Goal: Task Accomplishment & Management: Complete application form

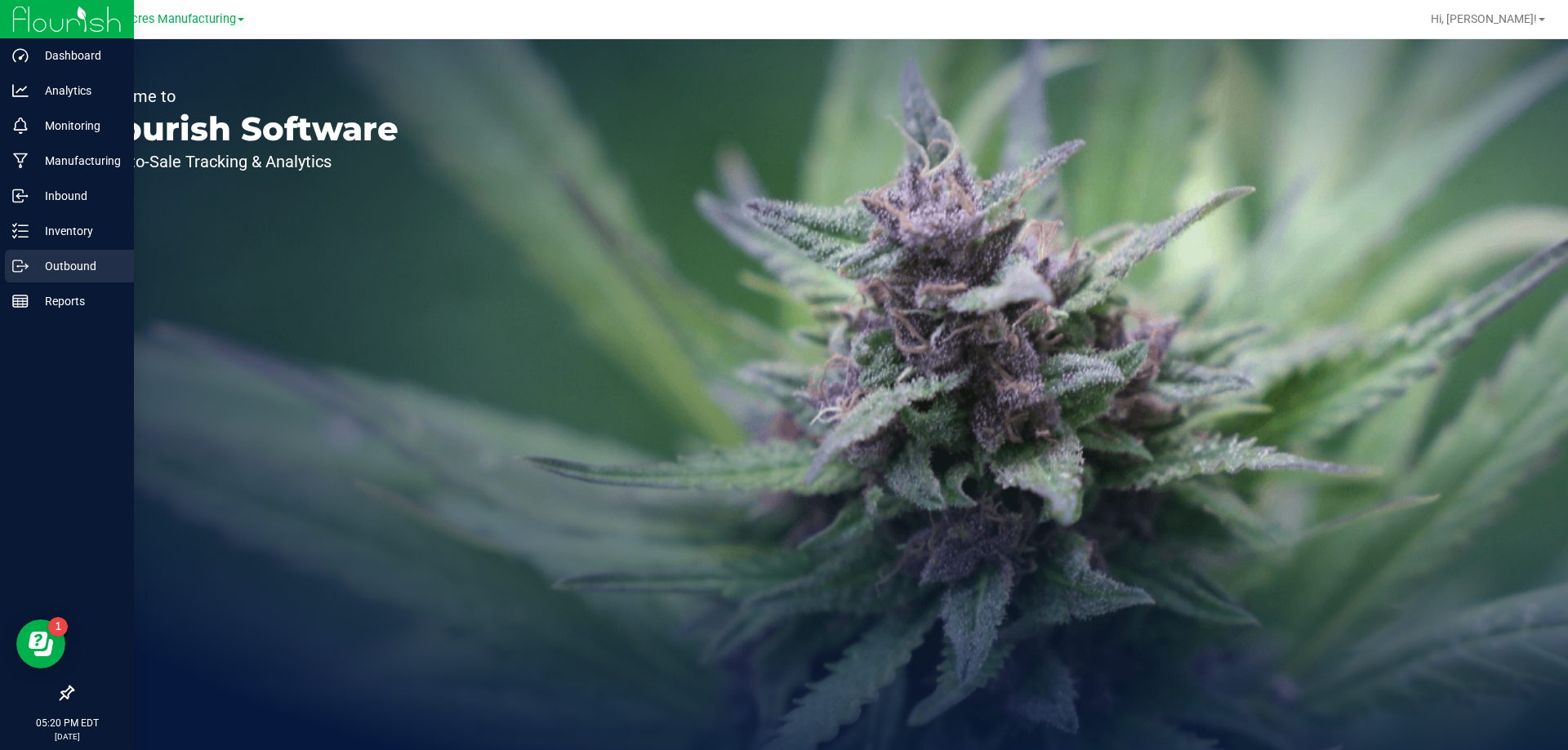
click at [60, 255] on div "Outbound" at bounding box center [69, 265] width 129 height 33
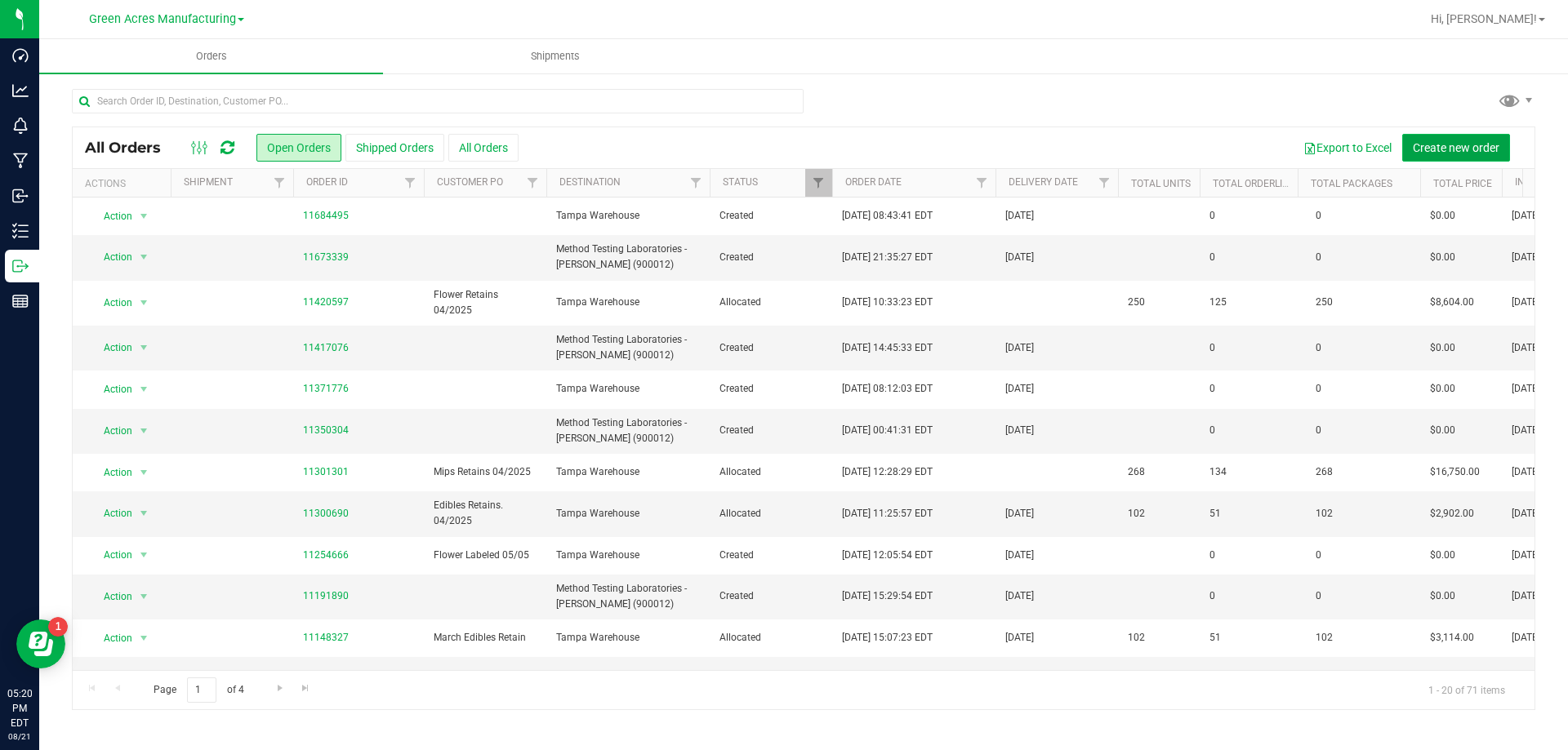
click at [1483, 150] on span "Create new order" at bounding box center [1455, 148] width 86 height 13
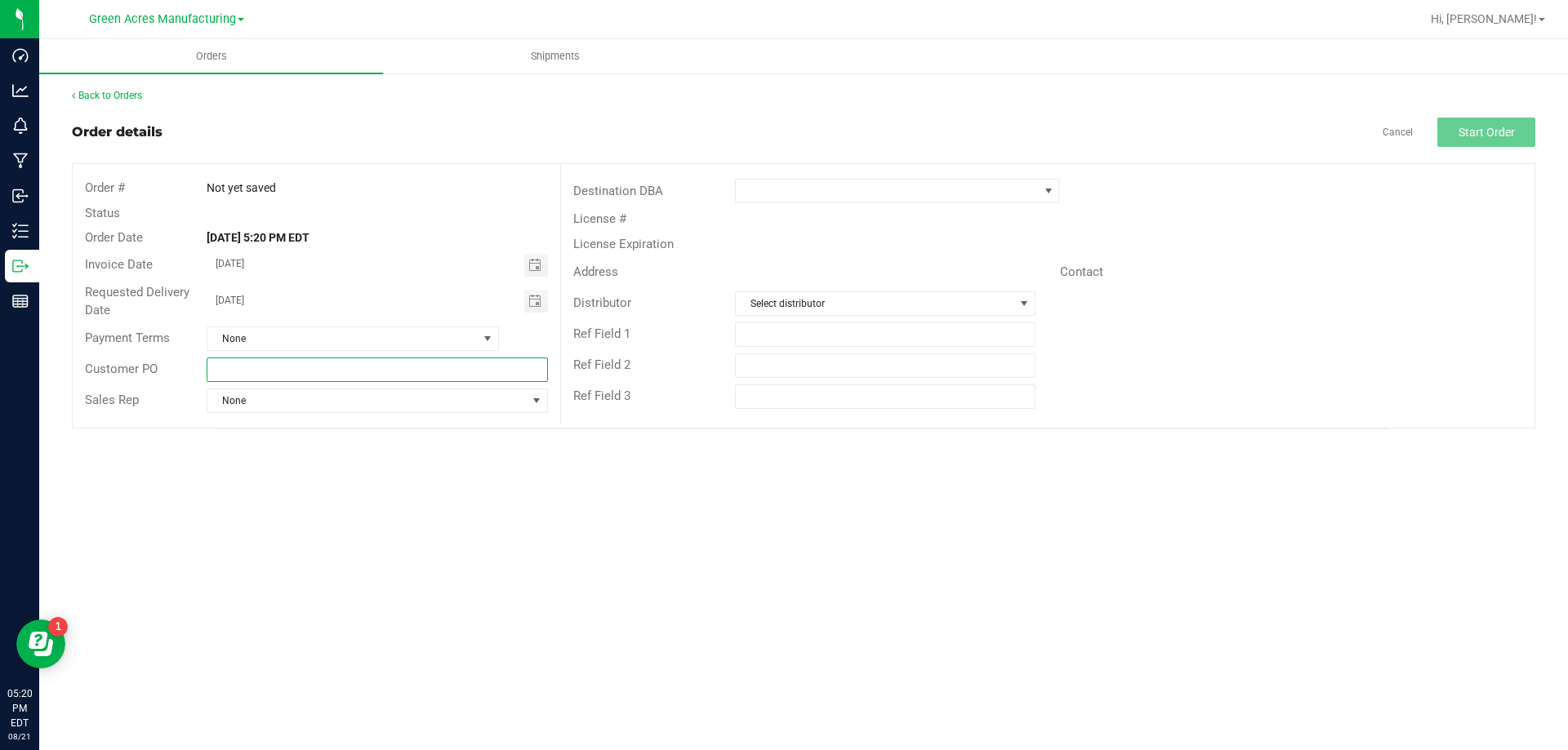
click at [471, 361] on input "text" at bounding box center [376, 369] width 340 height 24
type input "MIPs / flower labeled 08/21"
click at [912, 192] on span at bounding box center [887, 191] width 302 height 22
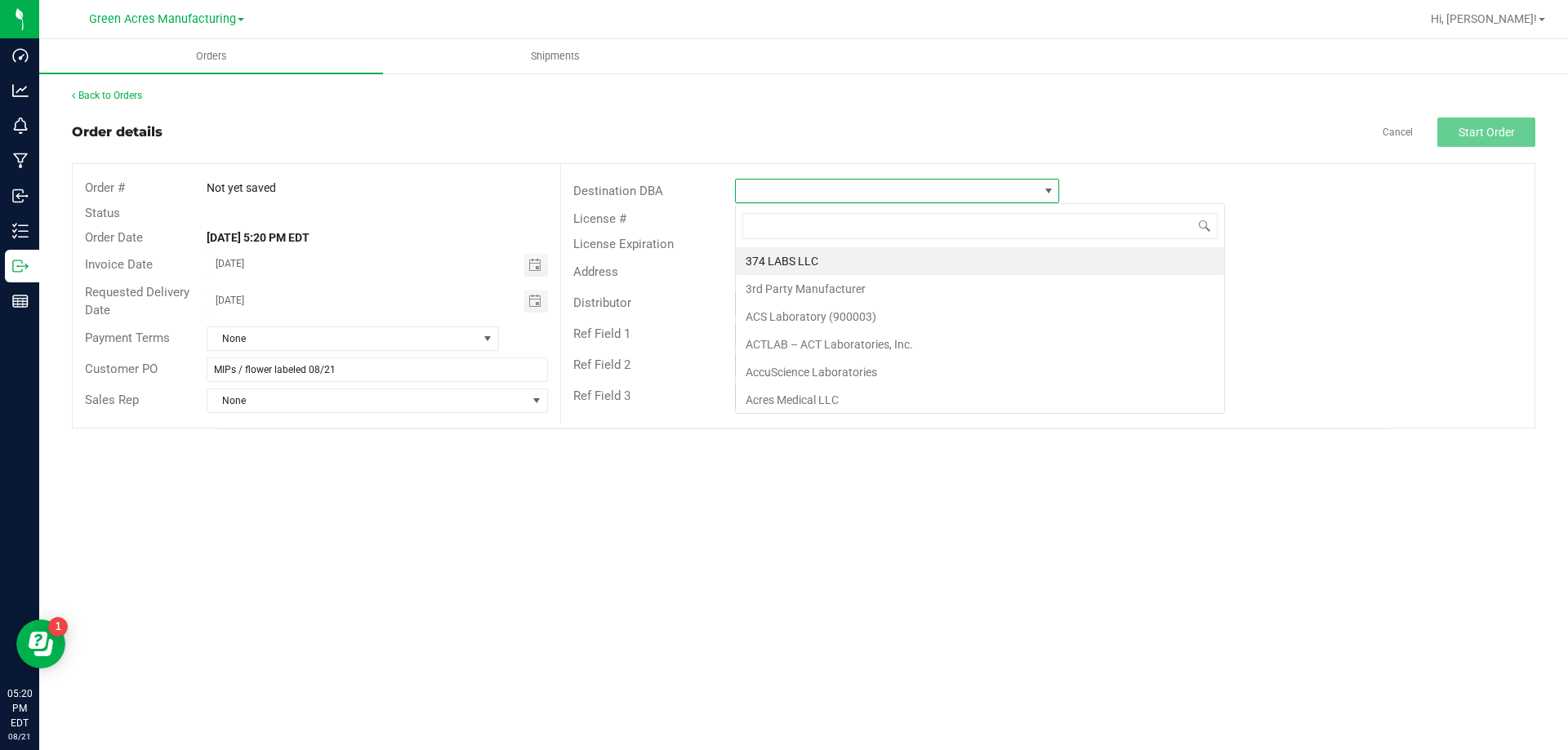
scroll to position [24, 324]
type input "tampa wa"
click at [882, 254] on li "Tampa Warehouse" at bounding box center [897, 262] width 323 height 28
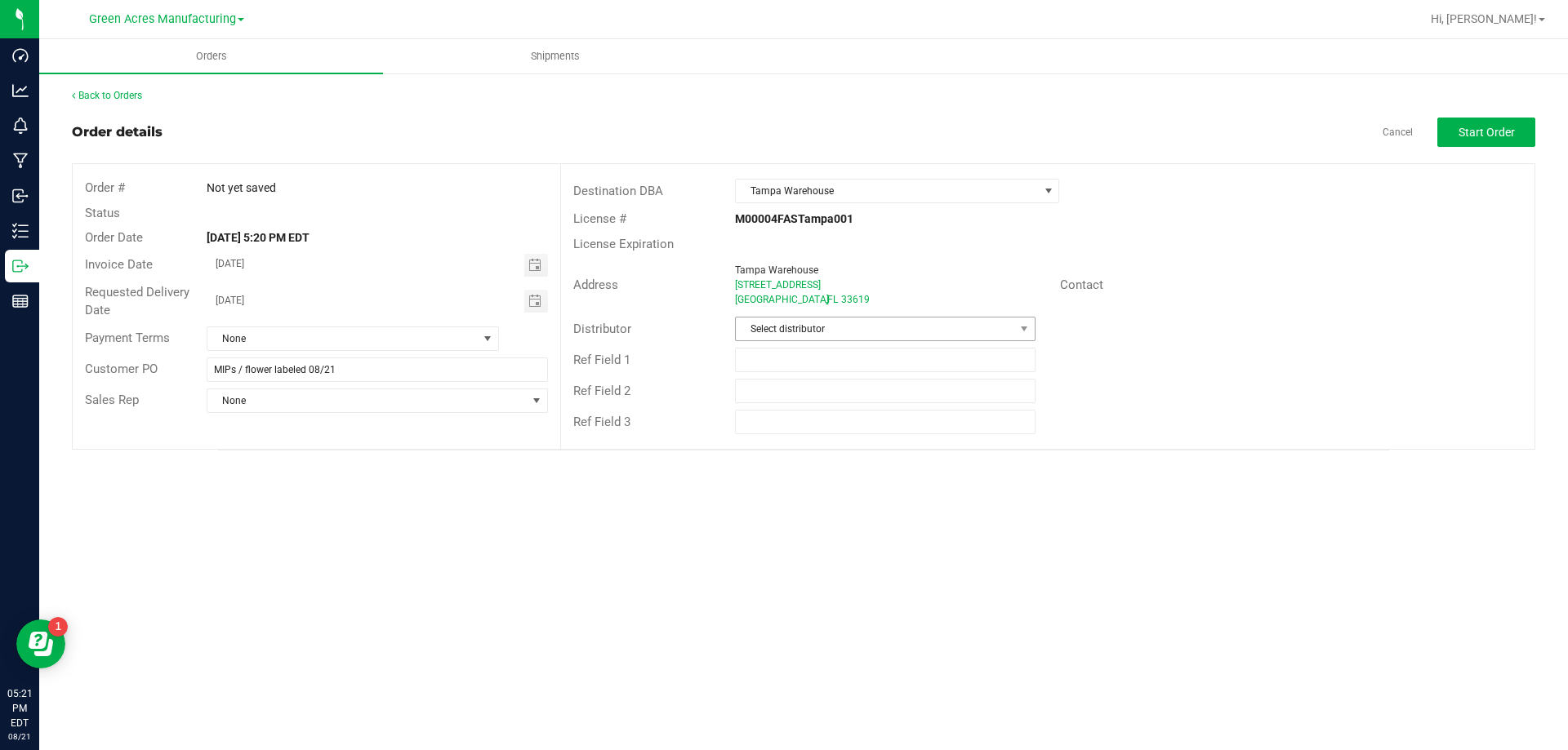
drag, startPoint x: 868, startPoint y: 313, endPoint x: 863, endPoint y: 328, distance: 15.8
click at [868, 317] on div "Distributor Select distributor" at bounding box center [1048, 328] width 973 height 31
click at [863, 328] on span "Select distributor" at bounding box center [875, 329] width 278 height 22
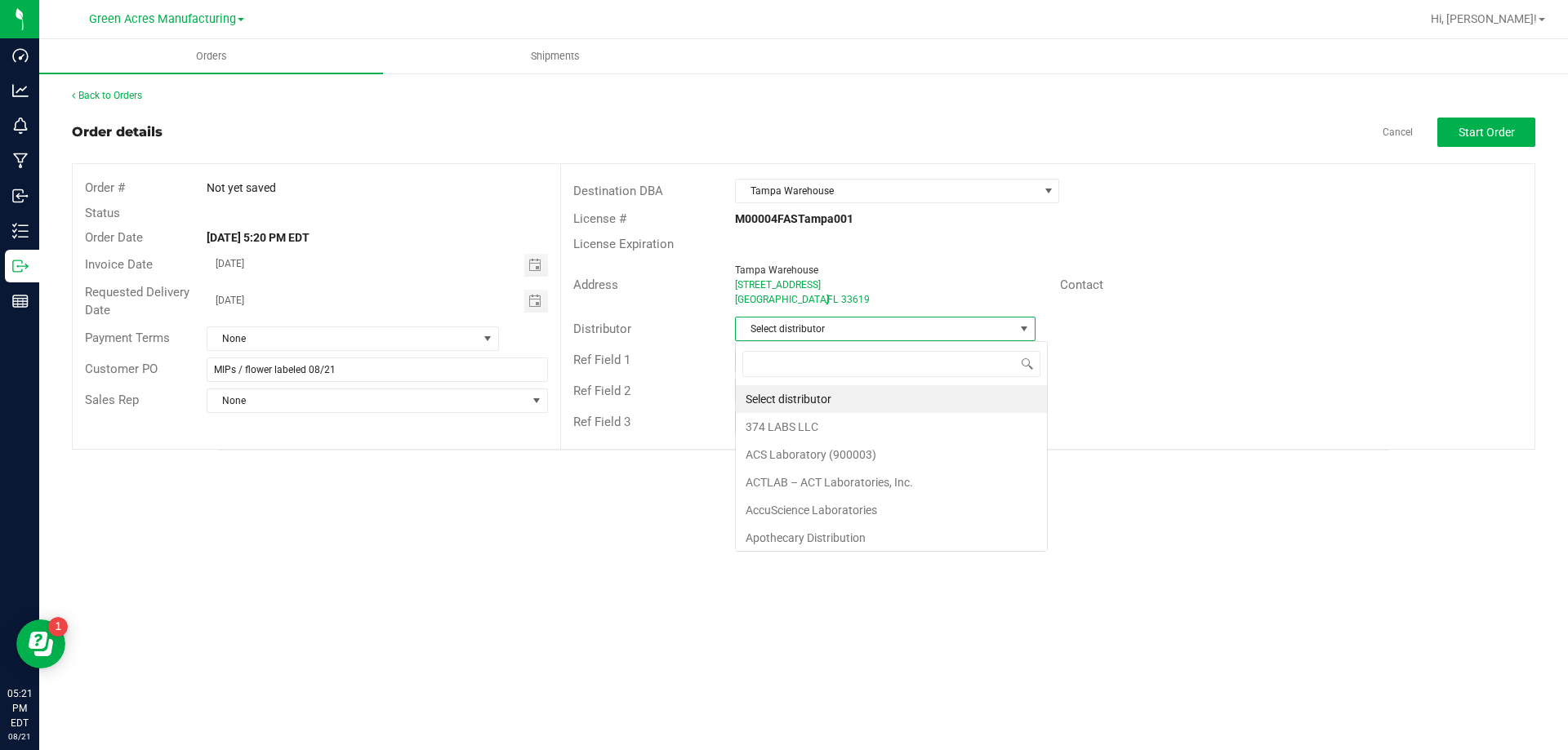
scroll to position [24, 300]
type input "para"
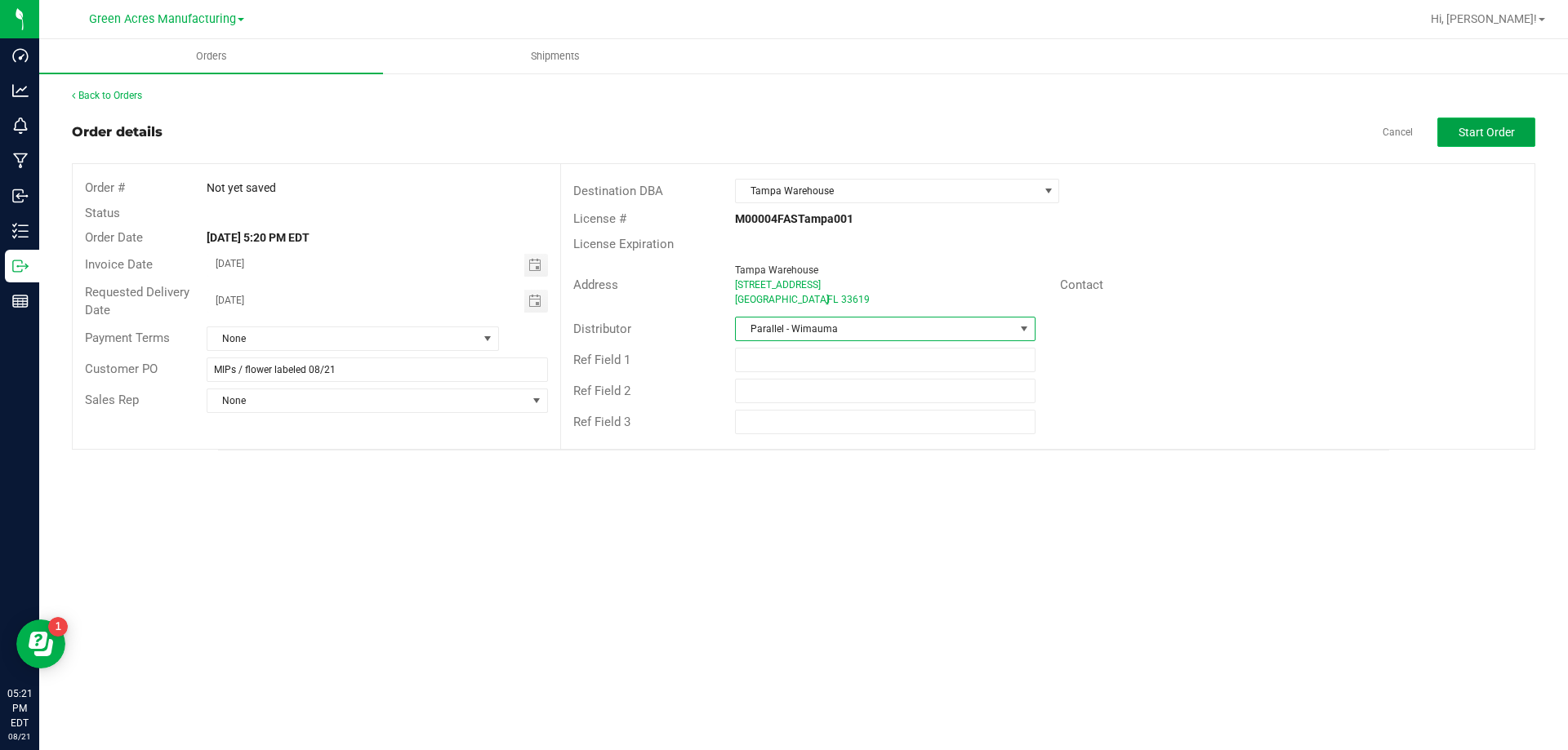
click at [1518, 126] on button "Start Order" at bounding box center [1485, 131] width 98 height 29
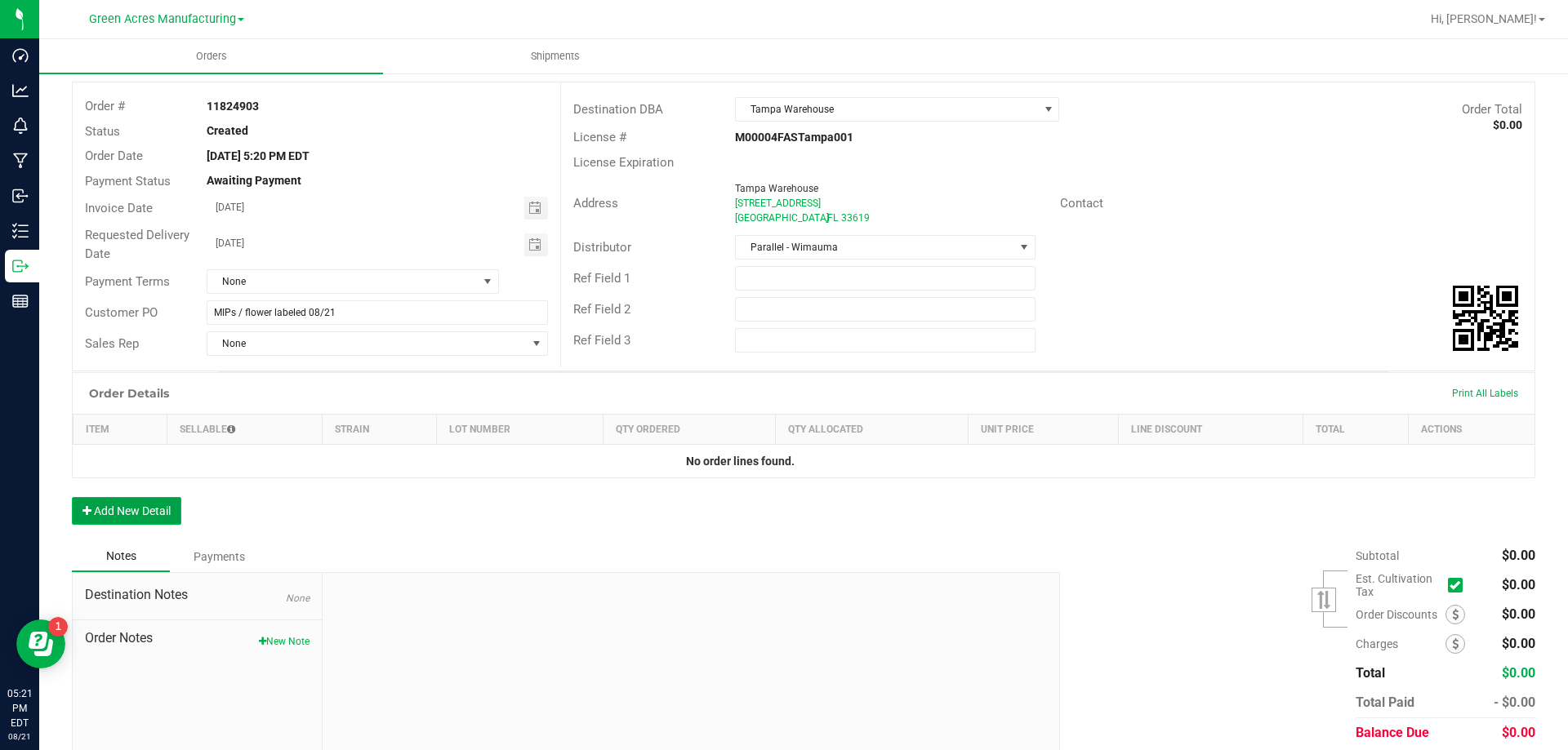
click at [172, 521] on button "Add New Detail" at bounding box center [127, 511] width 110 height 28
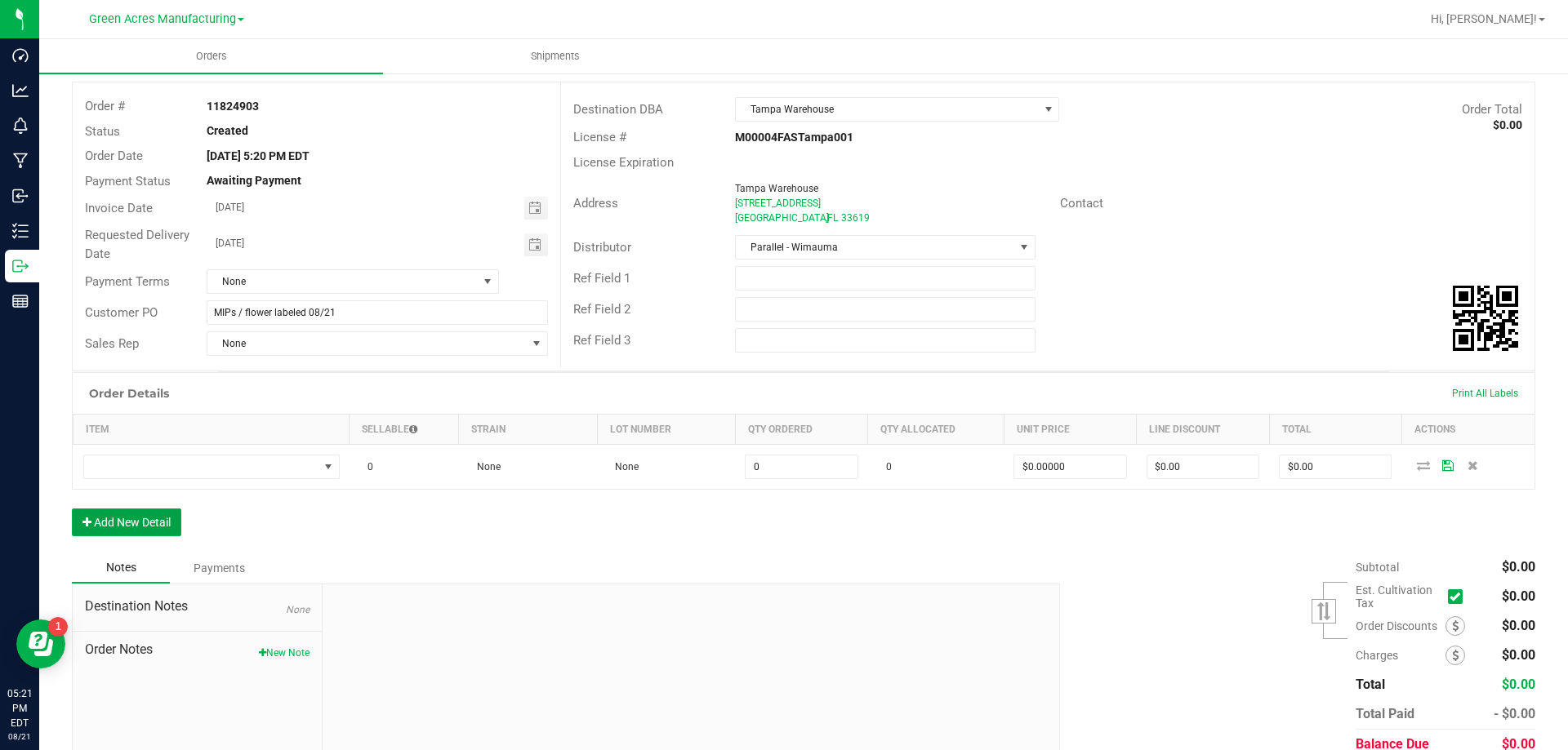
scroll to position [152, 0]
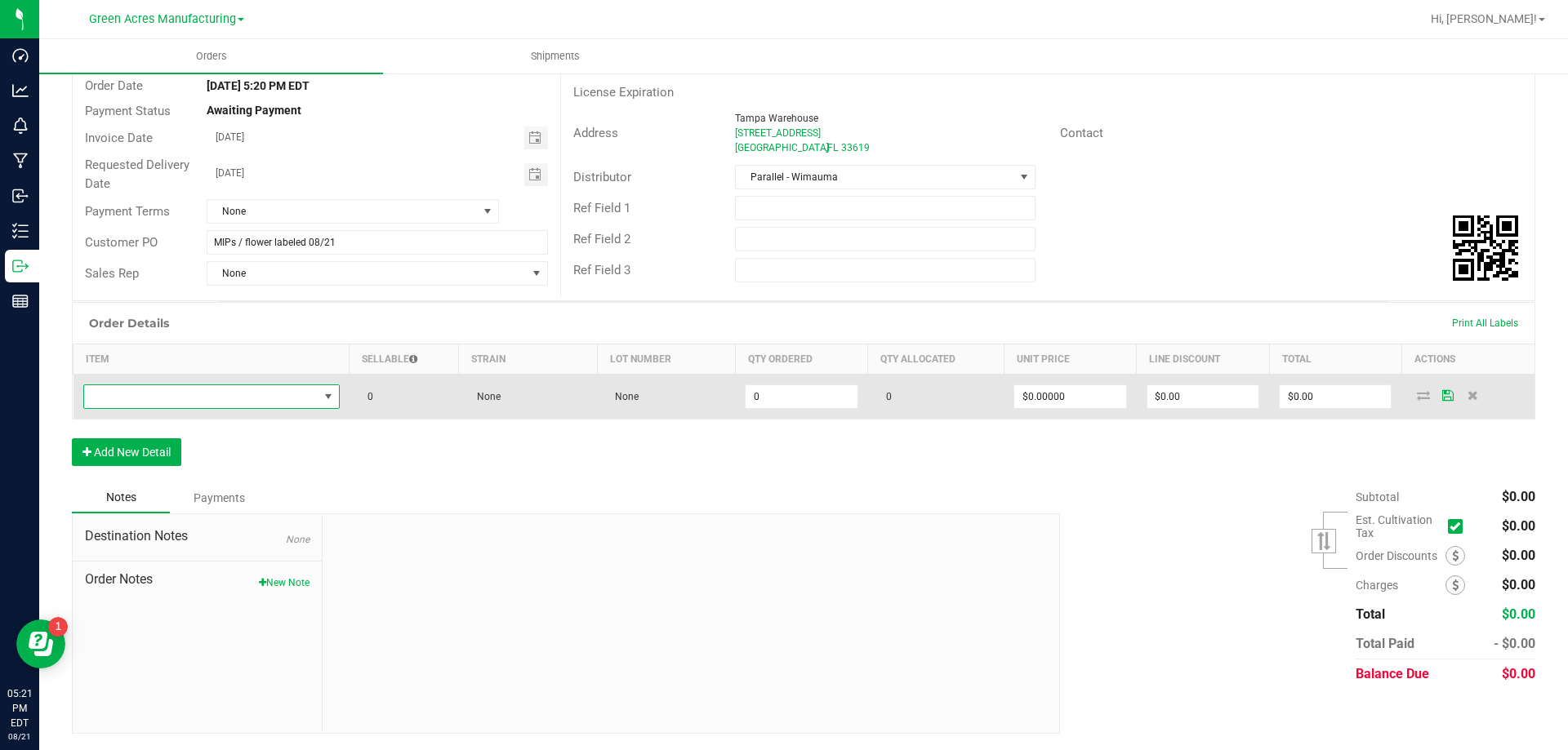
click at [205, 388] on span "NO DATA FOUND" at bounding box center [202, 397] width 234 height 22
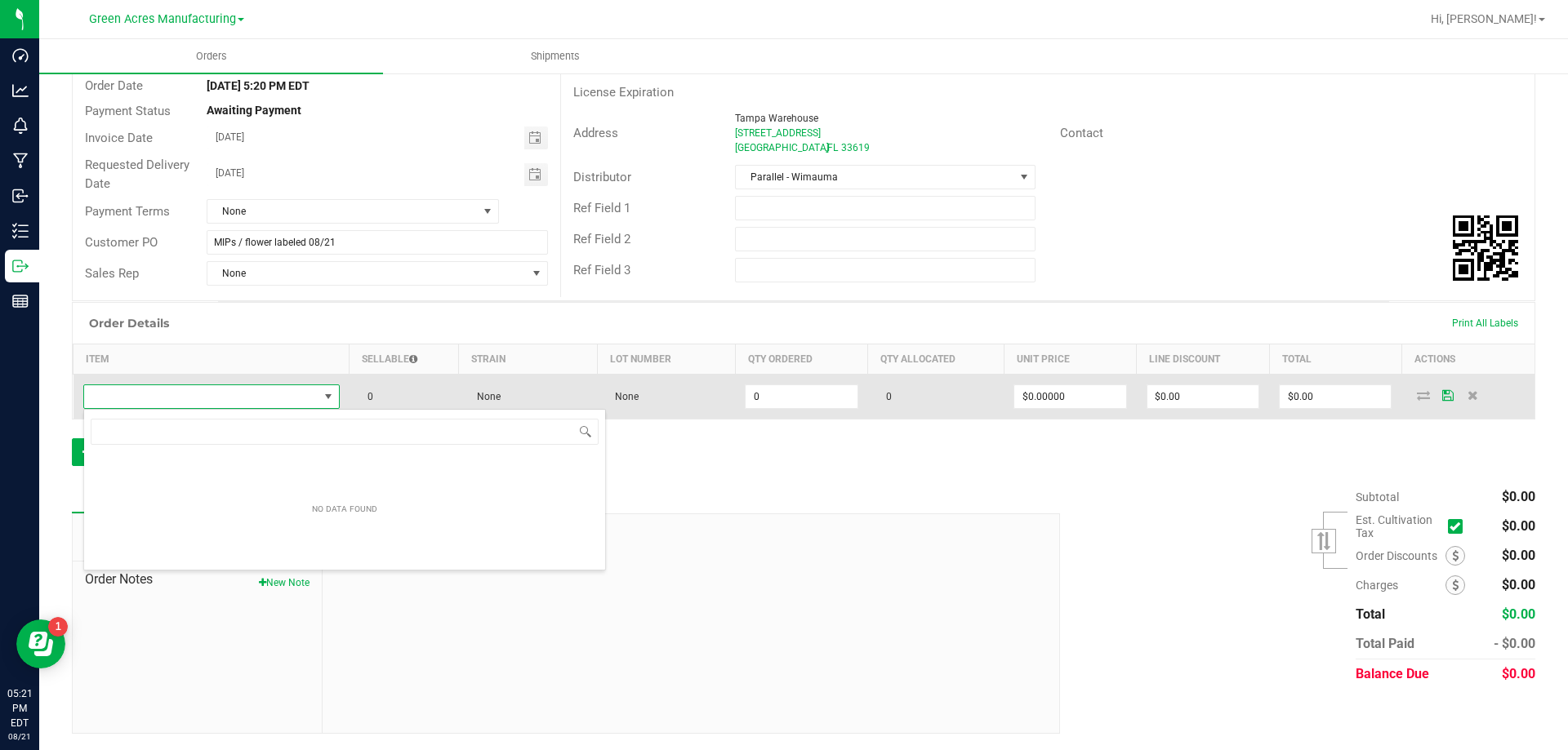
scroll to position [24, 254]
type input "FT - VAPE PEN DISTILLATE - 0.3G - ARR - THC"
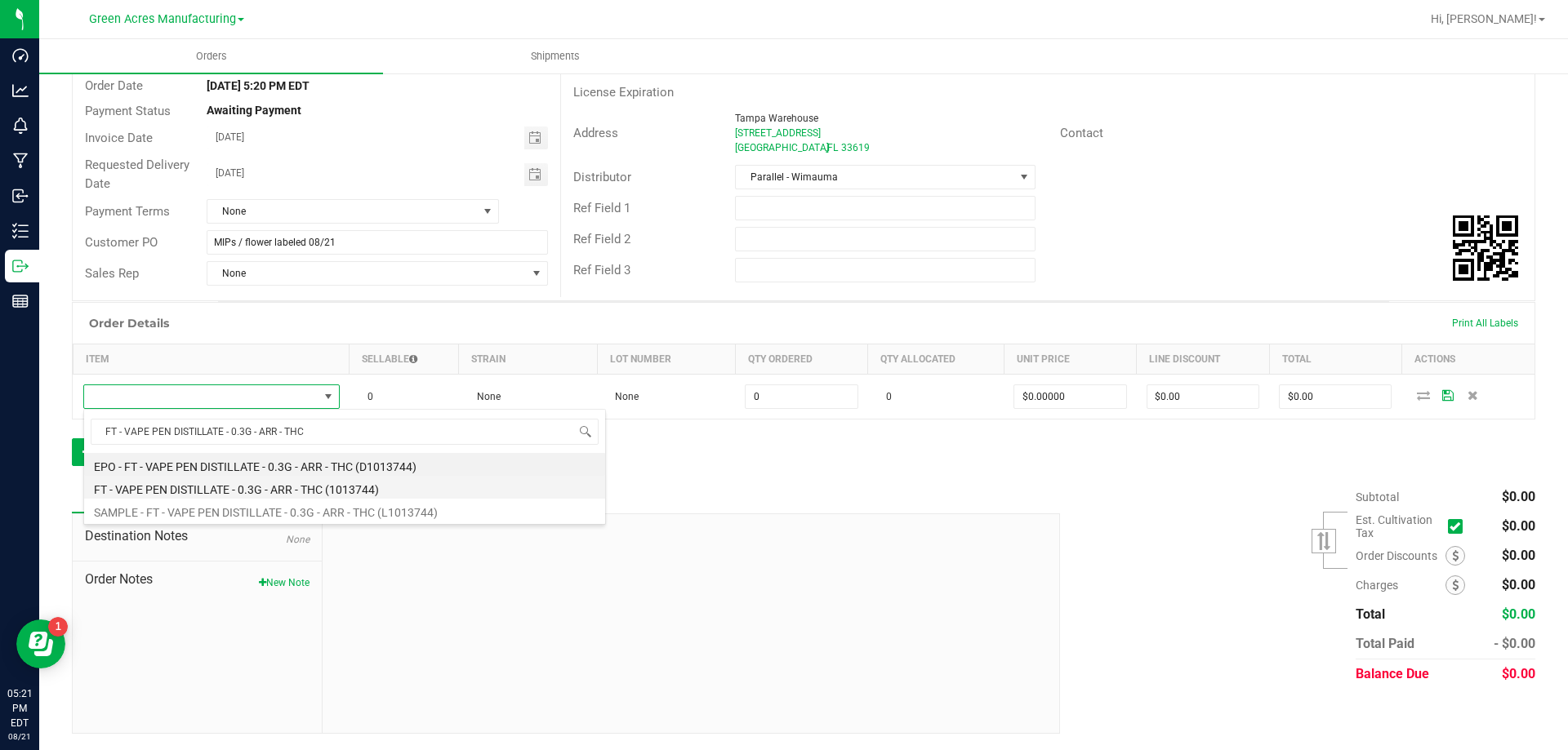
click at [219, 489] on li "FT - VAPE PEN DISTILLATE - 0.3G - ARR - THC (1013744)" at bounding box center [345, 488] width 521 height 22
type input "0 ea"
type input "$35.00000"
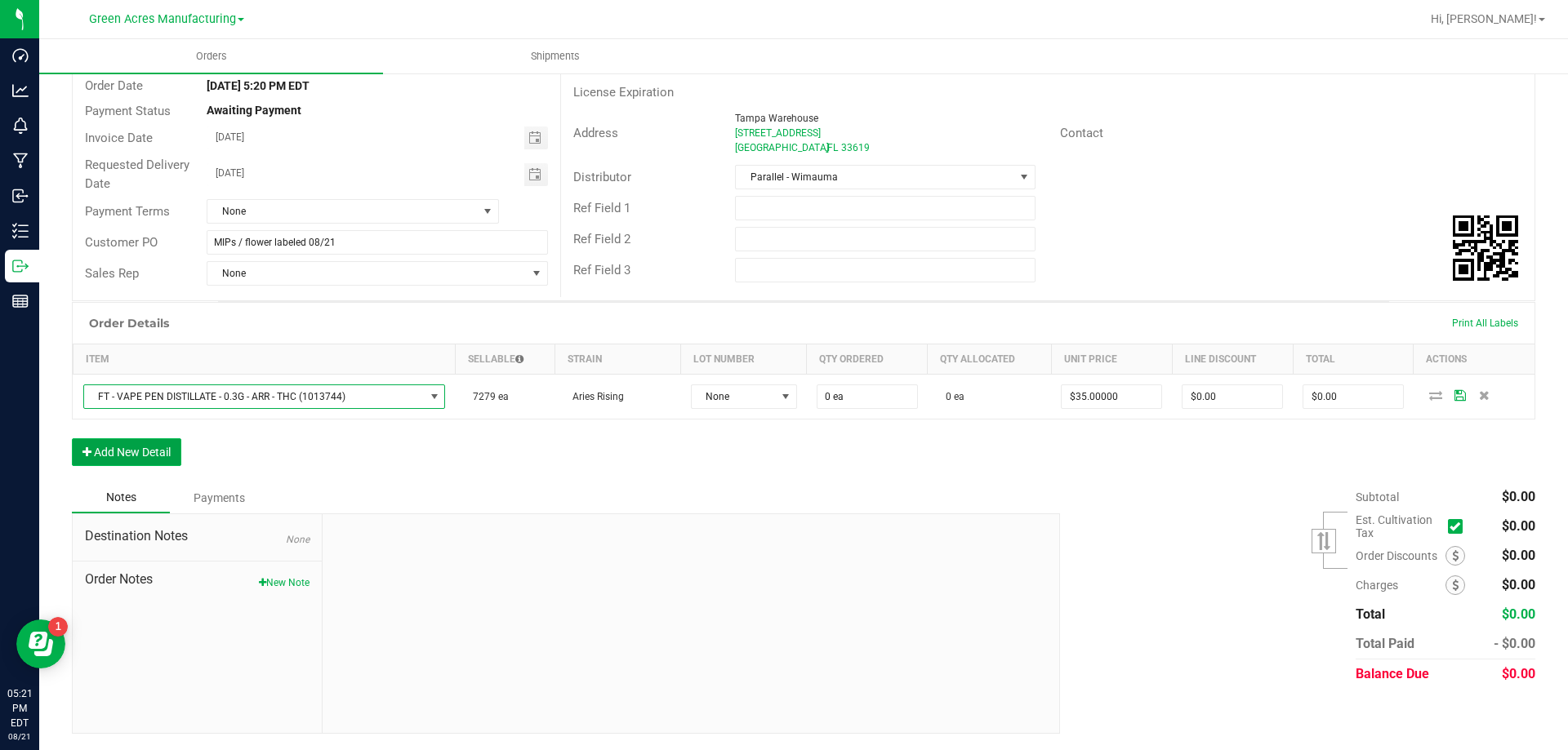
click at [165, 456] on button "Add New Detail" at bounding box center [127, 453] width 110 height 28
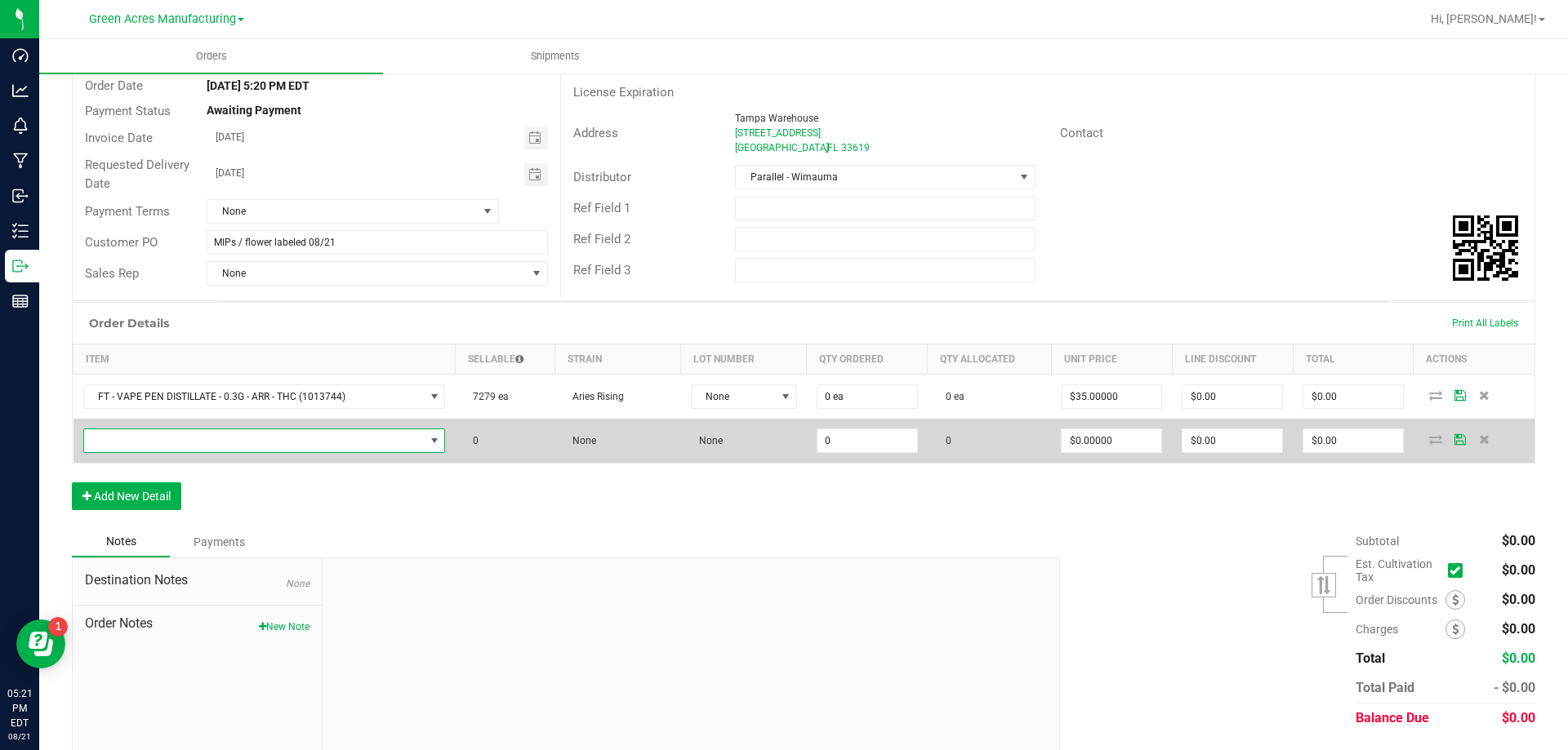
click at [187, 452] on span "NO DATA FOUND" at bounding box center [254, 441] width 340 height 22
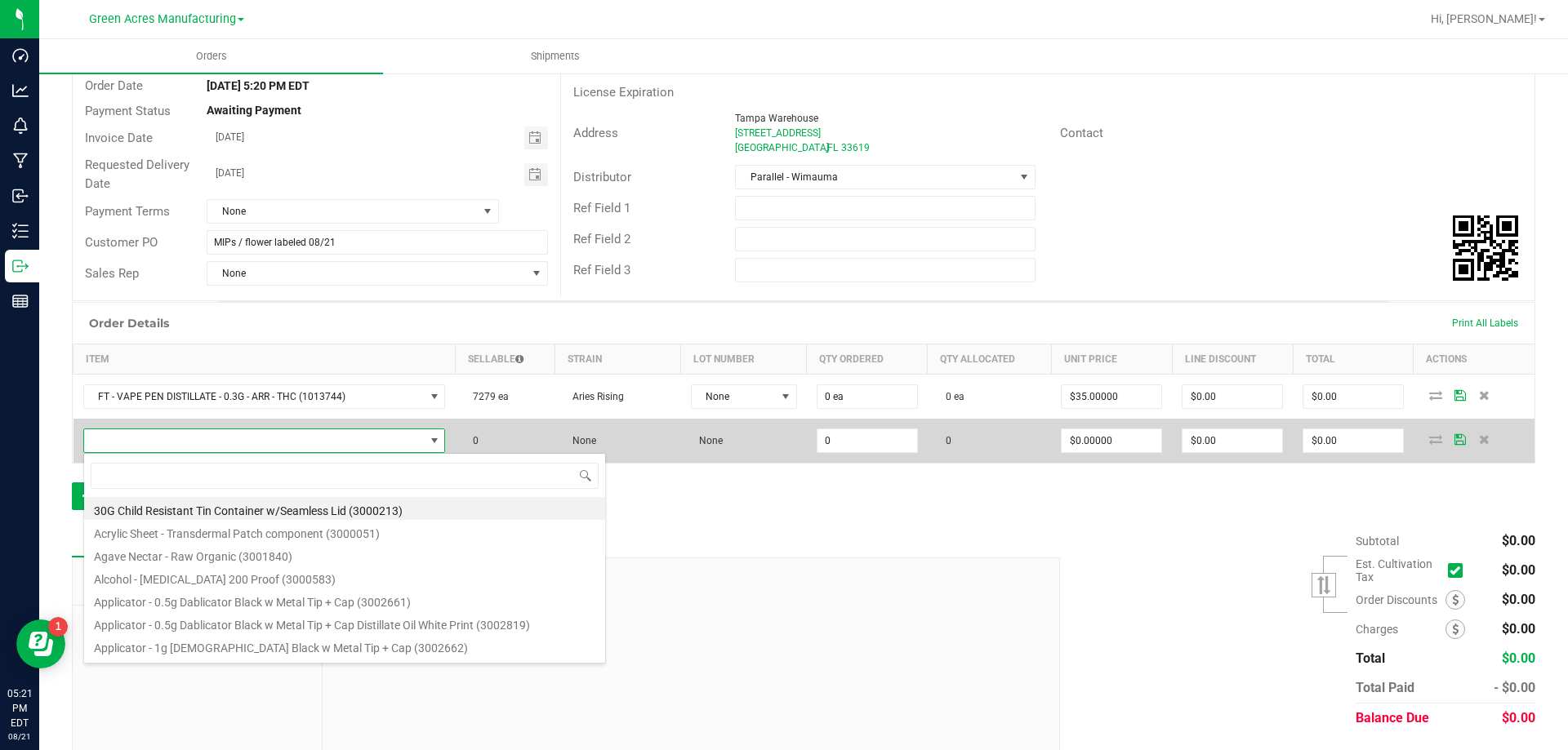
scroll to position [24, 354]
type input "FD - FLOWER GREENHOUSE - 3.5G - MEC - HYS"
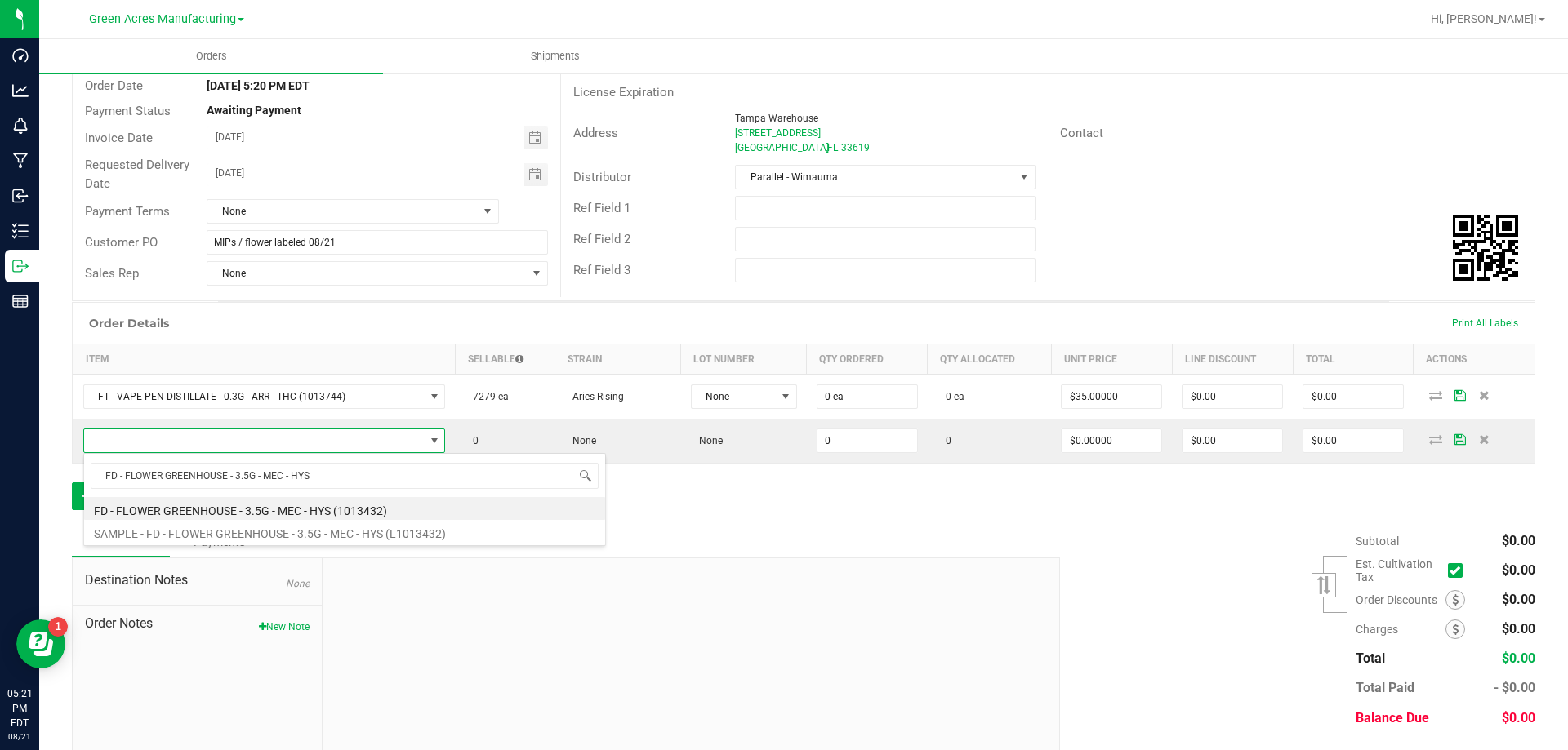
click at [205, 515] on li "FD - FLOWER GREENHOUSE - 3.5G - MEC - HYS (1013432)" at bounding box center [345, 508] width 521 height 22
type input "0 ea"
type input "$30.00000"
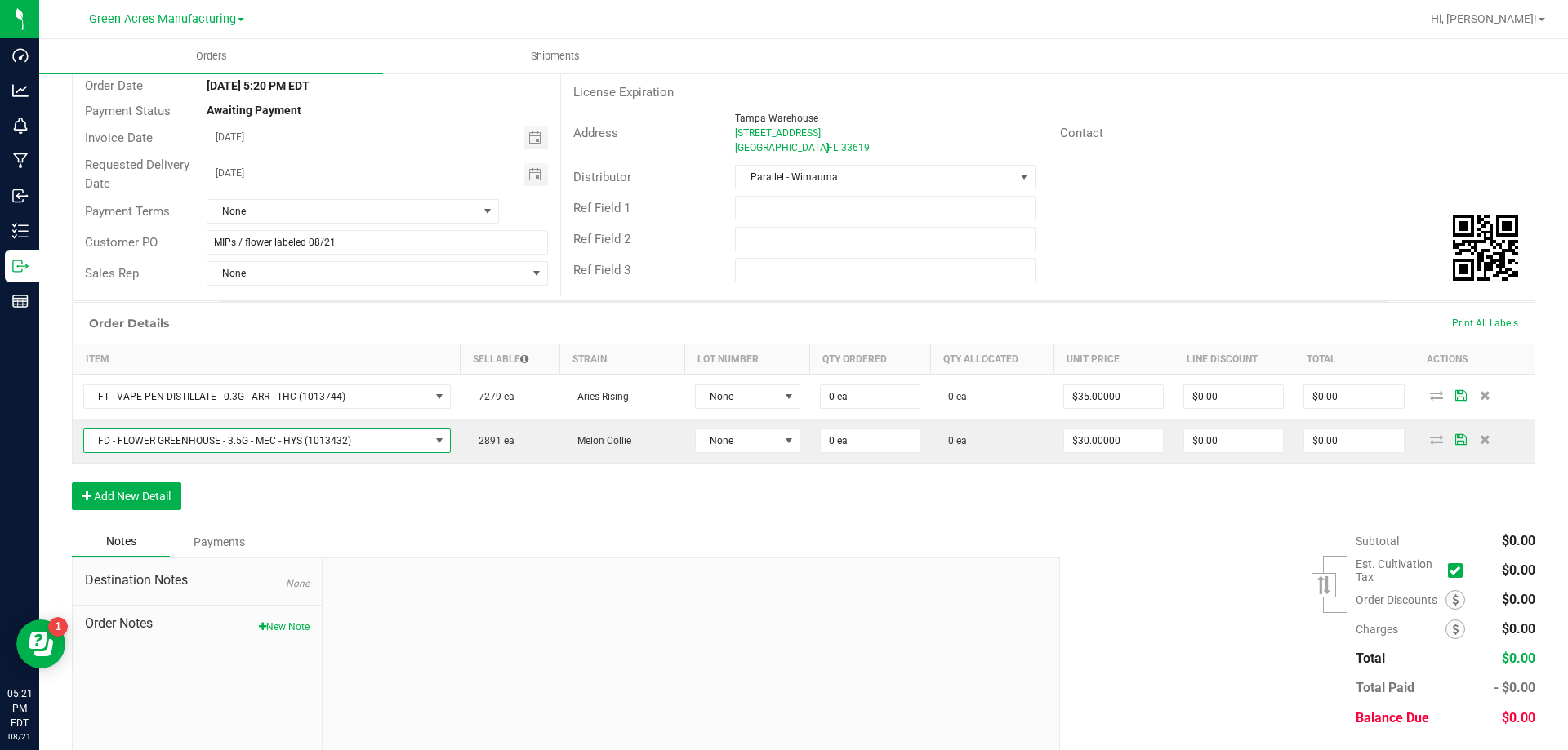
click at [102, 478] on div "Order Details Print All Labels Item Sellable Strain Lot Number Qty Ordered Qty …" at bounding box center [804, 413] width 1463 height 224
click at [102, 488] on button "Add New Detail" at bounding box center [127, 497] width 110 height 28
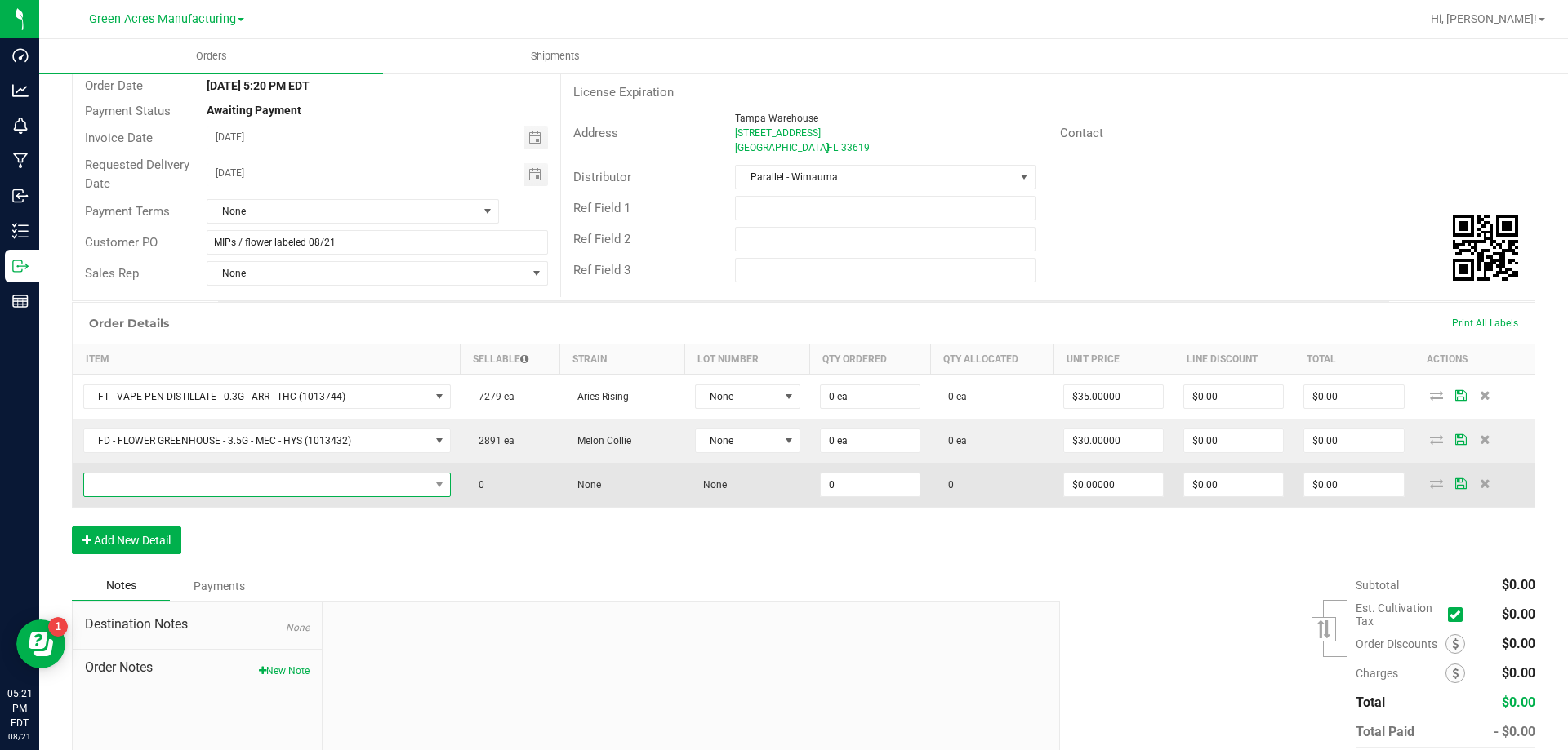
click at [194, 489] on span "NO DATA FOUND" at bounding box center [257, 485] width 345 height 22
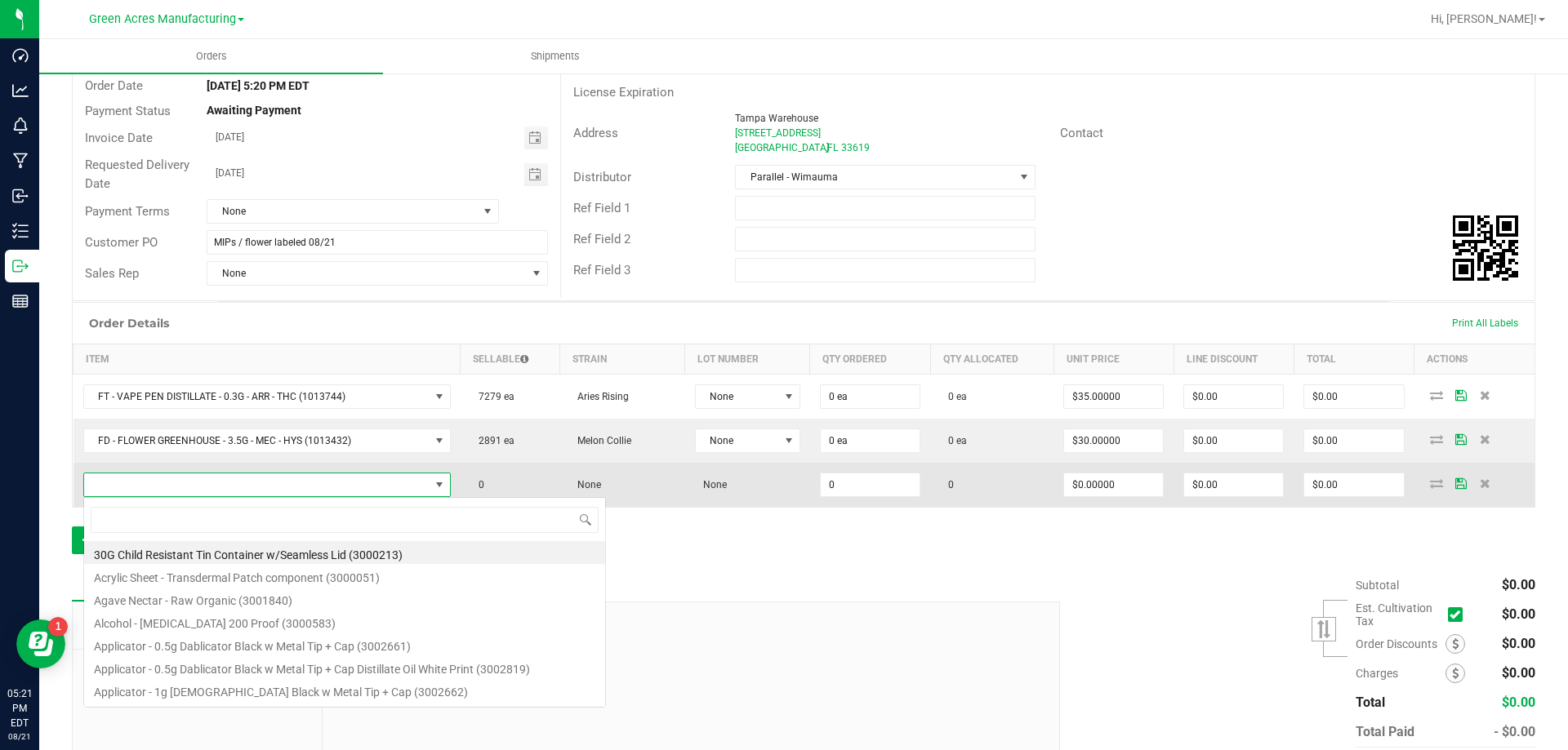
scroll to position [24, 359]
type input "FD - FLOWER GREENHOUSE - 3.5G - PKT - HYI"
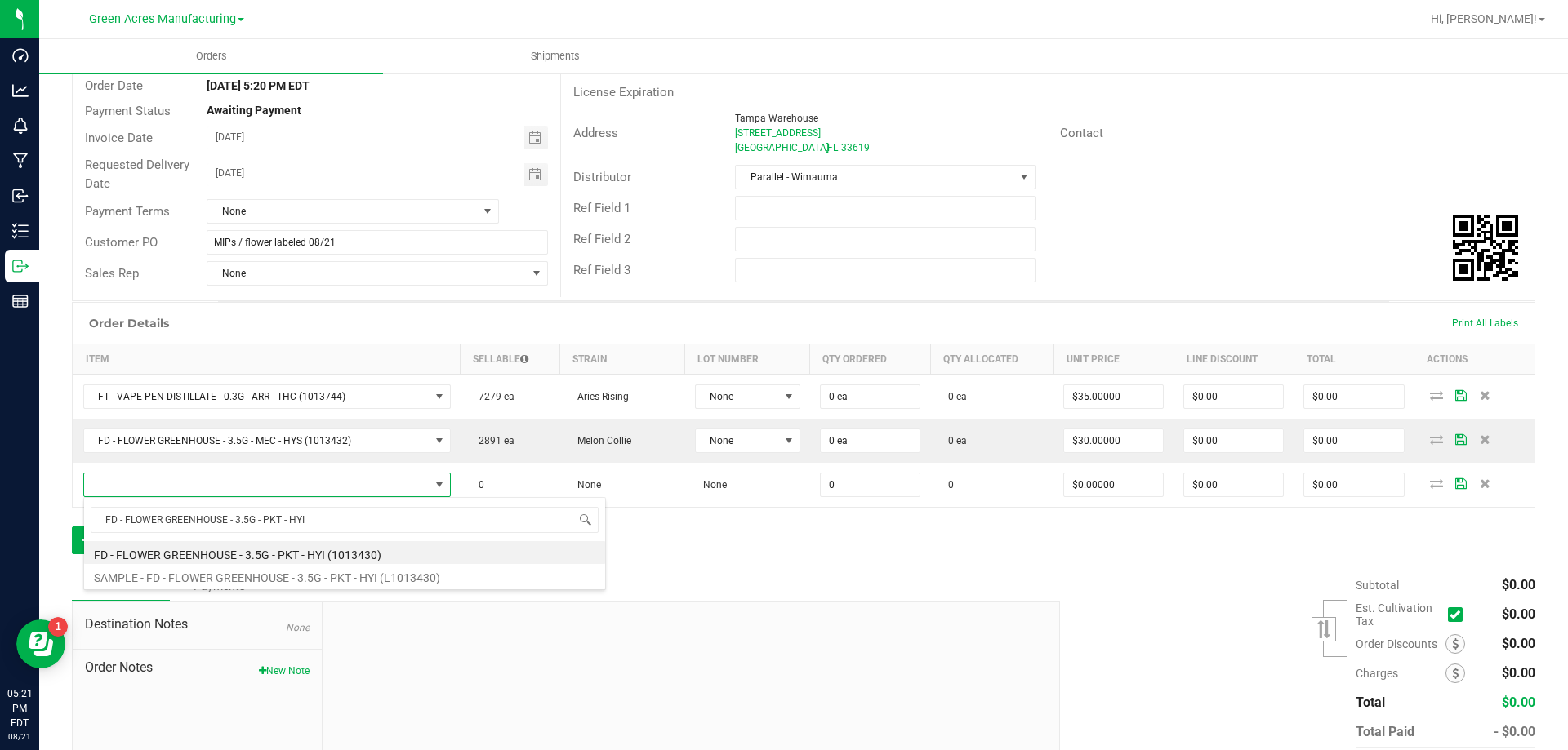
click at [207, 549] on li "FD - FLOWER GREENHOUSE - 3.5G - PKT - HYI (1013430)" at bounding box center [345, 552] width 521 height 22
type input "0 ea"
type input "$30.00000"
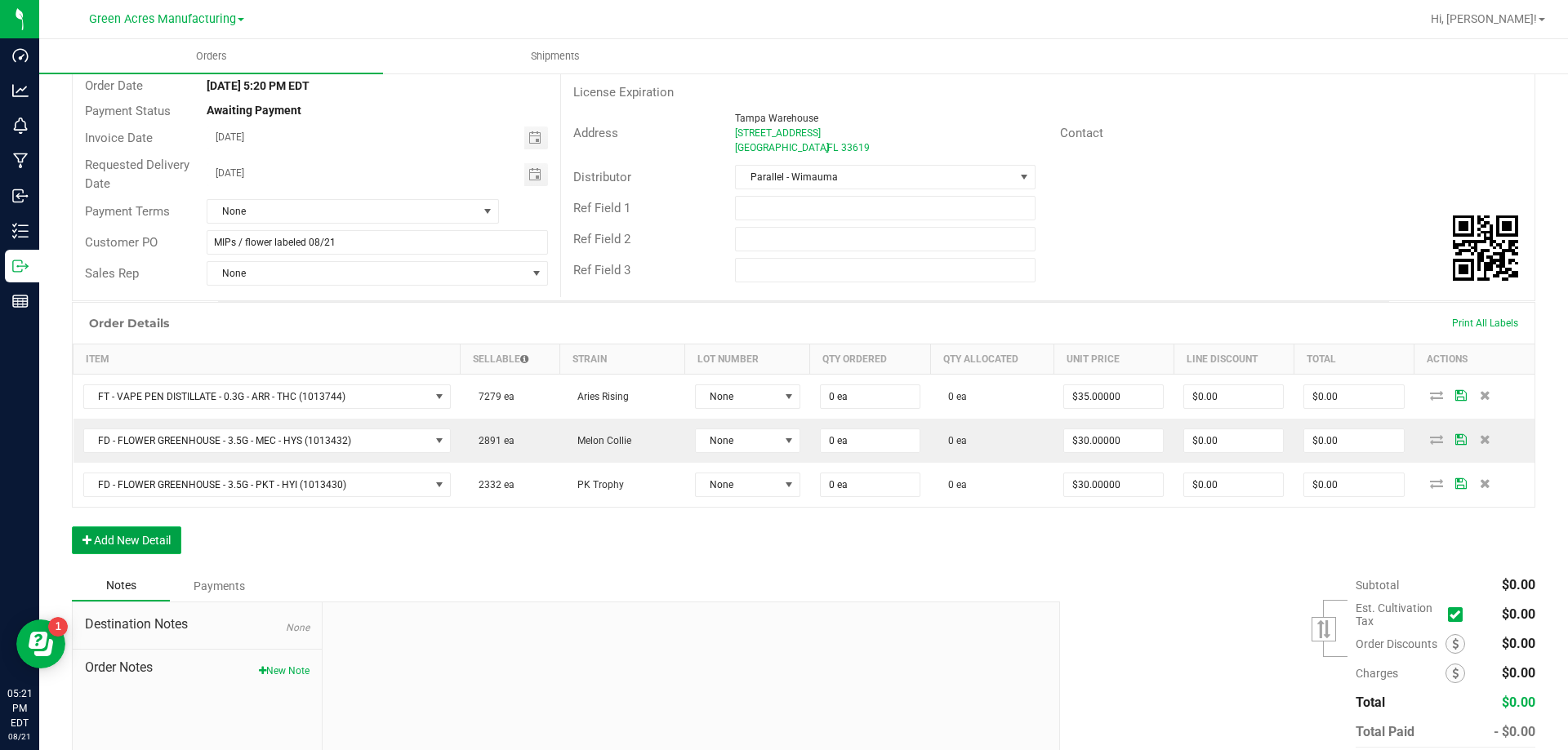
click at [170, 528] on button "Add New Detail" at bounding box center [127, 541] width 110 height 28
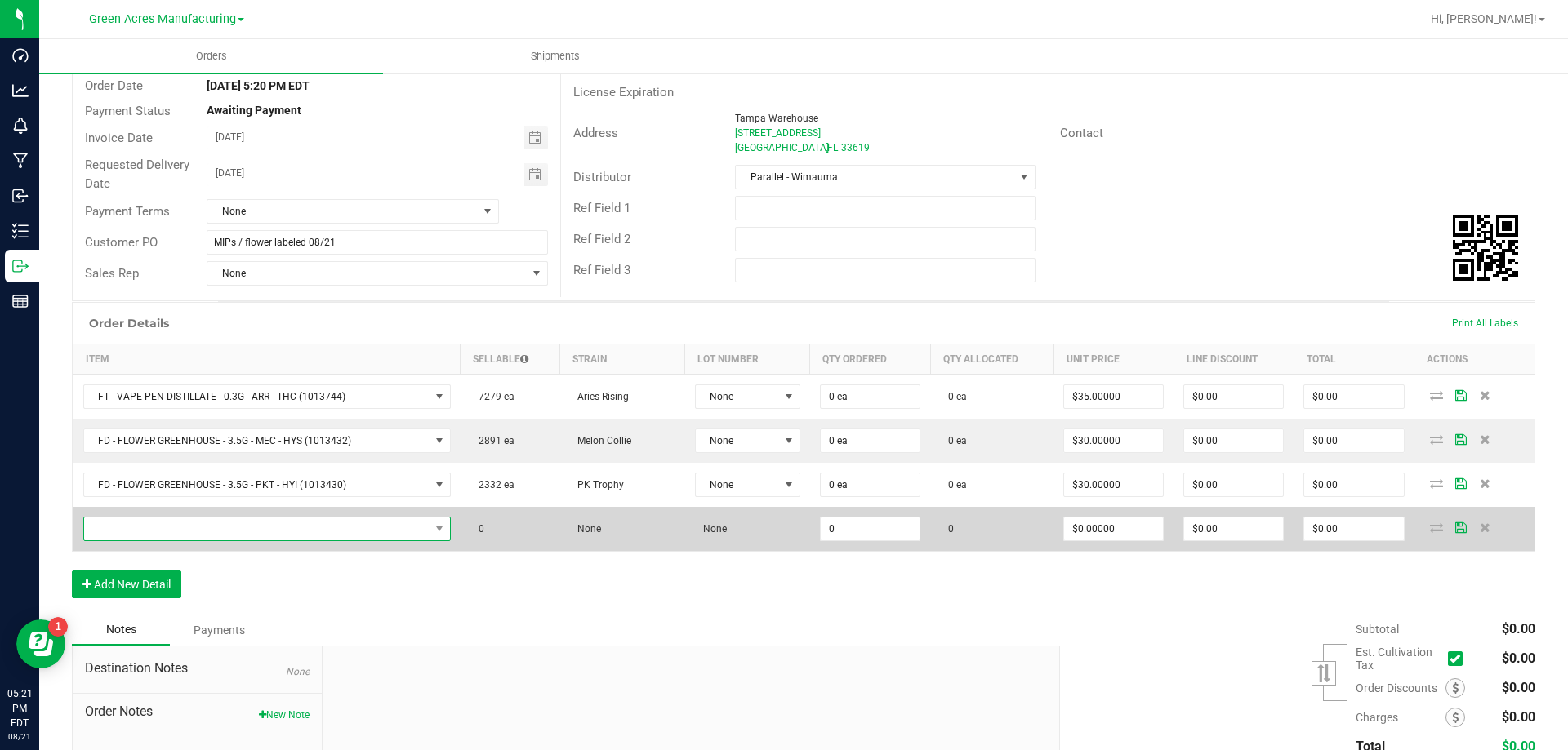
click at [249, 525] on span "NO DATA FOUND" at bounding box center [257, 529] width 345 height 22
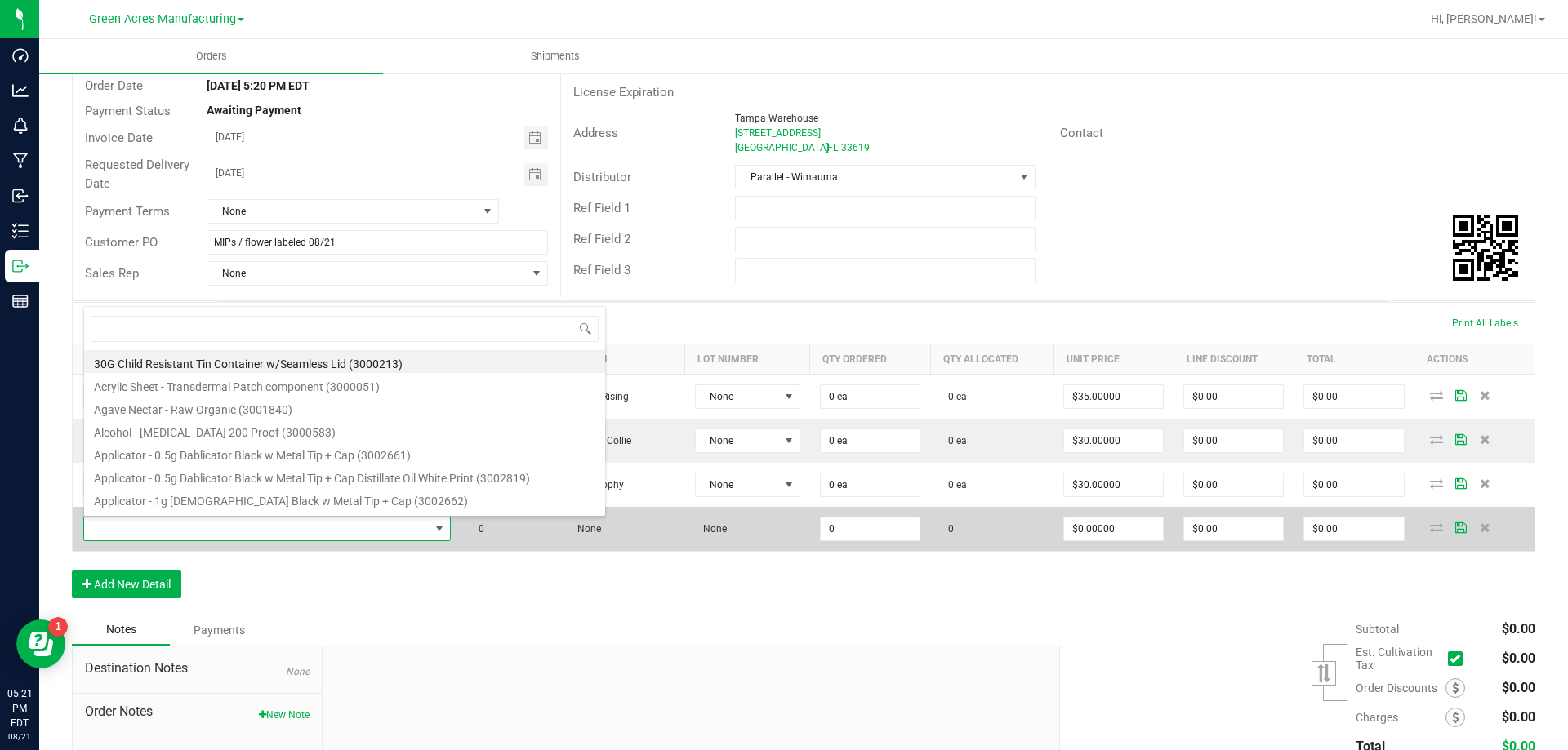
type input "FT - PRE-ROLL - 0.5G - 5CT - LMN - HYS"
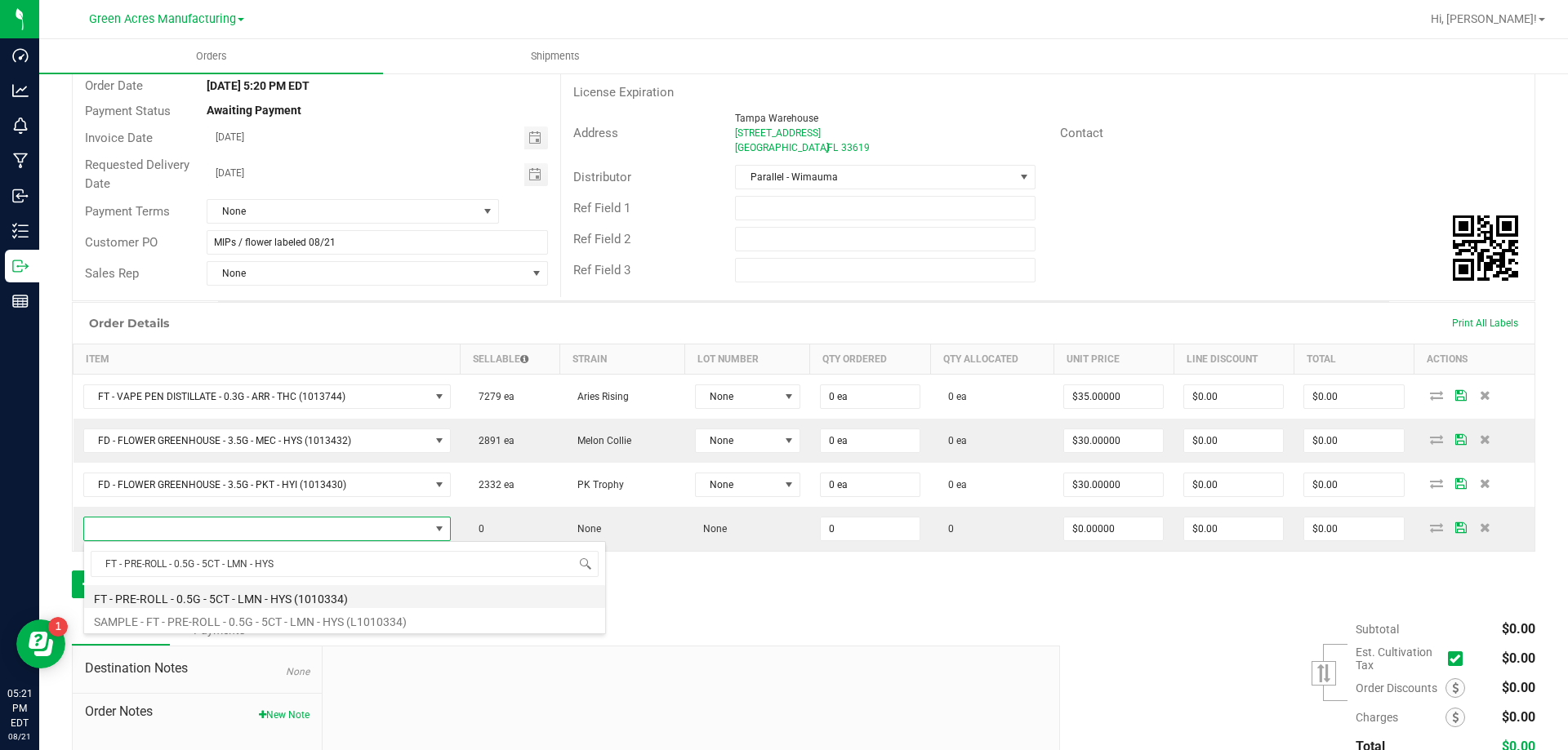
click at [245, 591] on li "FT - PRE-ROLL - 0.5G - 5CT - LMN - HYS (1010334)" at bounding box center [345, 596] width 521 height 22
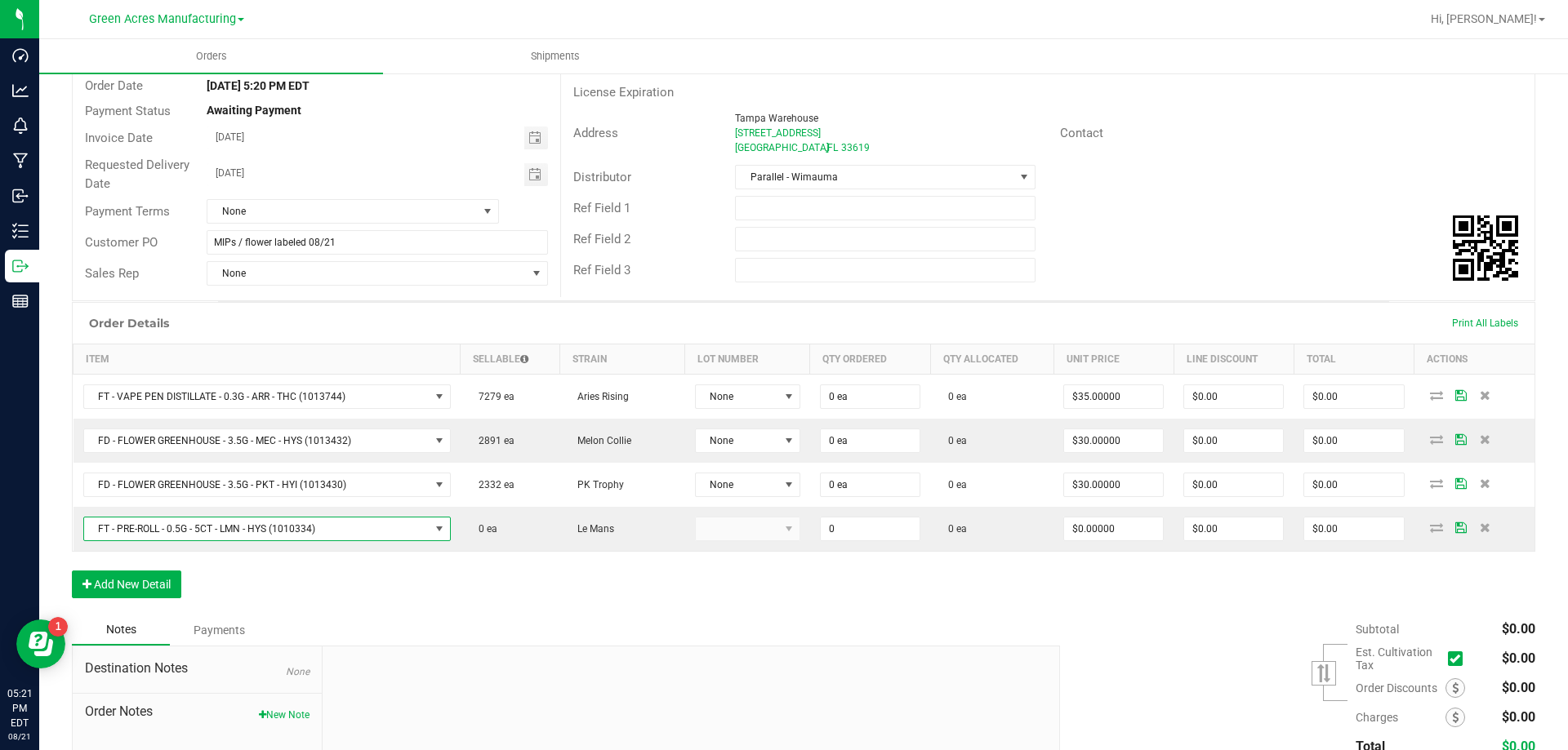
type input "0 ea"
type input "$29.00000"
click at [154, 568] on div "Order Details Print All Labels Item Sellable Strain Lot Number Qty Ordered Qty …" at bounding box center [804, 458] width 1463 height 312
click at [154, 574] on button "Add New Detail" at bounding box center [127, 585] width 110 height 28
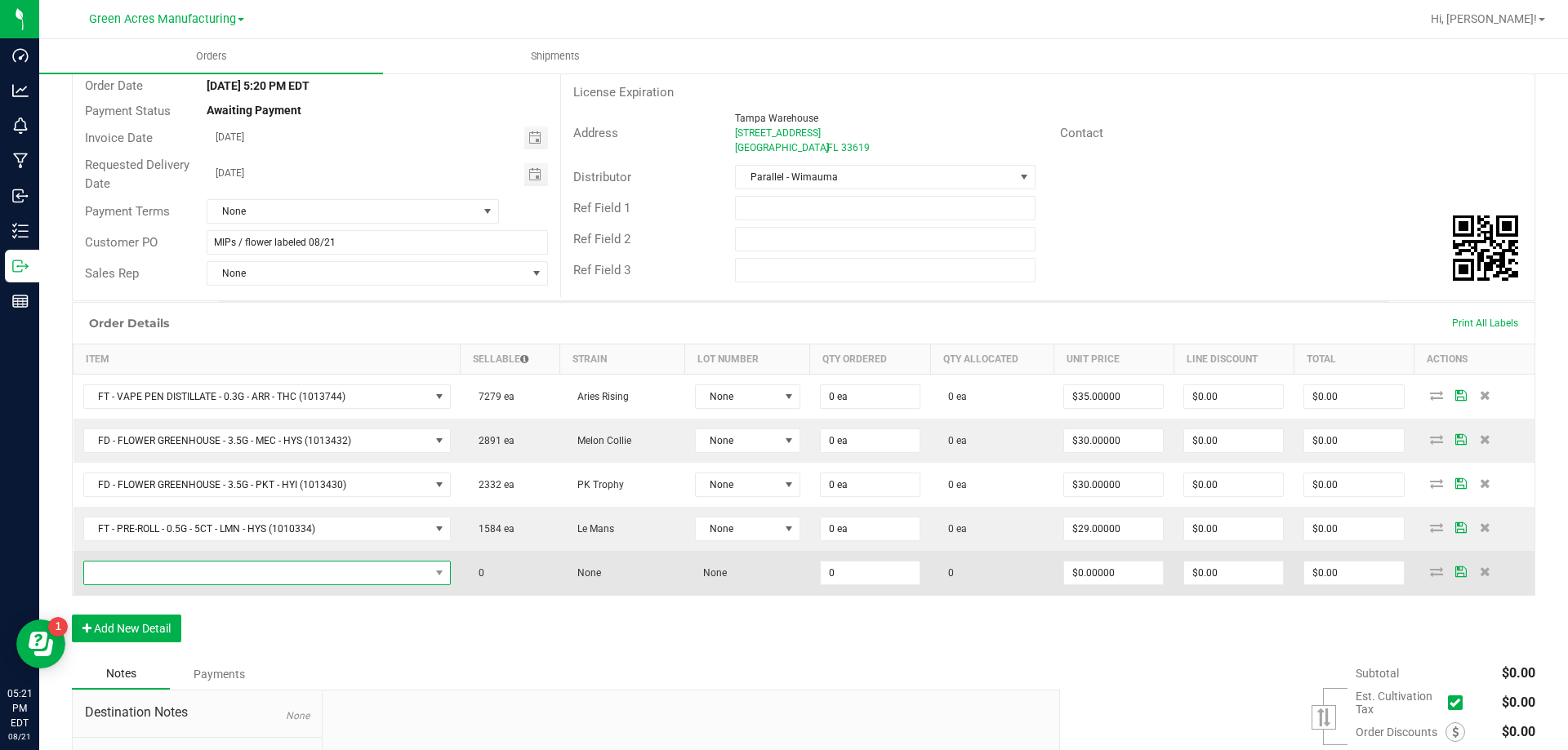
click at [210, 584] on span "NO DATA FOUND" at bounding box center [267, 573] width 368 height 24
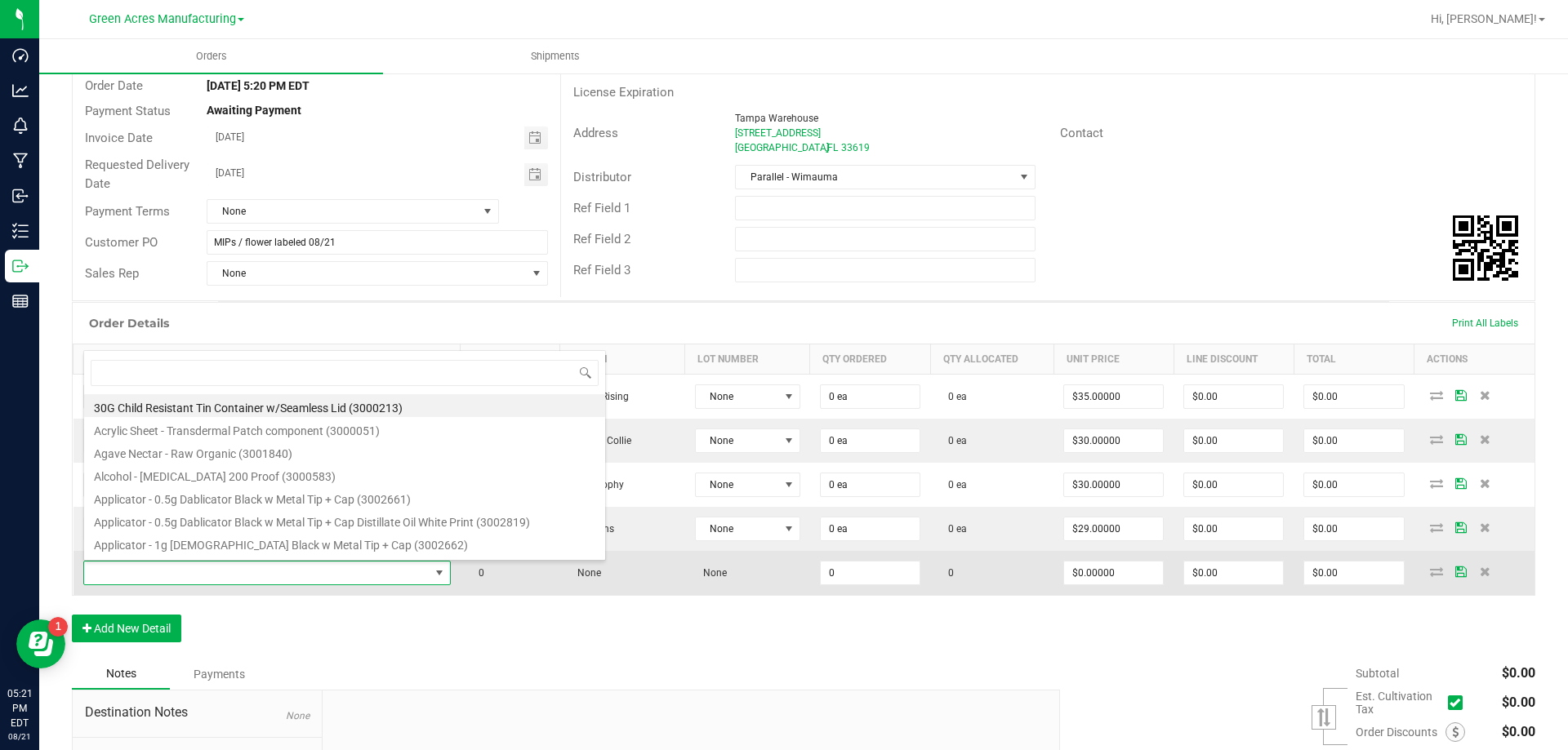
type input "FT - PRE-ROLL - 0.5G - 5CT - CKZ - HYB"
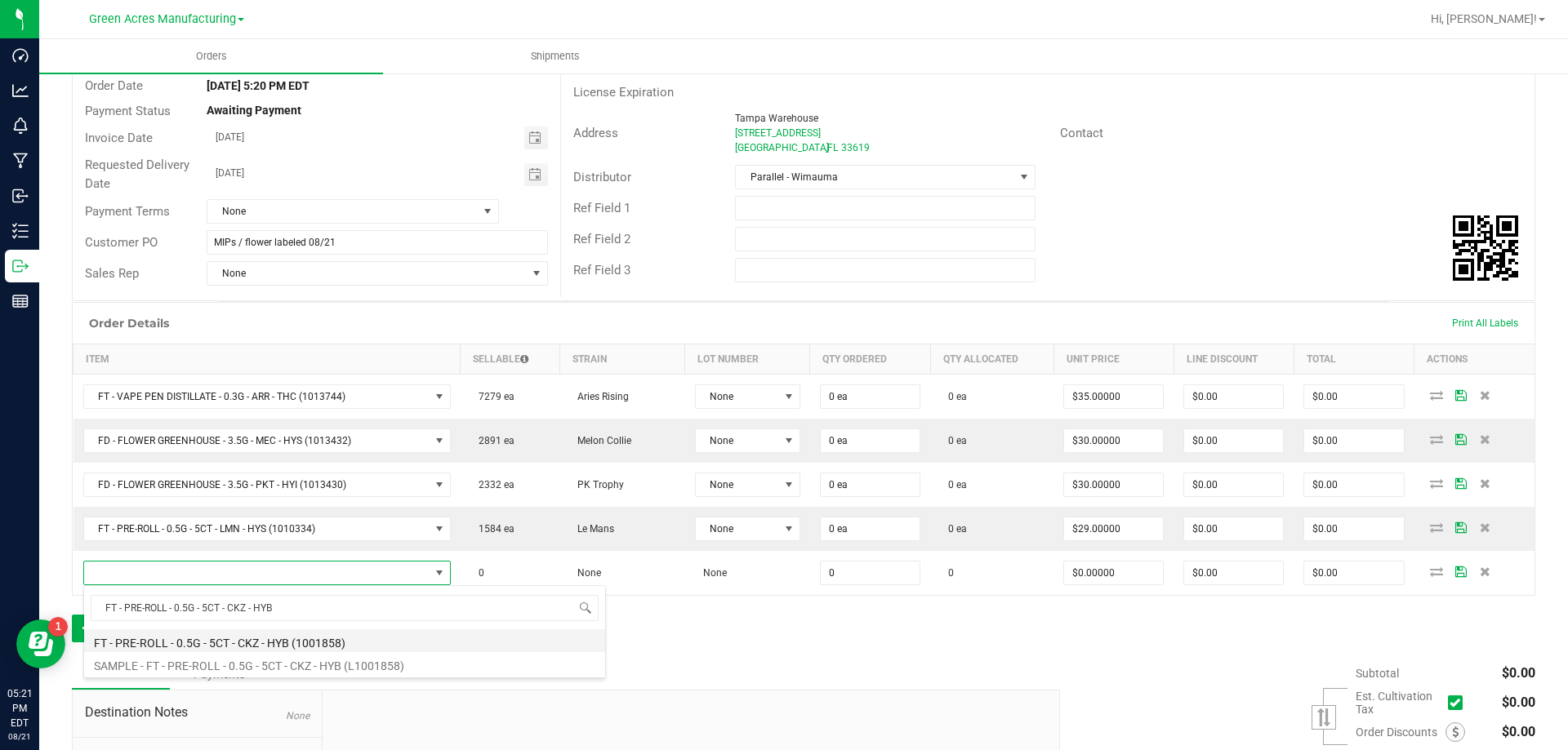
click at [222, 635] on li "FT - PRE-ROLL - 0.5G - 5CT - CKZ - HYB (1001858)" at bounding box center [345, 640] width 521 height 22
type input "0 ea"
type input "$29.00000"
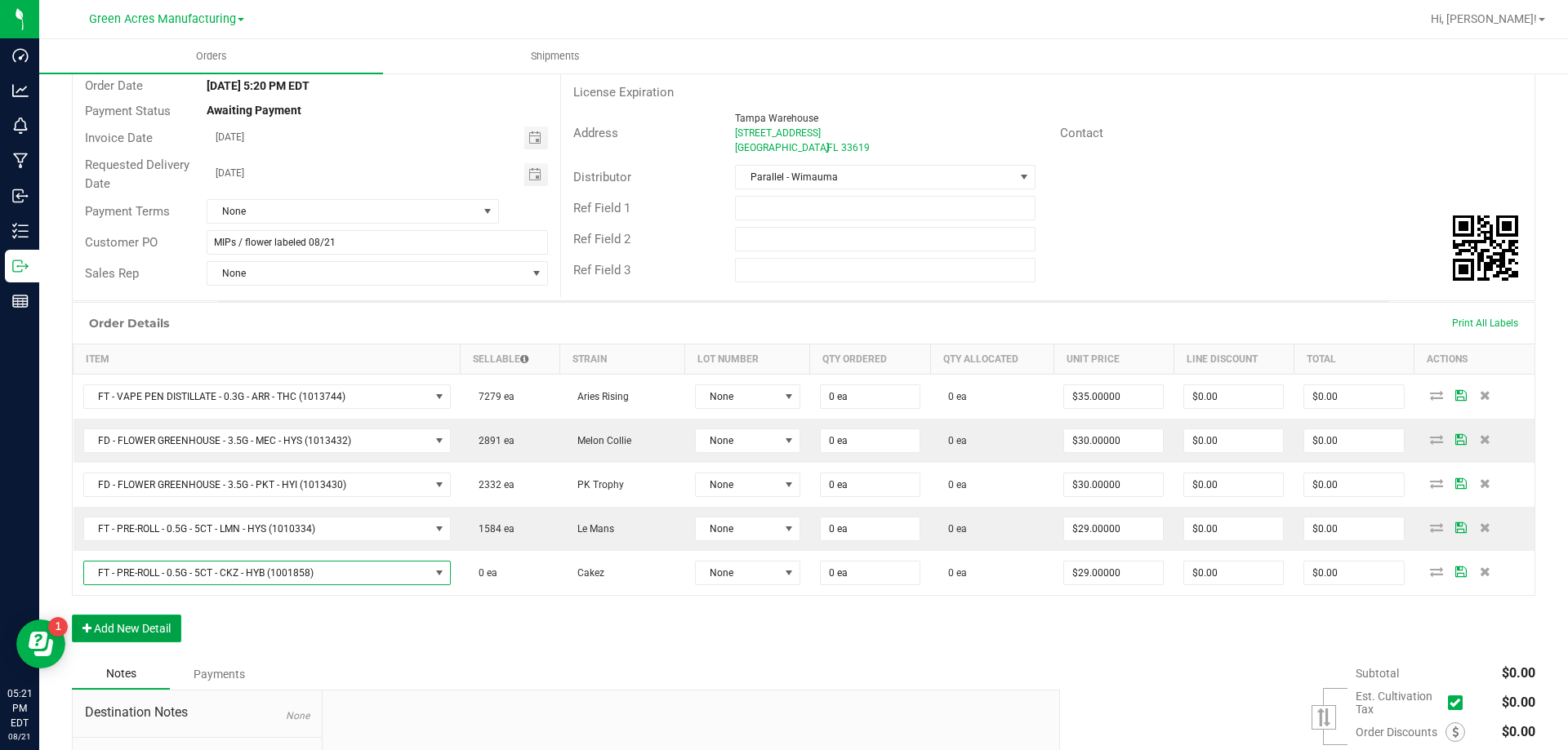
click at [153, 634] on button "Add New Detail" at bounding box center [127, 629] width 110 height 28
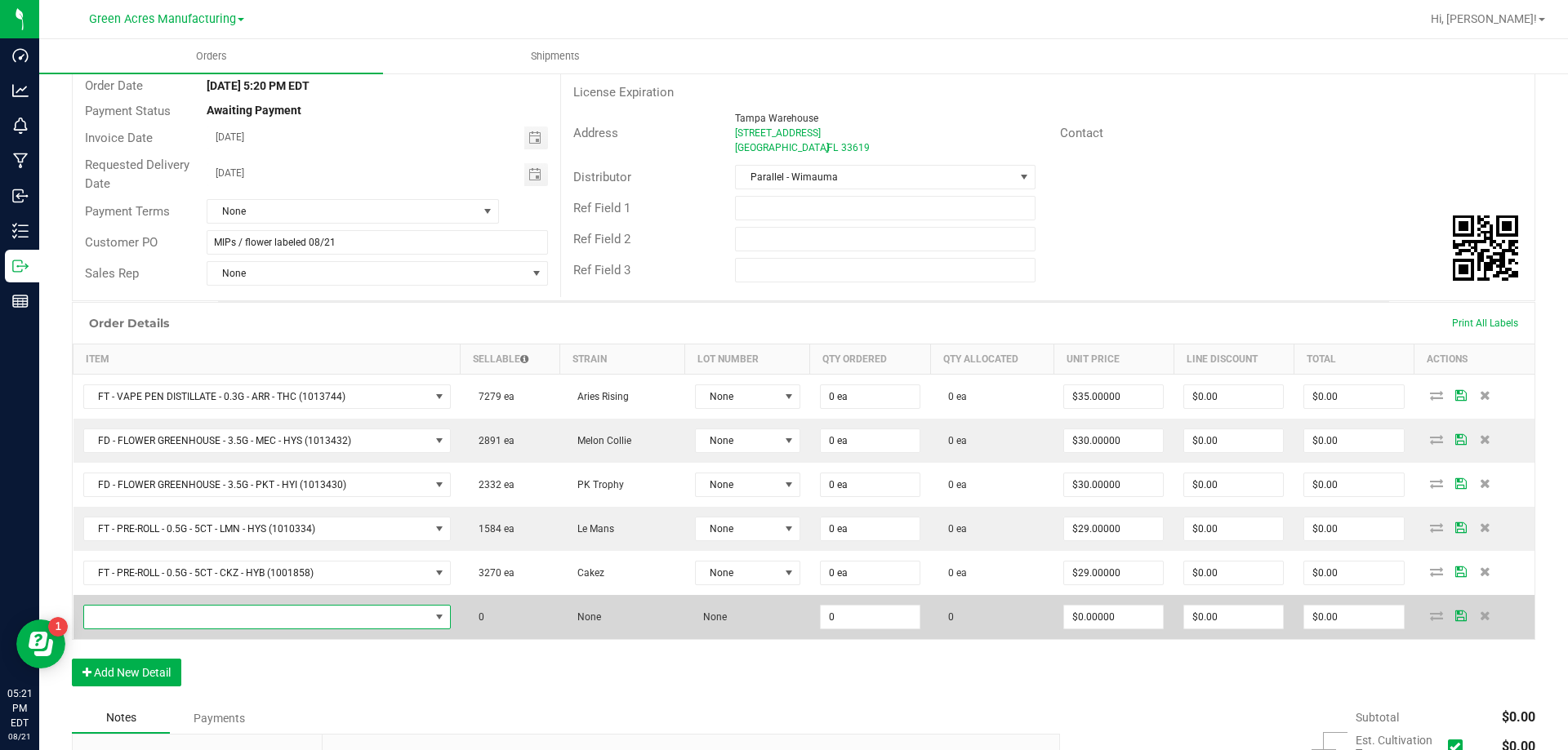
click at [325, 616] on span "NO DATA FOUND" at bounding box center [257, 617] width 345 height 22
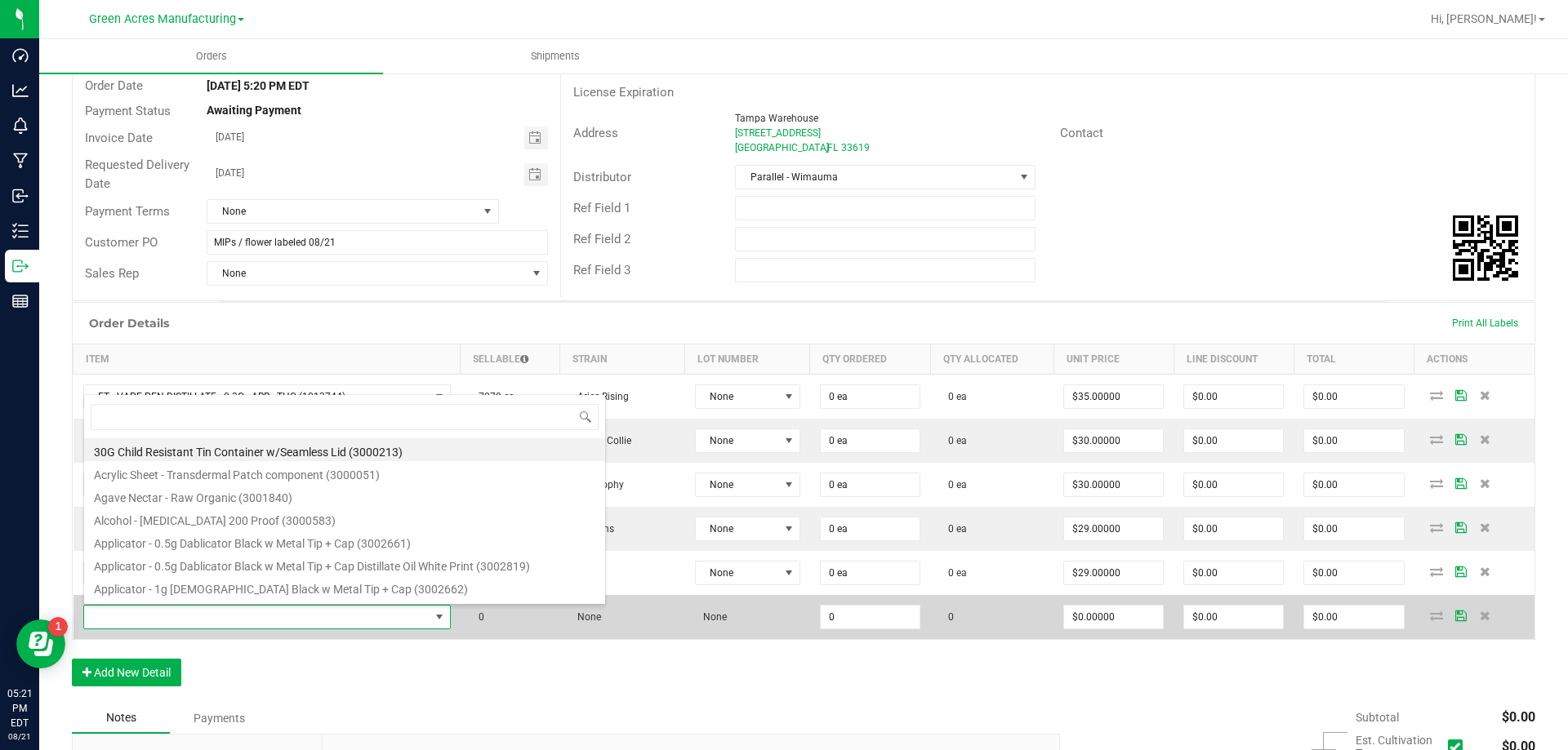
type input "FT - PRE-ROLL - 0.5G - 1CT - CKZ - HYB"
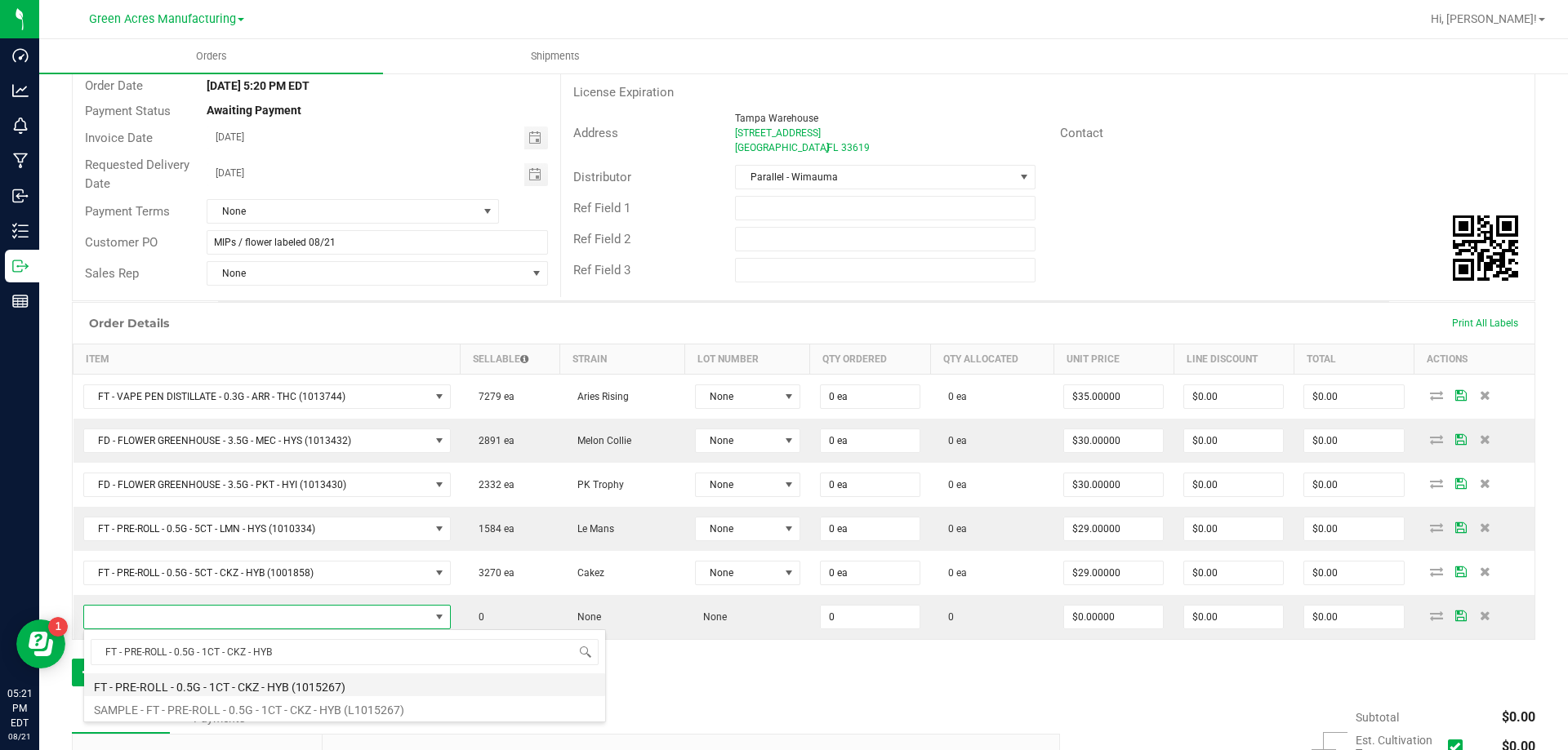
click at [260, 674] on li "FT - PRE-ROLL - 0.5G - 1CT - CKZ - HYB (1015267)" at bounding box center [345, 684] width 521 height 22
type input "0 ea"
type input "$5.00000"
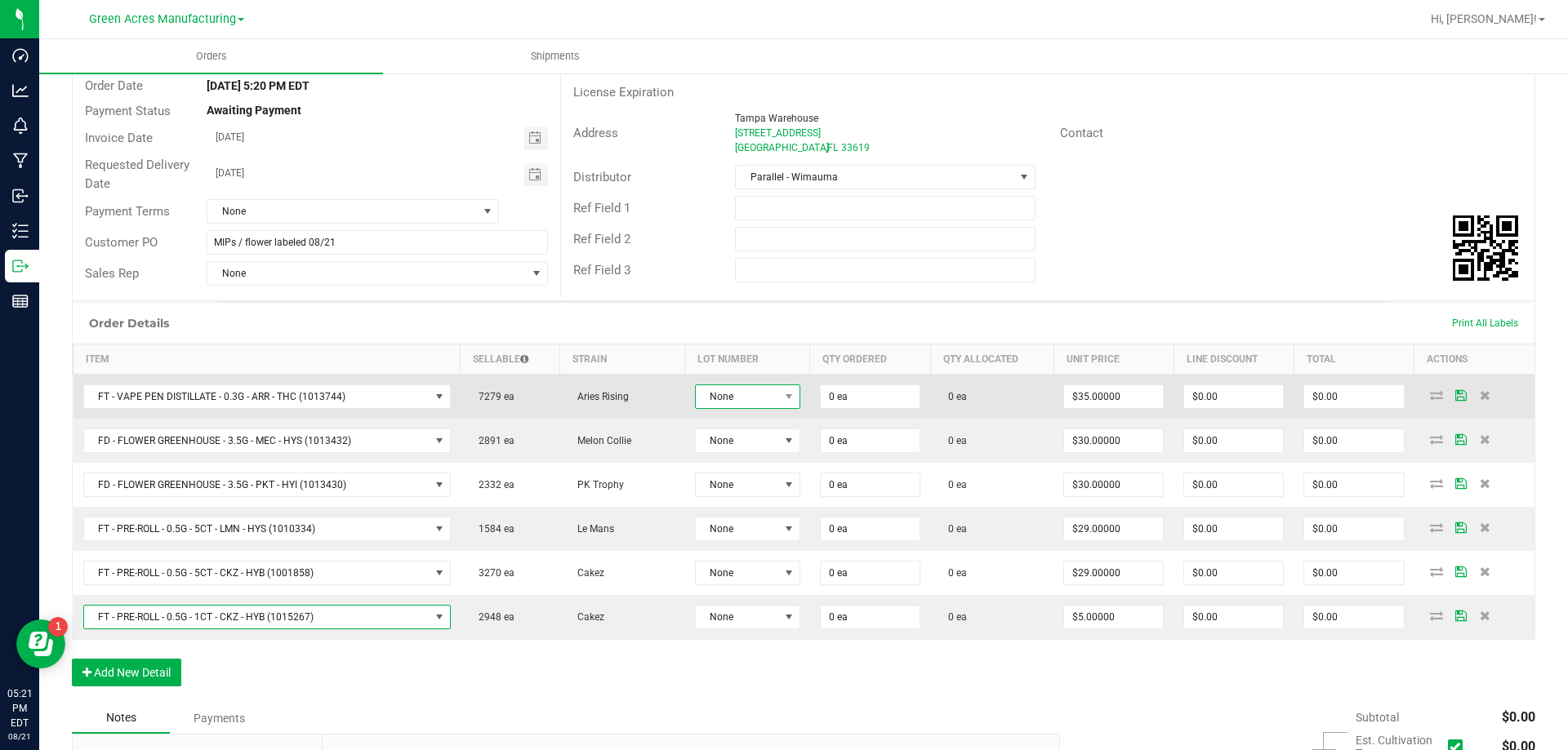
click at [771, 397] on span "None" at bounding box center [737, 397] width 83 height 22
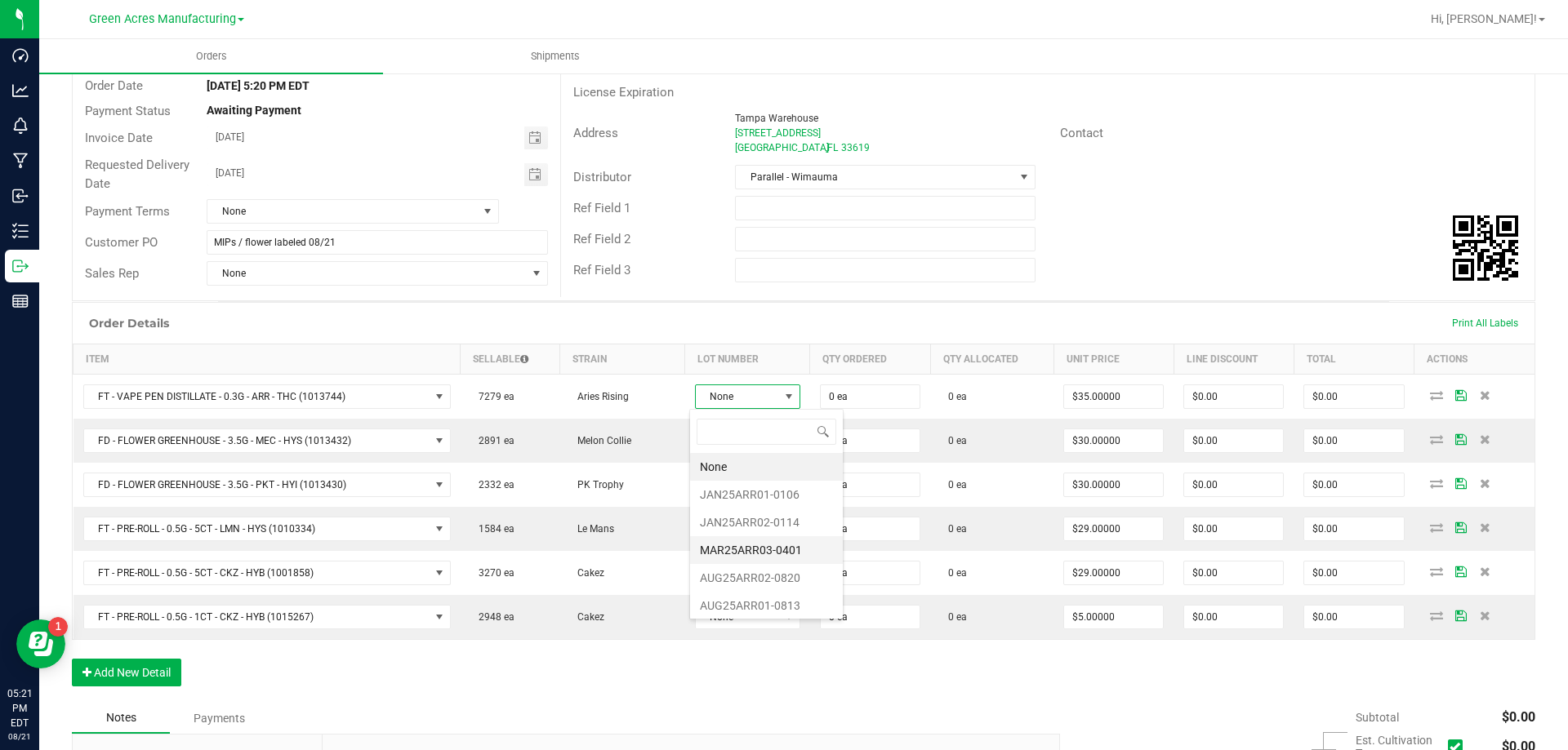
scroll to position [3, 0]
click at [763, 609] on li "AUG25ARR01-0813" at bounding box center [766, 603] width 153 height 28
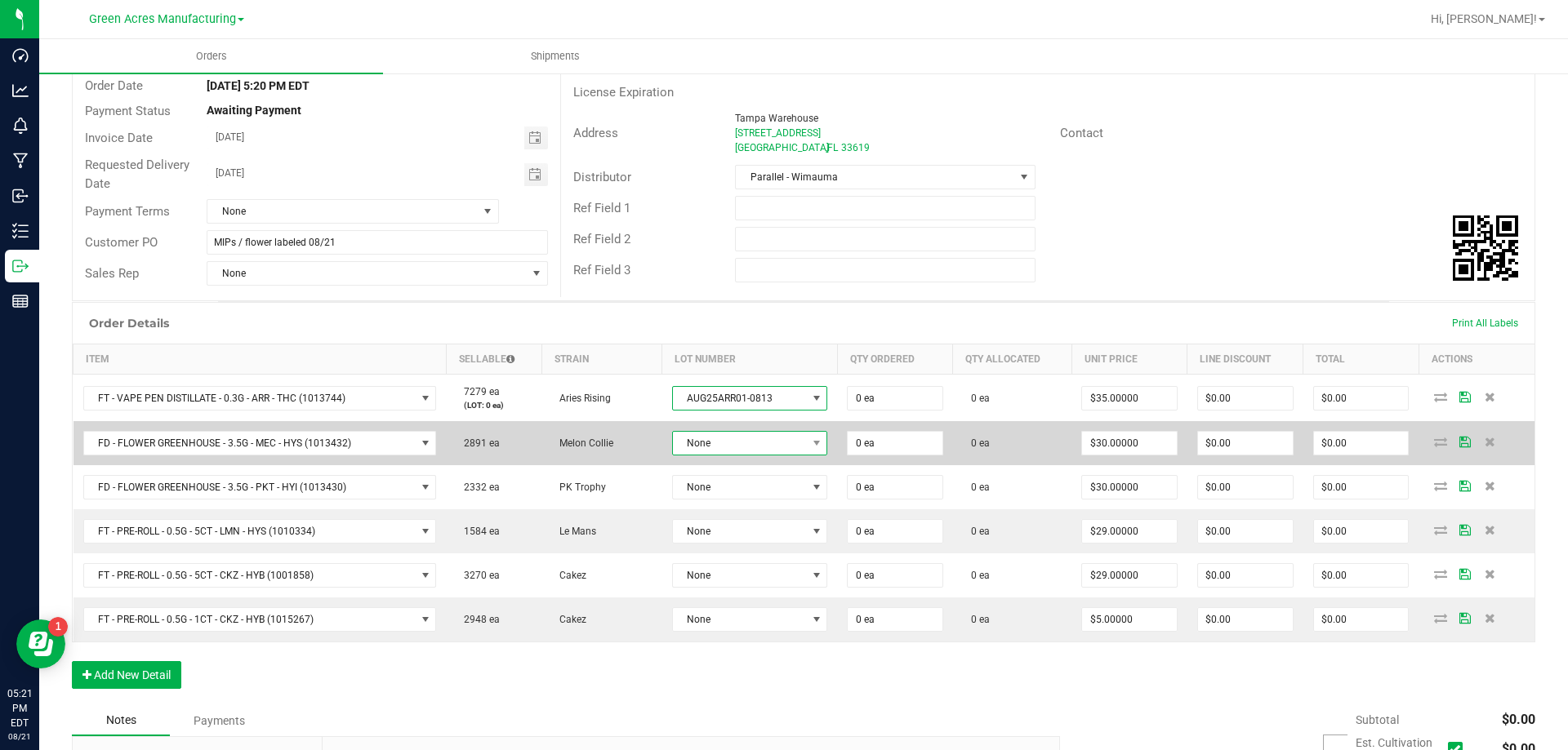
click at [761, 446] on span "None" at bounding box center [739, 443] width 133 height 22
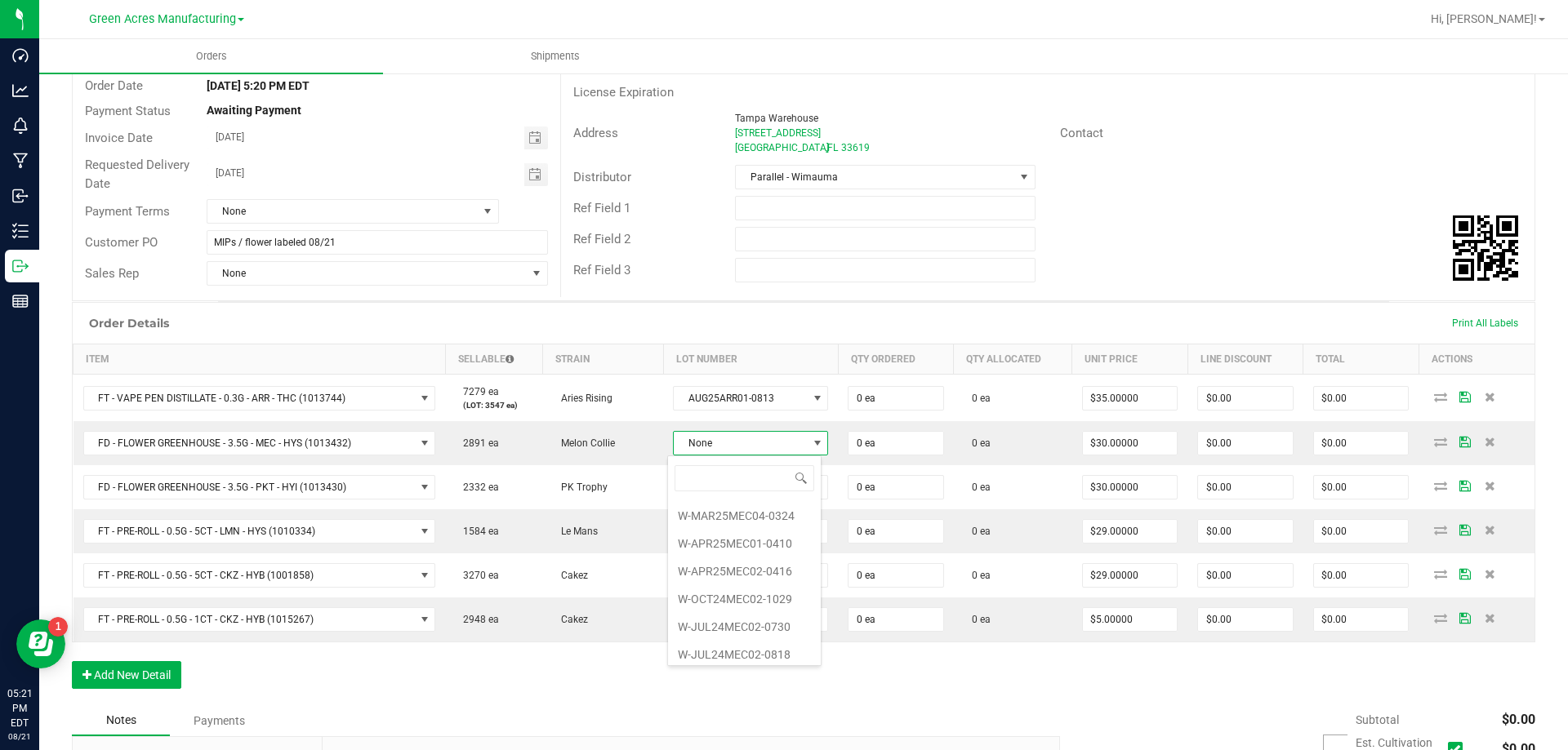
scroll to position [198, 0]
click at [767, 645] on li "W-JUN25MEC02-0814" at bounding box center [744, 649] width 153 height 28
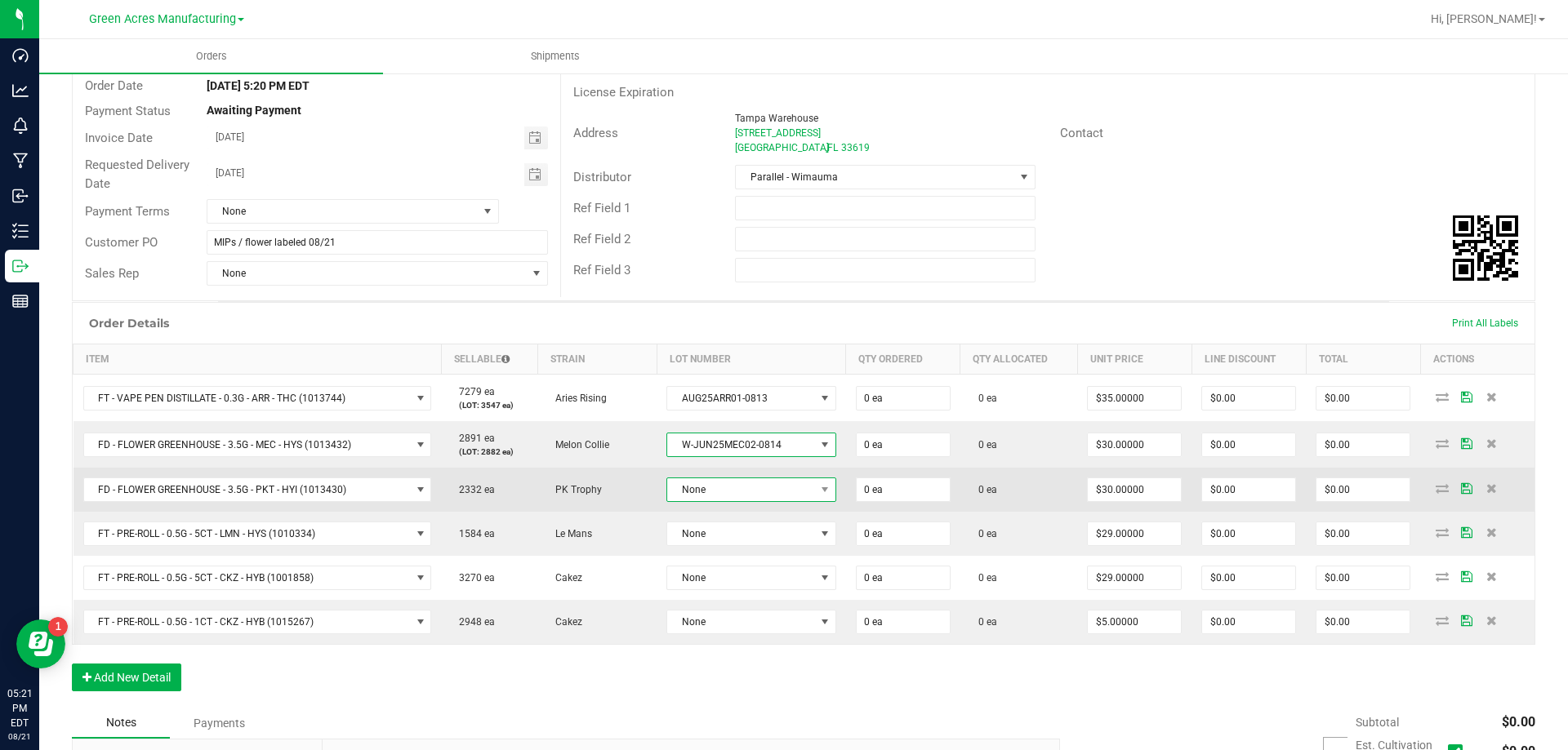
click at [776, 486] on span "None" at bounding box center [741, 489] width 148 height 22
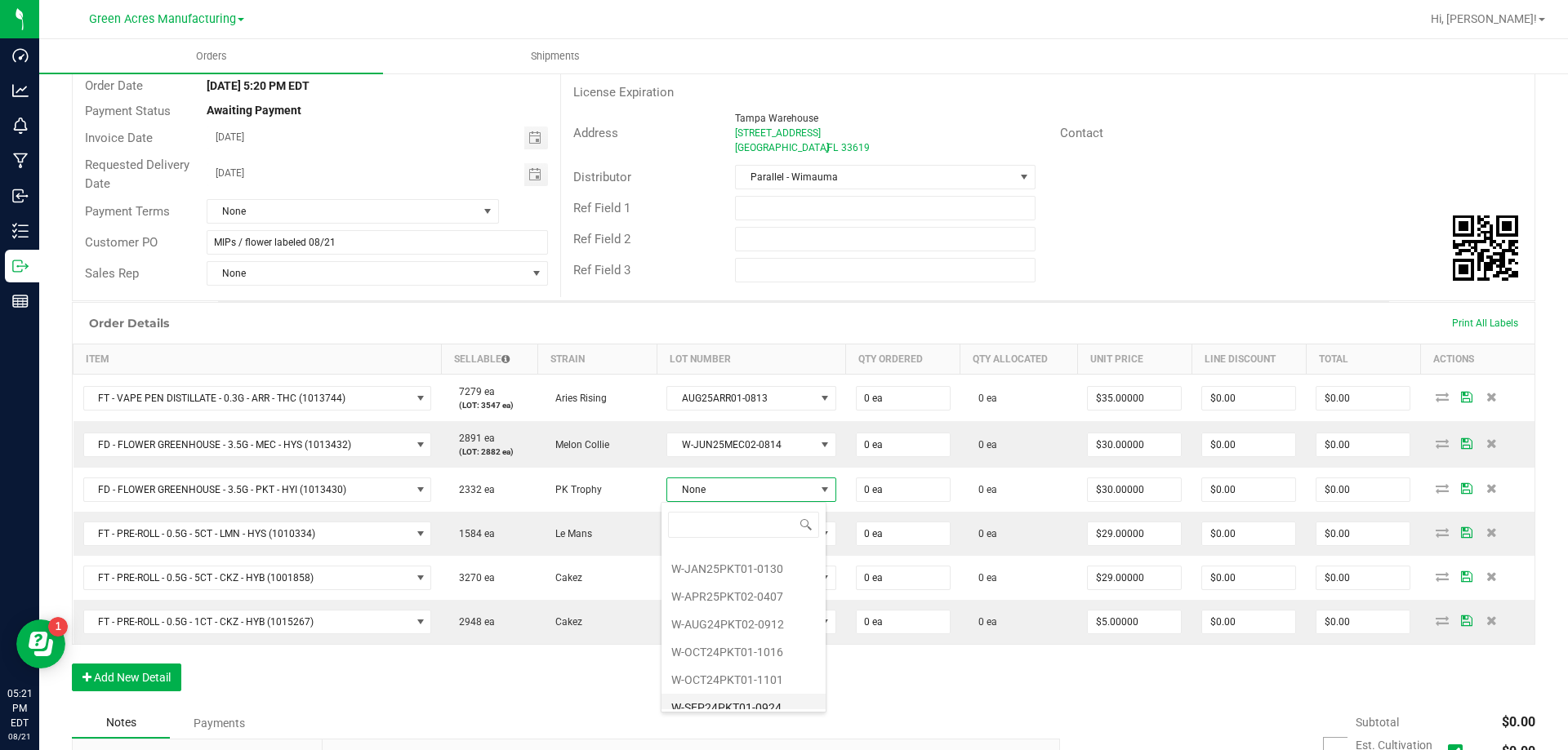
scroll to position [142, 0]
click at [777, 690] on li "W-AUG25PKT01-0815" at bounding box center [743, 696] width 164 height 28
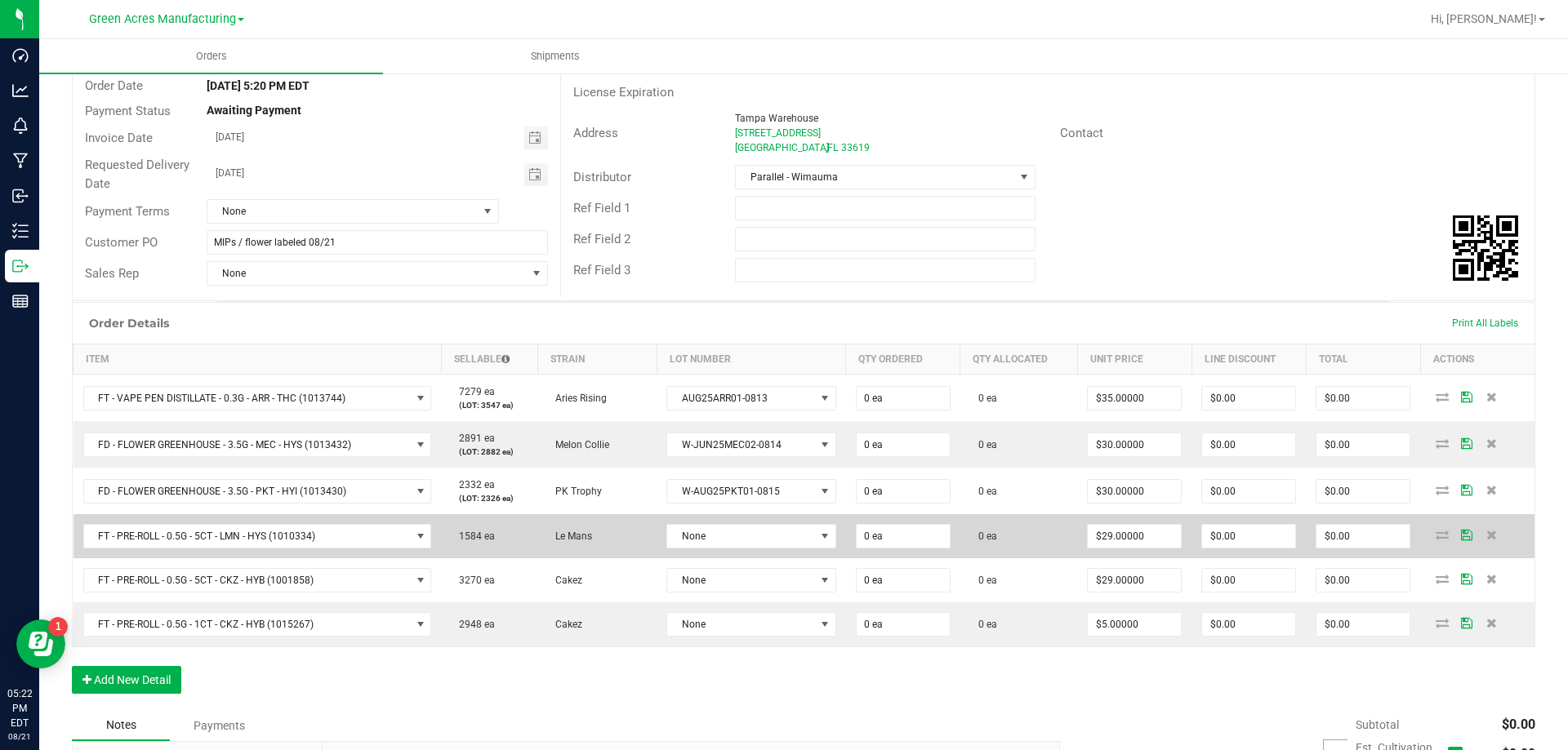
click at [784, 518] on td "None" at bounding box center [751, 536] width 189 height 44
click at [784, 532] on span "None" at bounding box center [741, 536] width 148 height 22
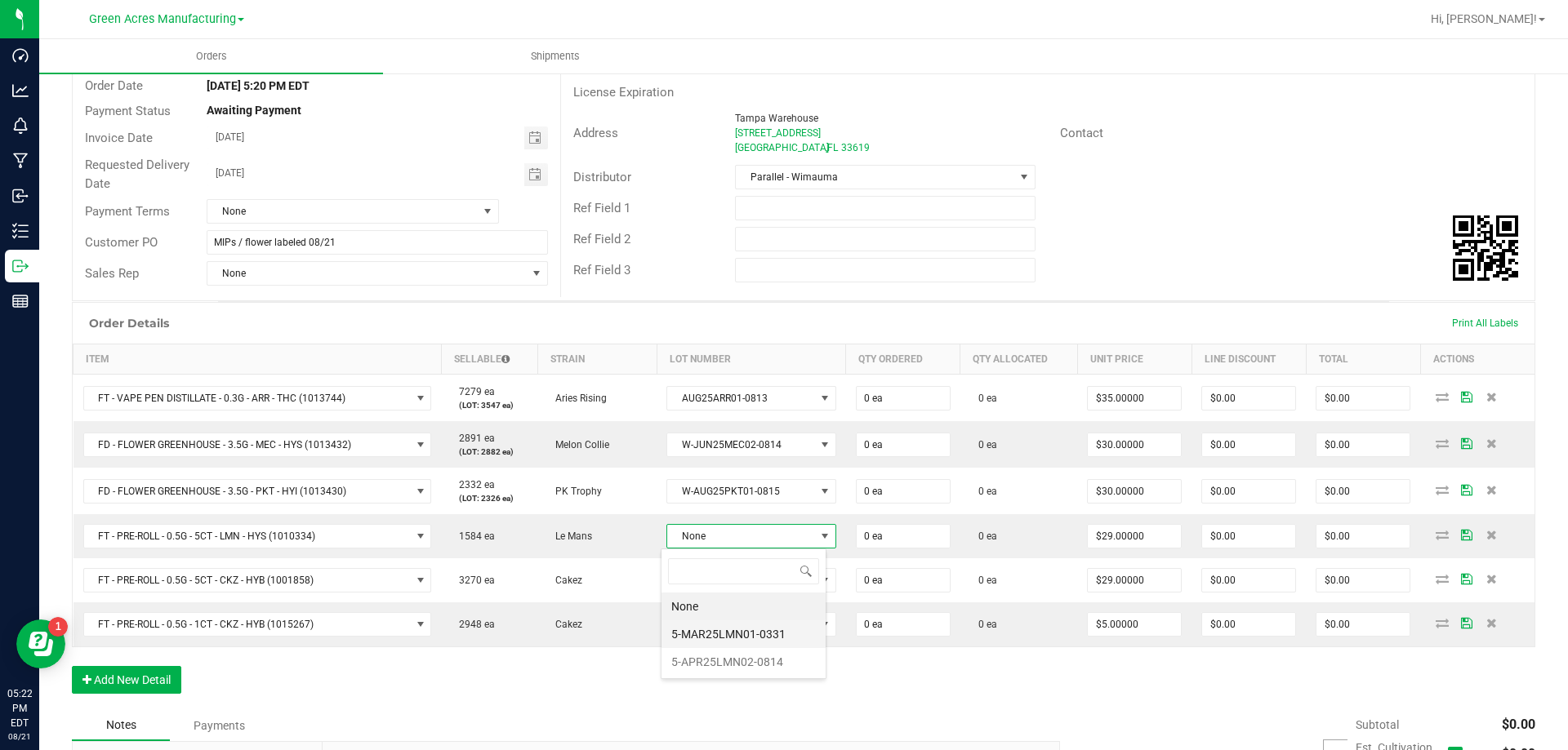
scroll to position [24, 166]
click at [799, 660] on li "5-APR25LMN02-0814" at bounding box center [743, 662] width 164 height 28
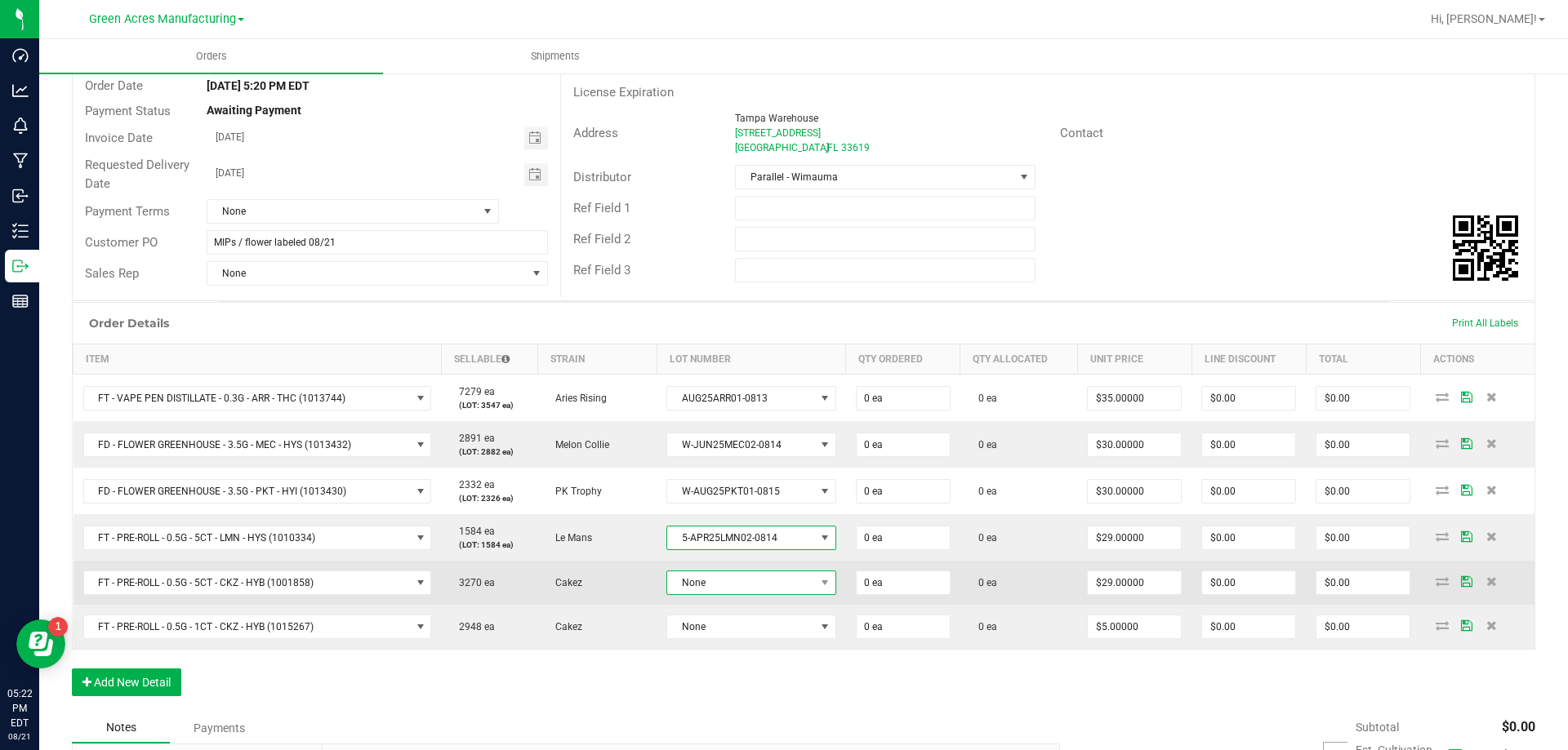
click at [815, 575] on span at bounding box center [825, 583] width 21 height 22
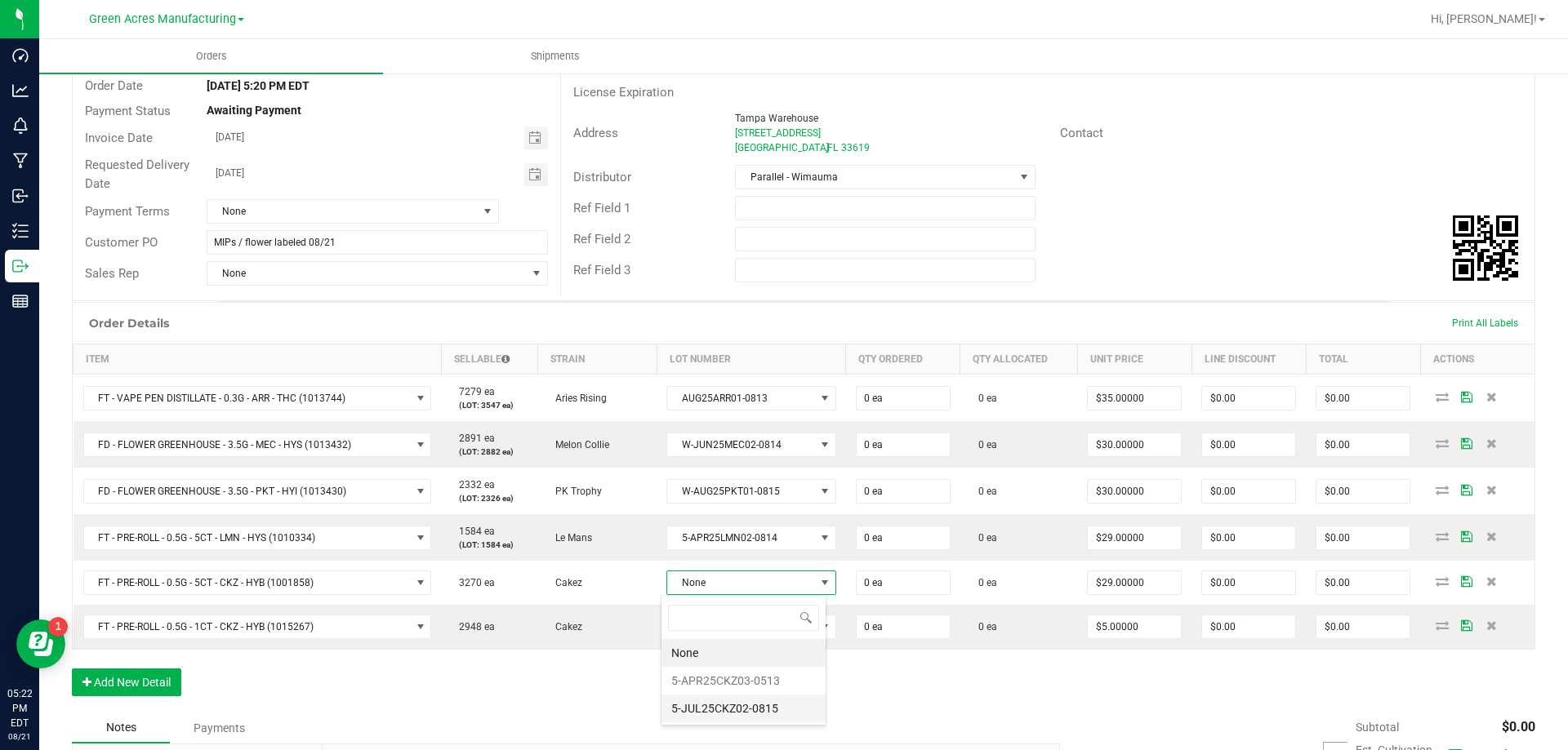
click at [761, 700] on li "5-JUL25CKZ02-0815" at bounding box center [743, 709] width 164 height 28
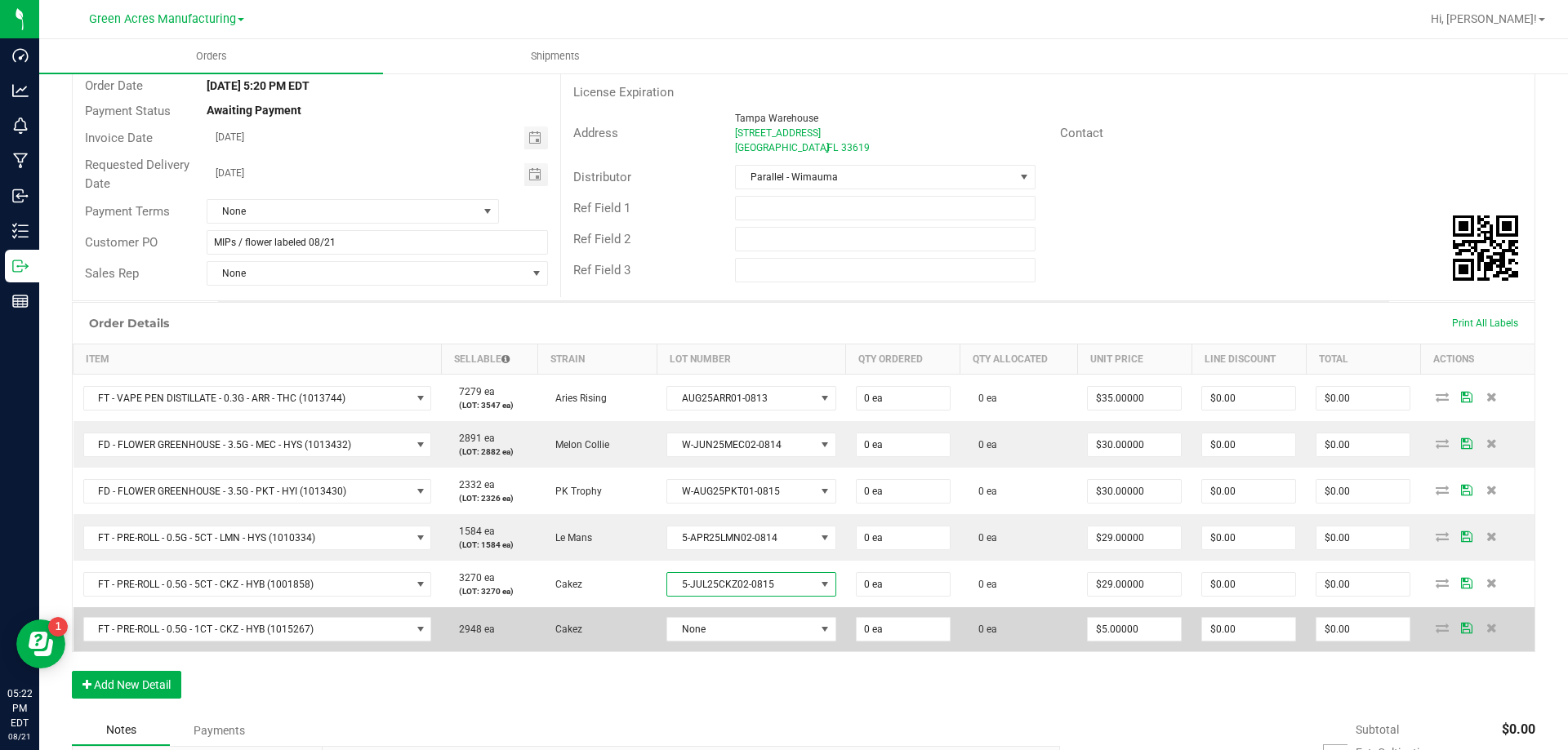
click at [771, 644] on td "None" at bounding box center [751, 629] width 189 height 44
click at [773, 635] on span "None" at bounding box center [741, 629] width 148 height 22
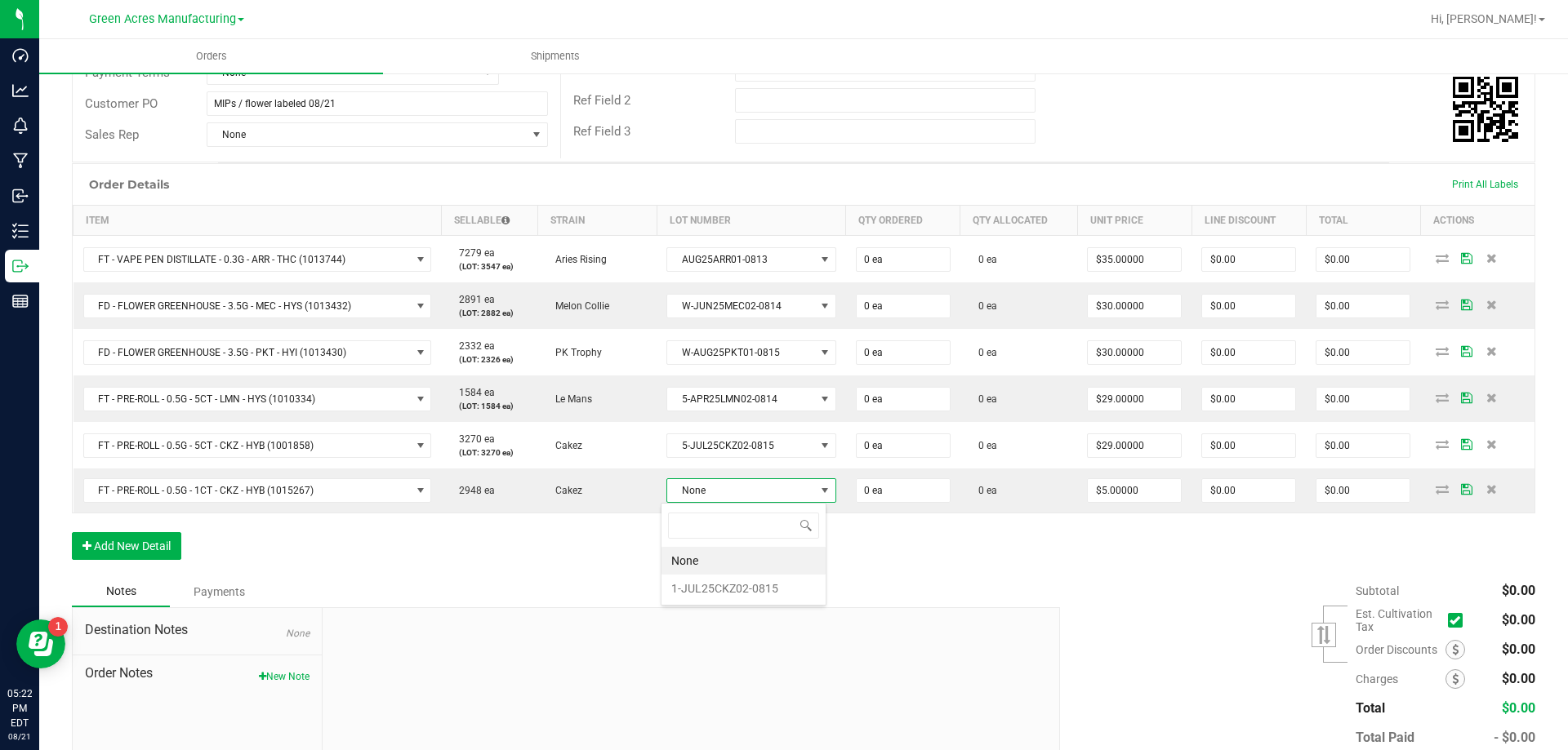
scroll to position [384, 0]
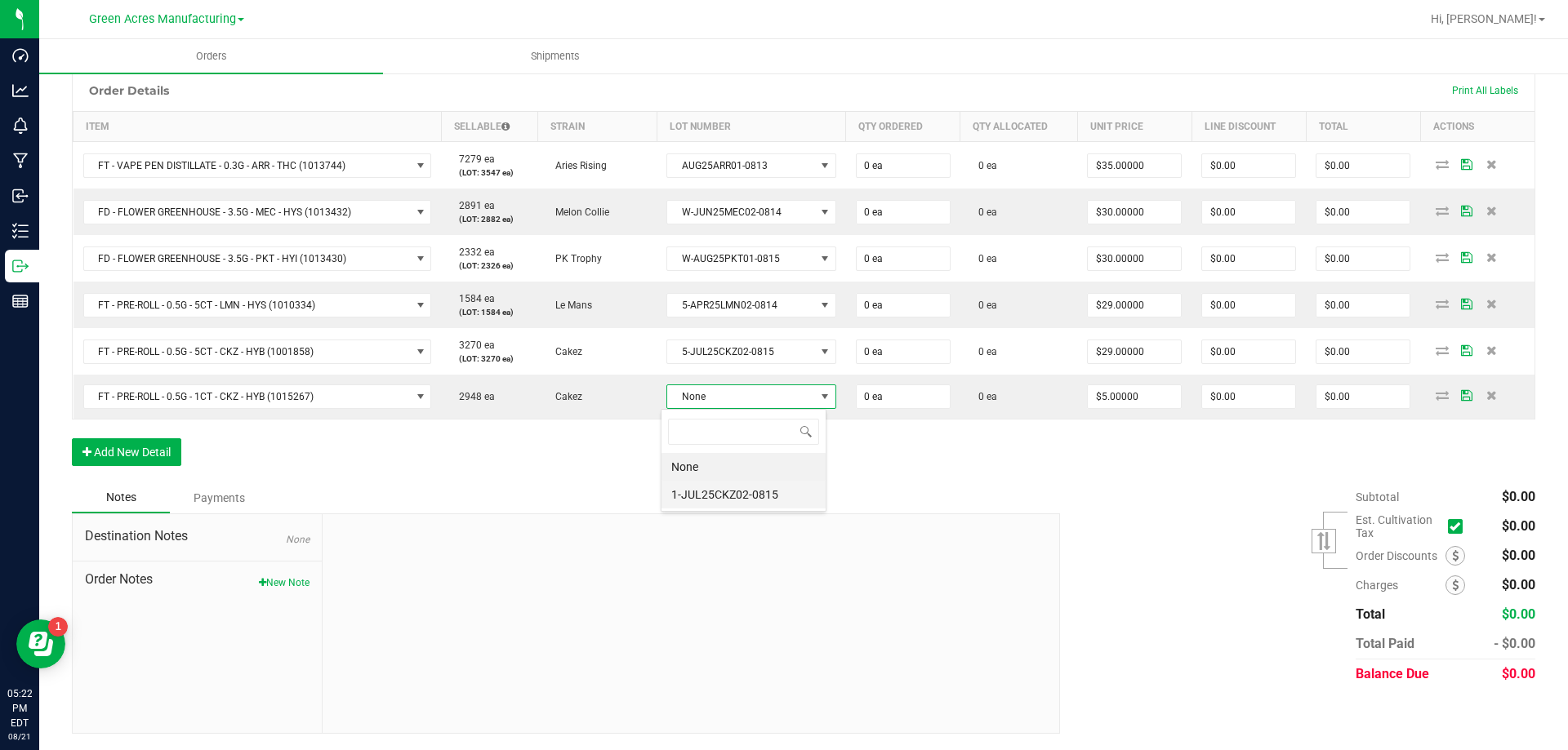
click at [744, 492] on li "1-JUL25CKZ02-0815" at bounding box center [743, 495] width 164 height 28
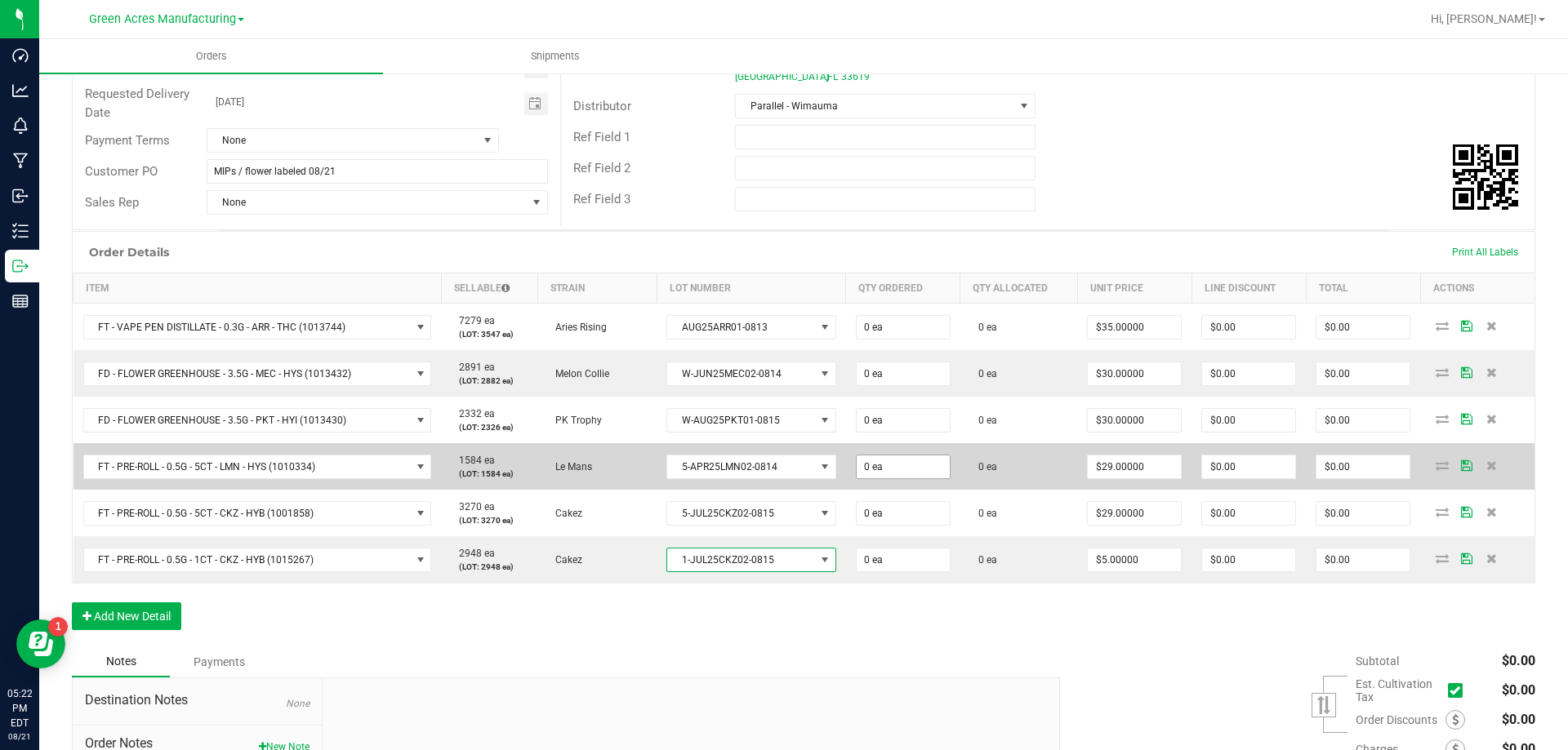
scroll to position [221, 0]
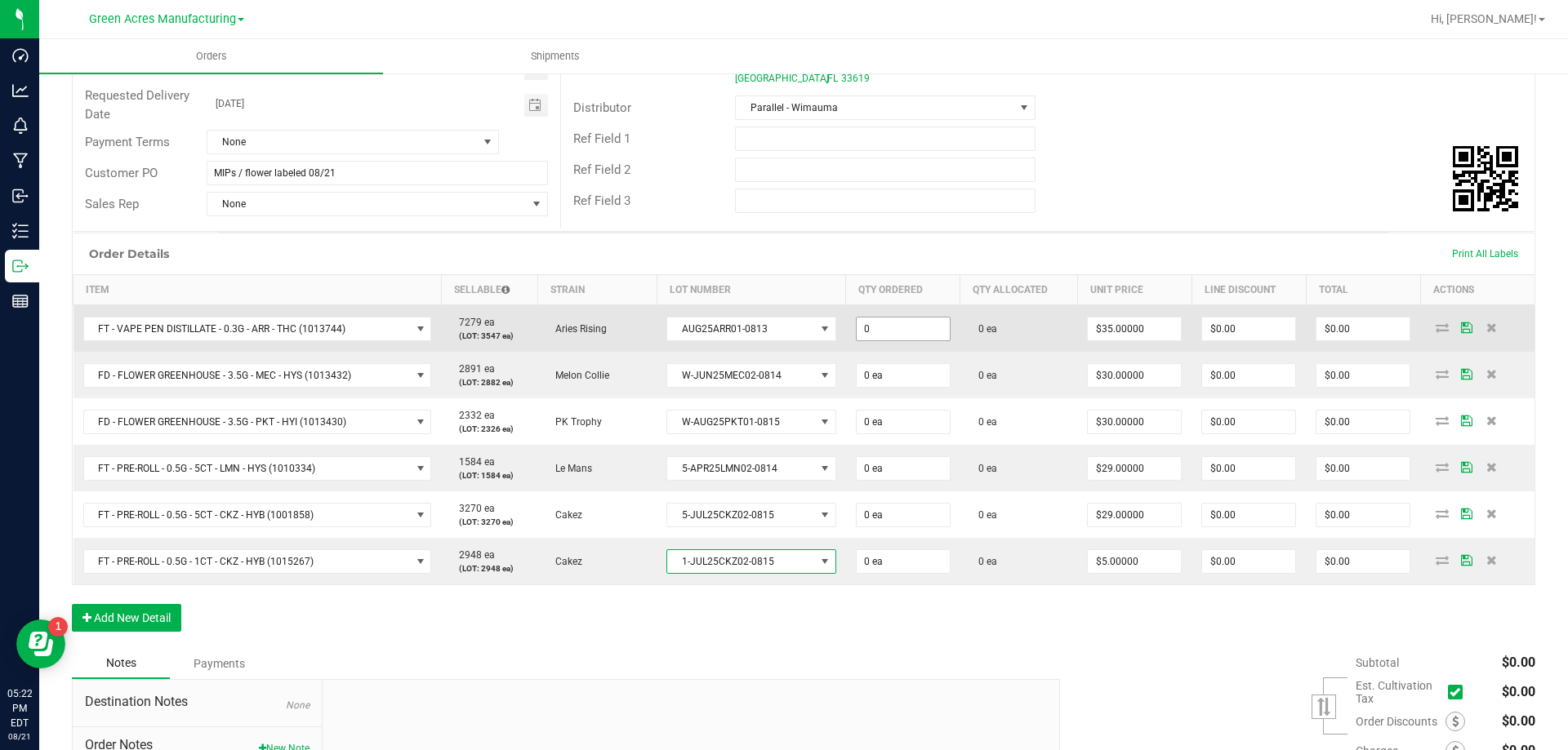
click at [918, 326] on input "0" at bounding box center [902, 329] width 93 height 22
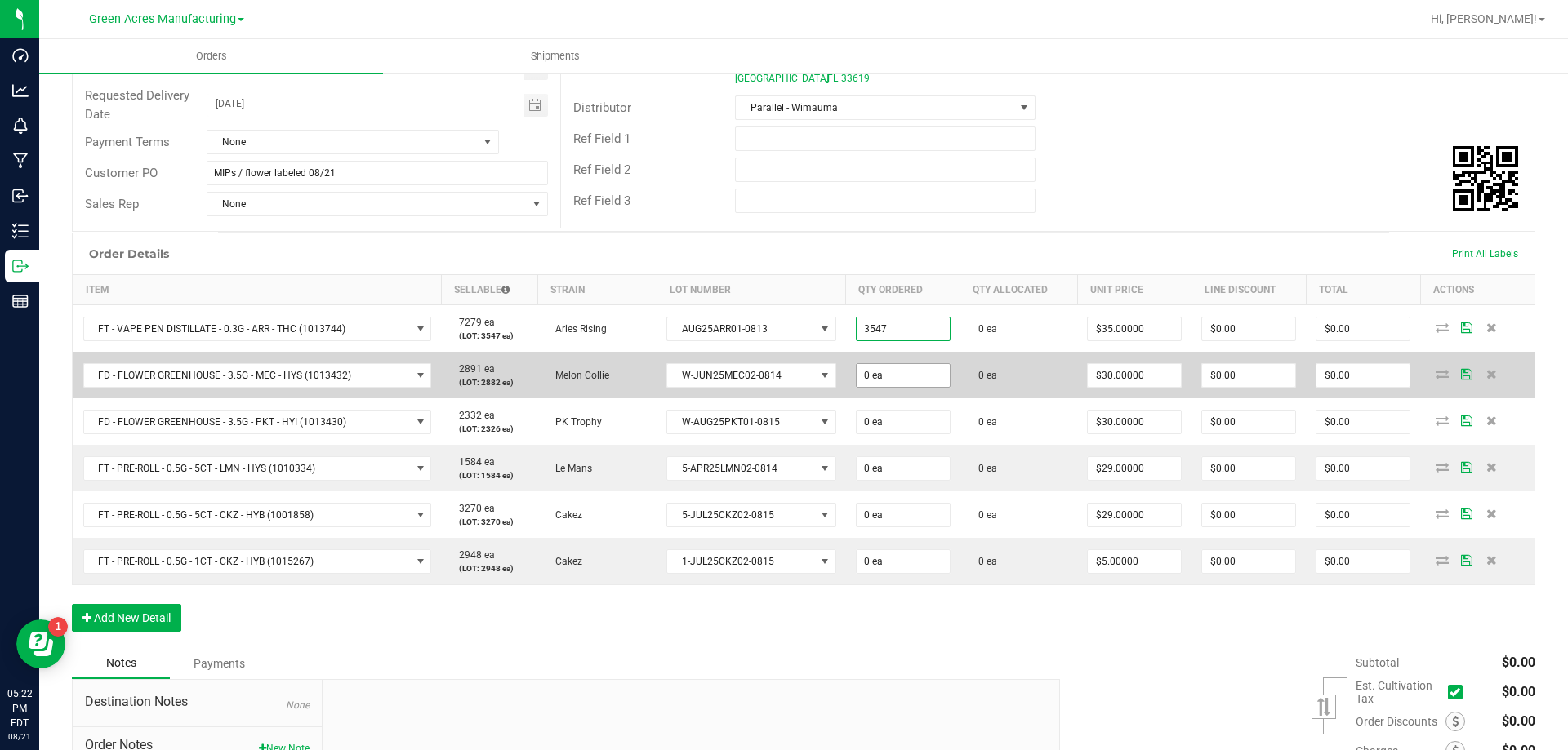
type input "3547 ea"
type input "$124,145.00"
click at [869, 382] on input "0" at bounding box center [902, 375] width 93 height 22
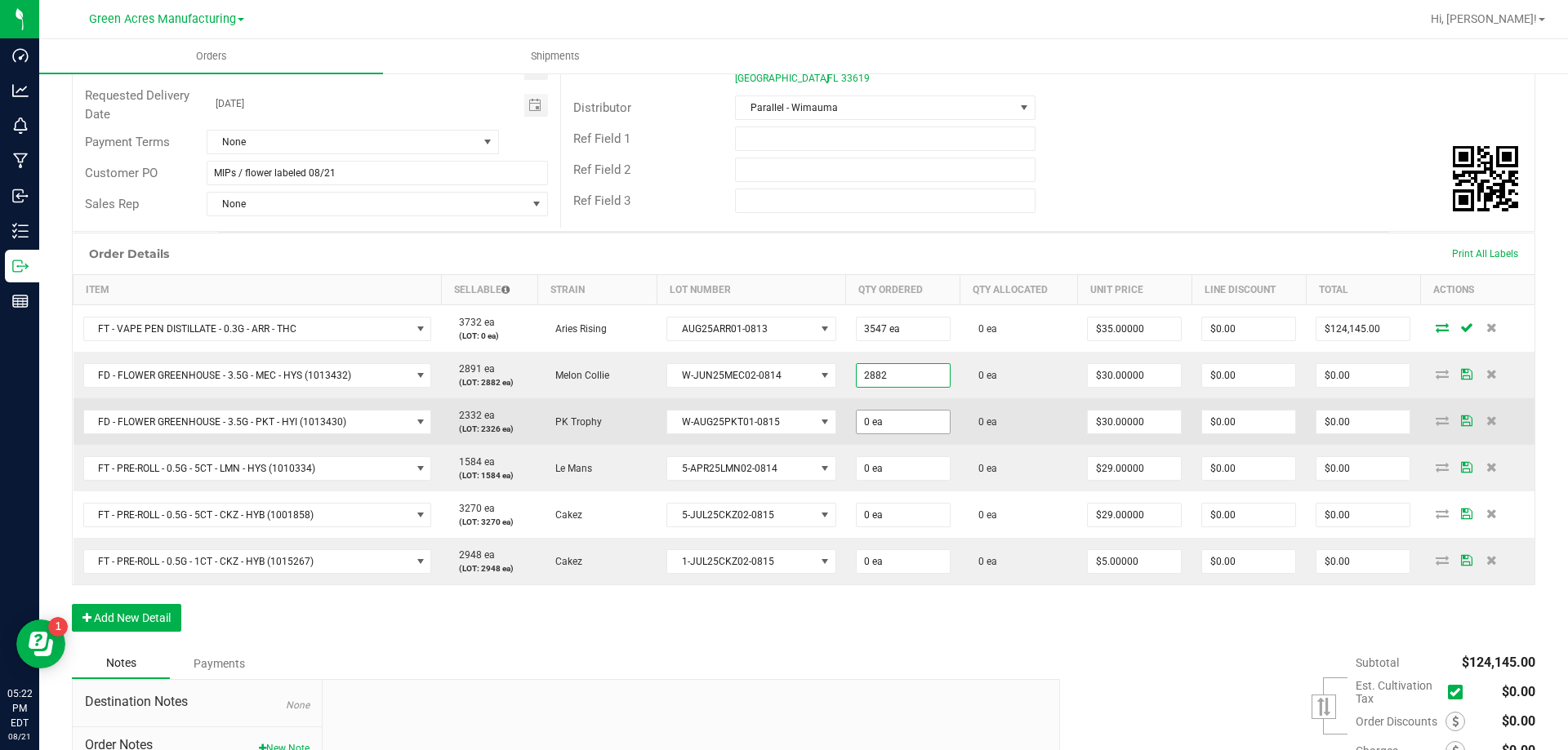
type input "2882 ea"
type input "$86,460.00"
click at [868, 412] on input "0" at bounding box center [902, 422] width 93 height 22
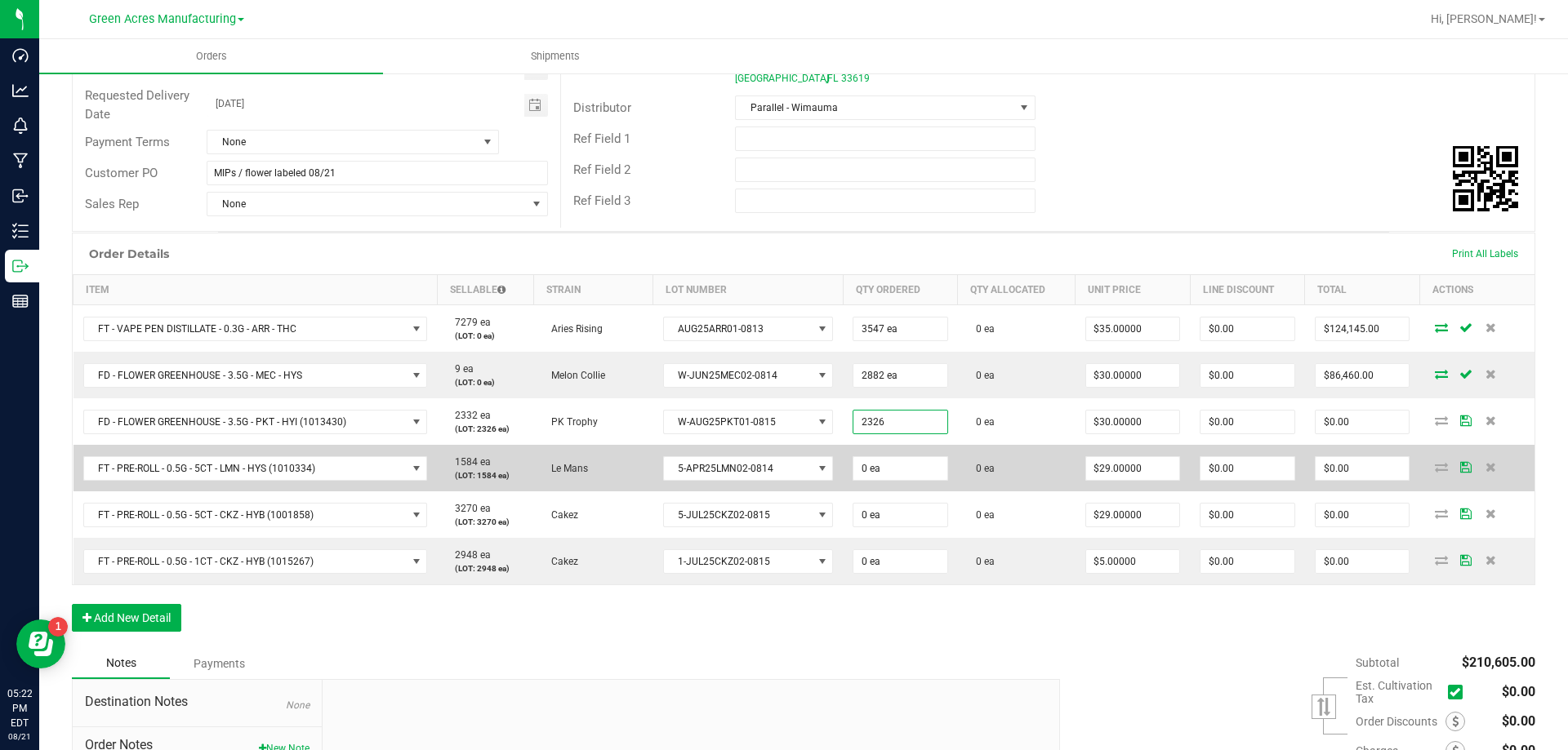
type input "2326 ea"
type input "$69,780.00"
click at [862, 454] on td "0 ea" at bounding box center [900, 469] width 115 height 47
click at [863, 458] on input "0" at bounding box center [900, 469] width 94 height 22
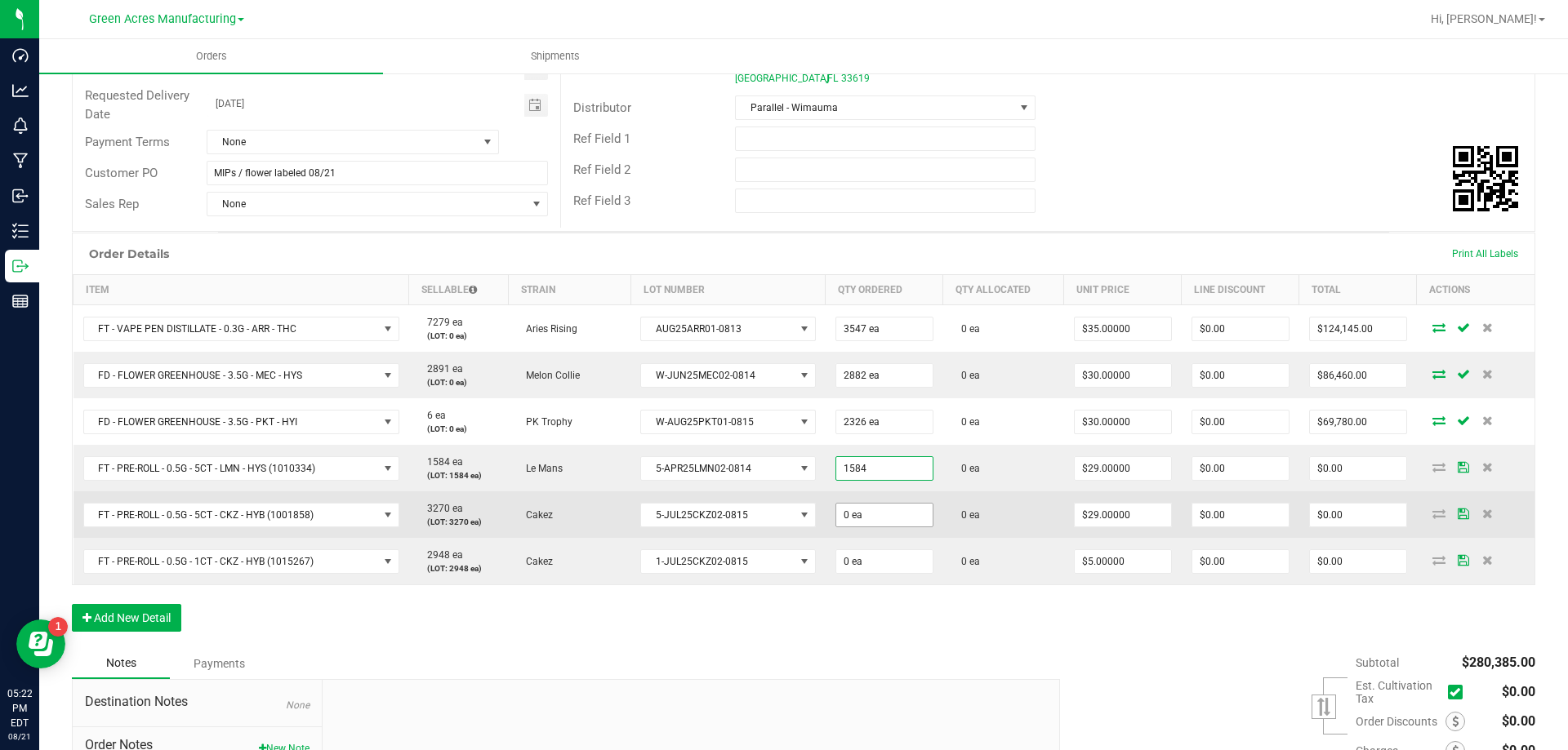
type input "1584 ea"
type input "$45,936.00"
click at [866, 520] on input "0" at bounding box center [884, 515] width 97 height 22
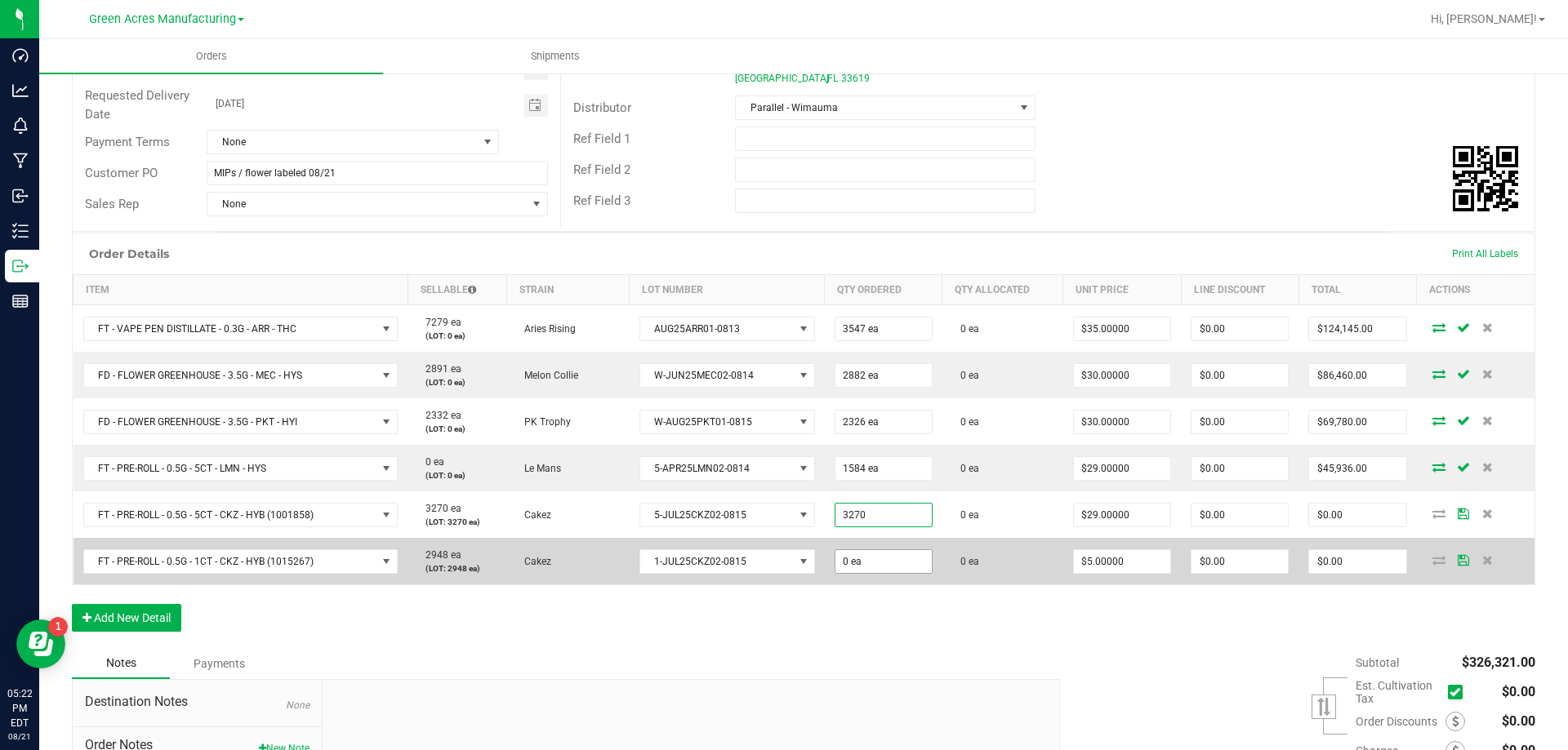
type input "3270 ea"
type input "$94,830.00"
click at [861, 341] on span "0 ea" at bounding box center [883, 329] width 98 height 24
click at [875, 571] on input "0" at bounding box center [883, 562] width 97 height 22
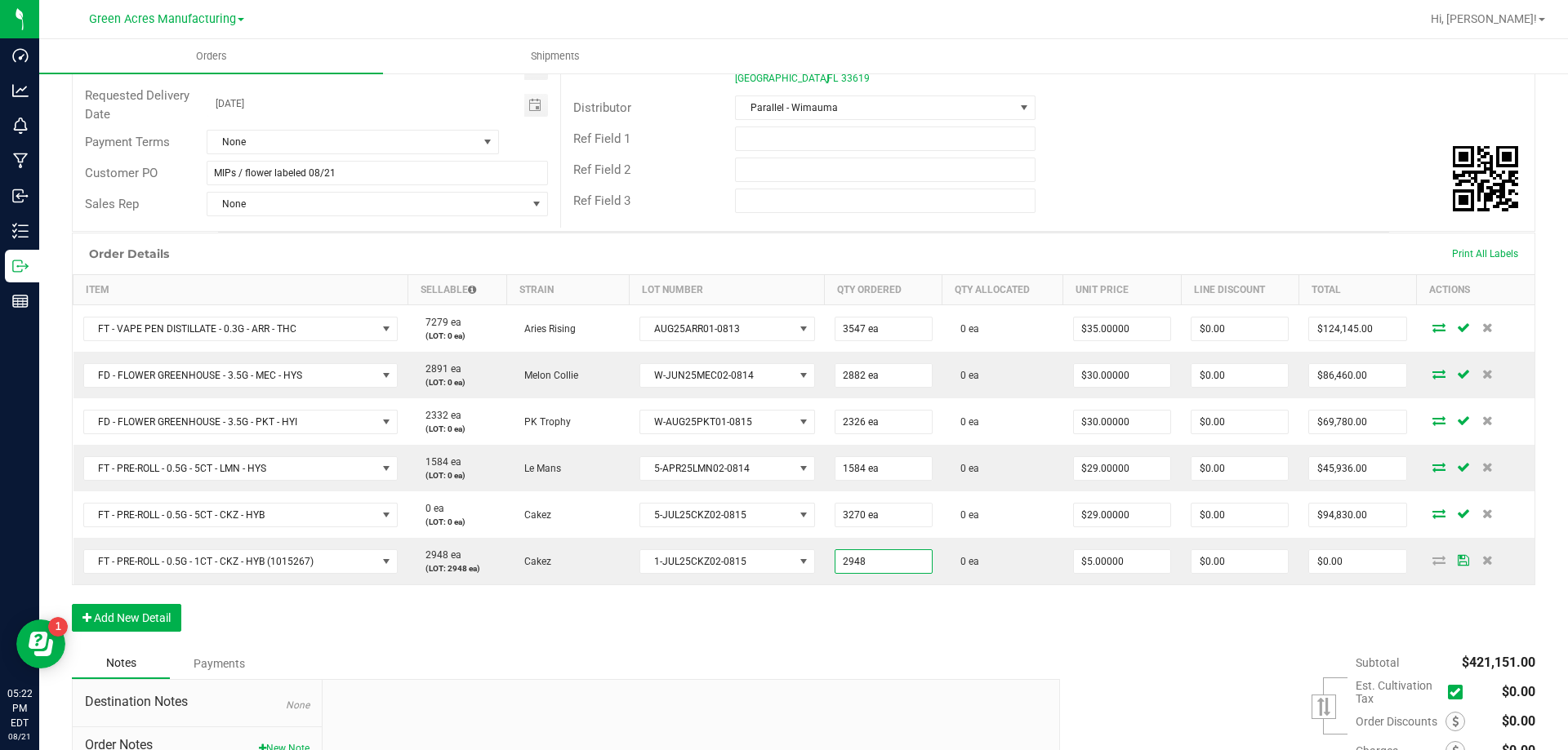
type input "2948 ea"
type input "$14,740.00"
click at [906, 615] on div "Order Details Print All Labels Item Sellable Strain Lot Number Qty Ordered Qty …" at bounding box center [804, 440] width 1463 height 415
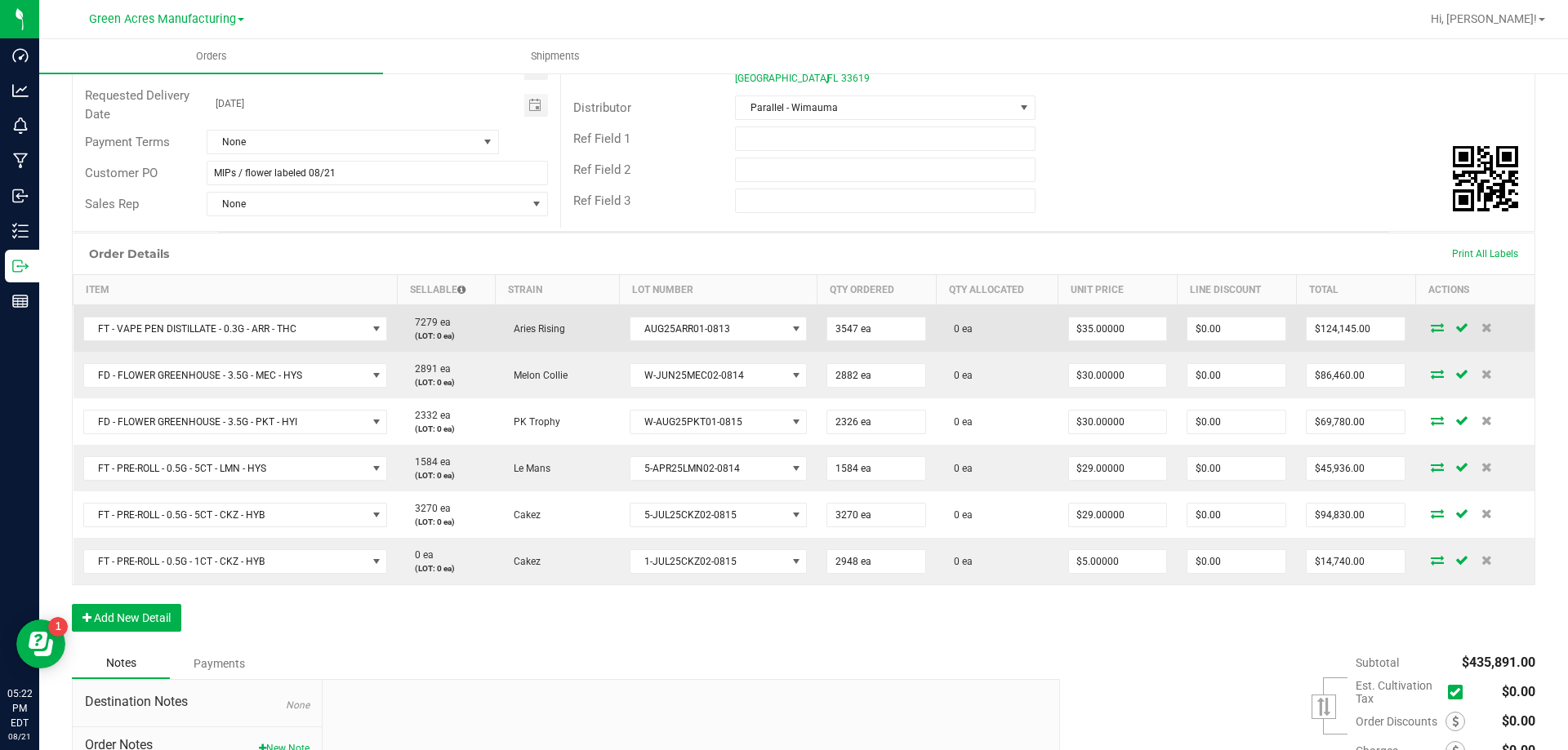
click at [1431, 331] on icon at bounding box center [1438, 327] width 13 height 9
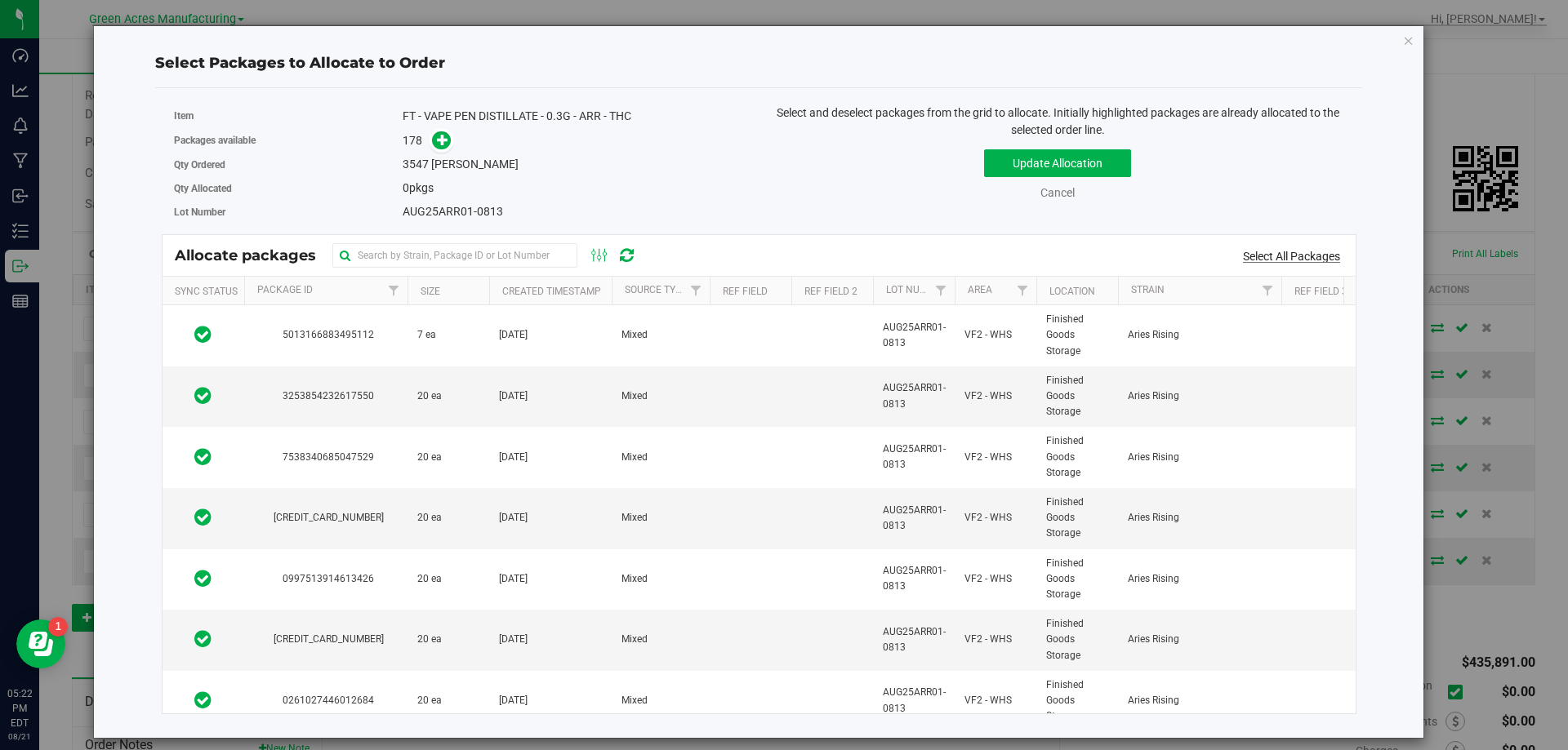
click at [1286, 254] on link "Select All Packages" at bounding box center [1291, 256] width 98 height 13
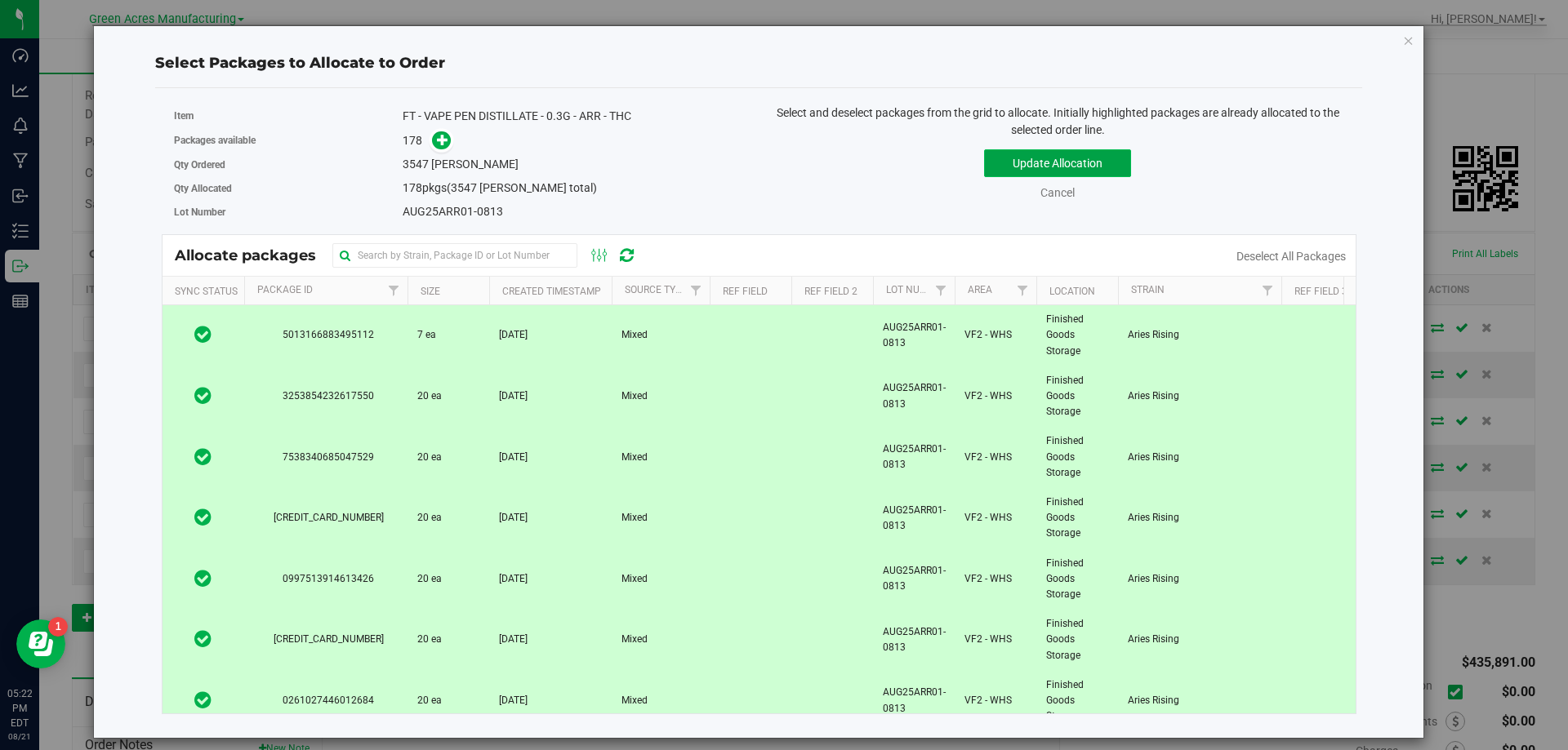
click at [1091, 172] on button "Update Allocation" at bounding box center [1057, 163] width 147 height 28
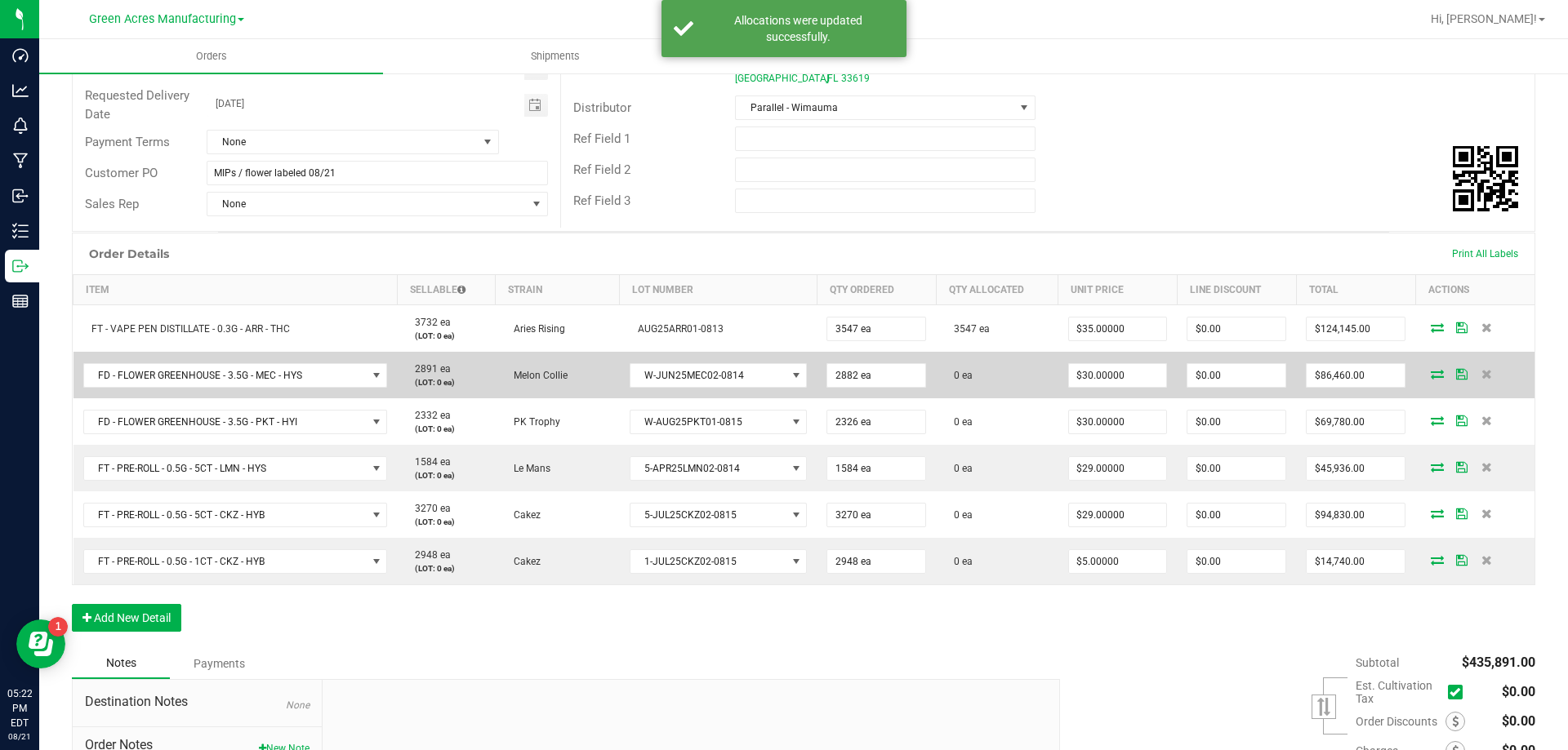
click at [1431, 369] on icon at bounding box center [1438, 374] width 13 height 9
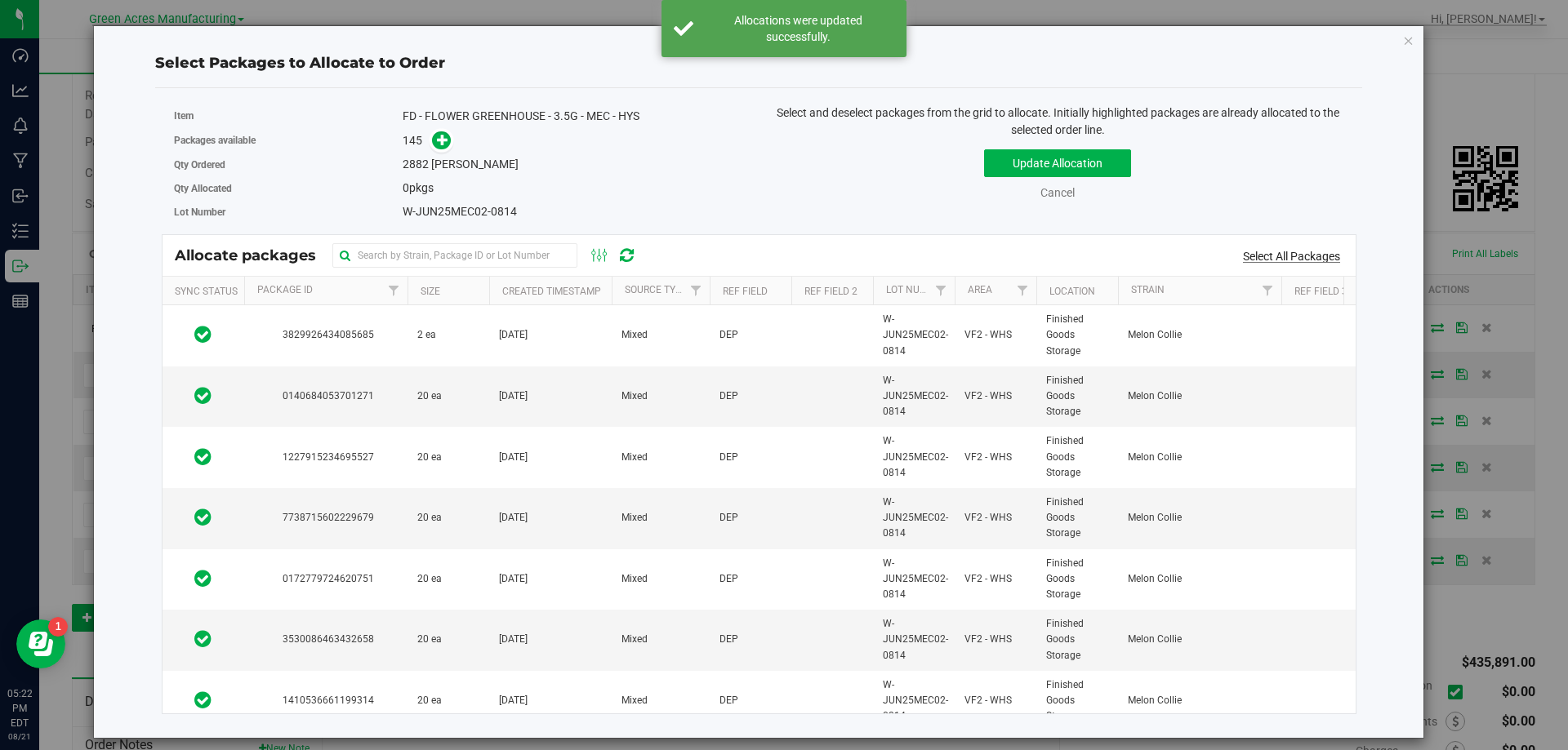
click at [1303, 250] on link "Select All Packages" at bounding box center [1291, 256] width 98 height 13
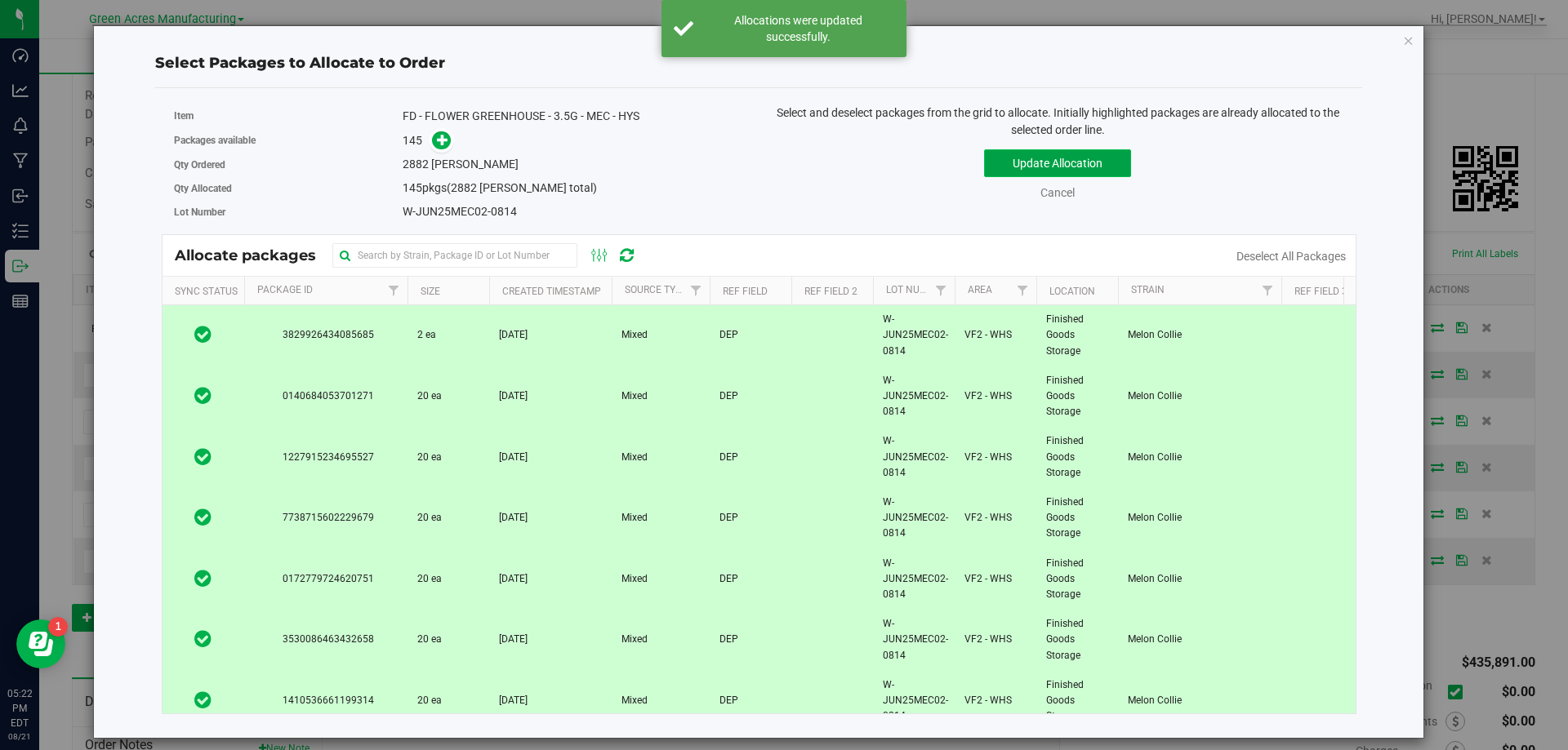
click at [1118, 165] on button "Update Allocation" at bounding box center [1057, 163] width 147 height 28
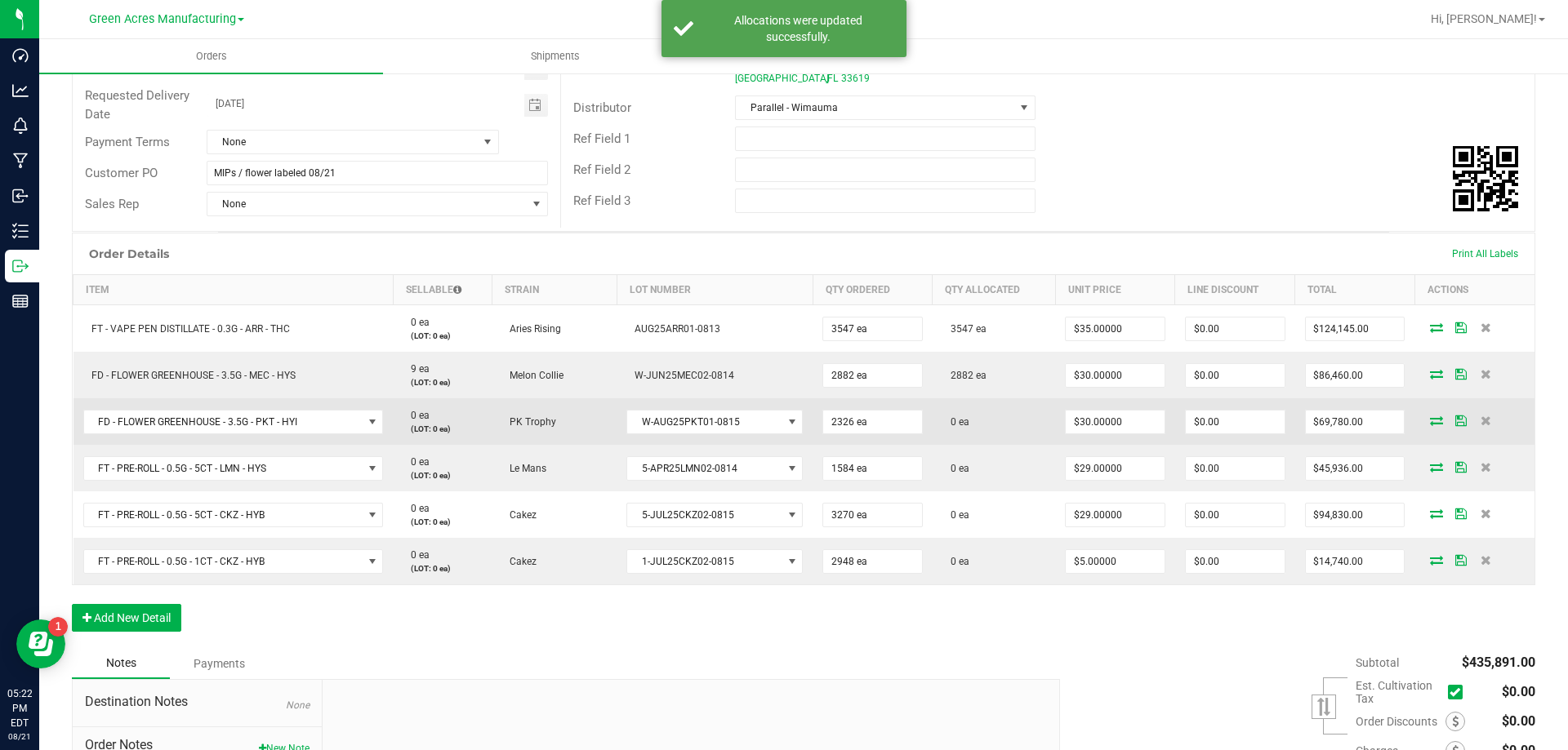
click at [1430, 418] on icon at bounding box center [1437, 420] width 13 height 9
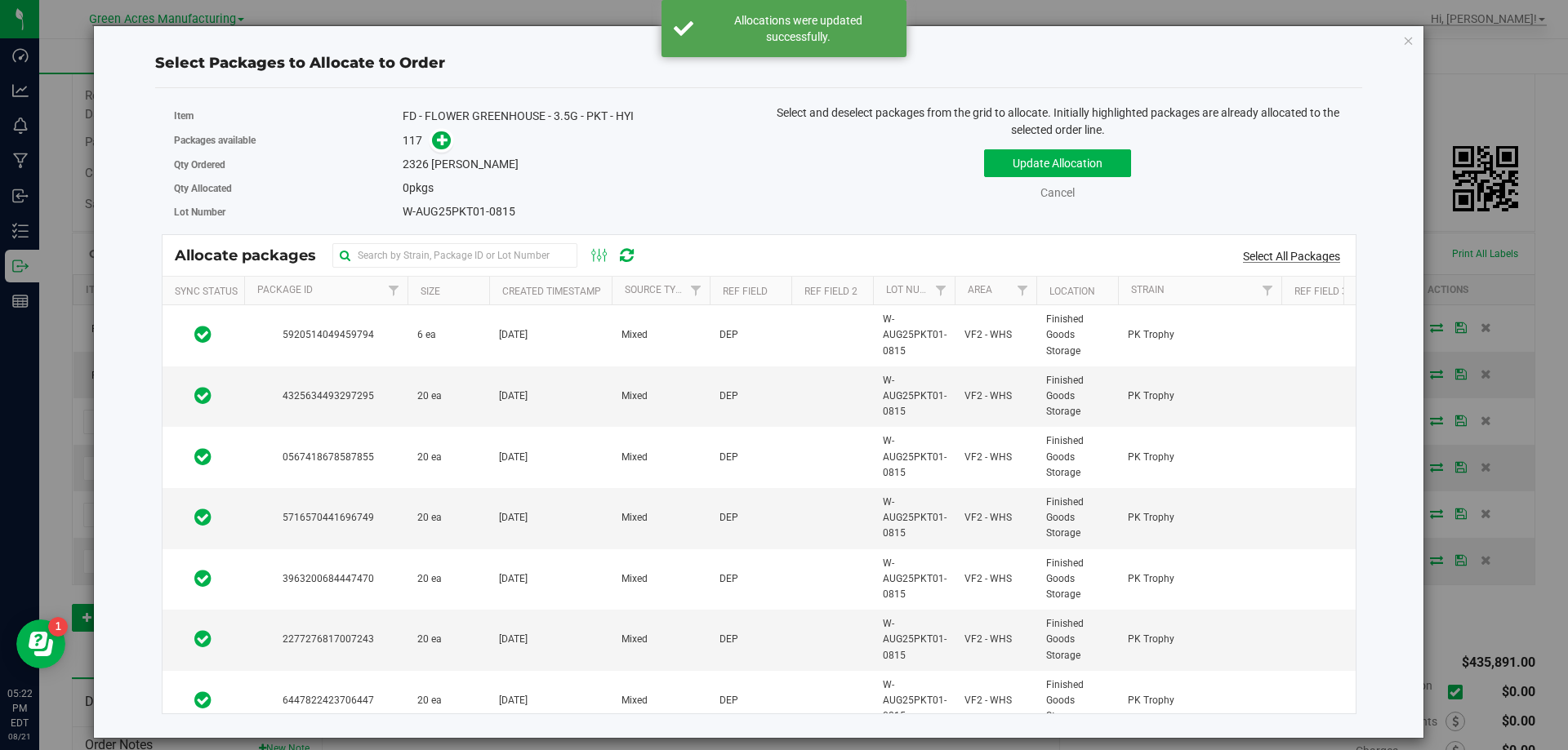
click at [1299, 255] on link "Select All Packages" at bounding box center [1291, 256] width 98 height 13
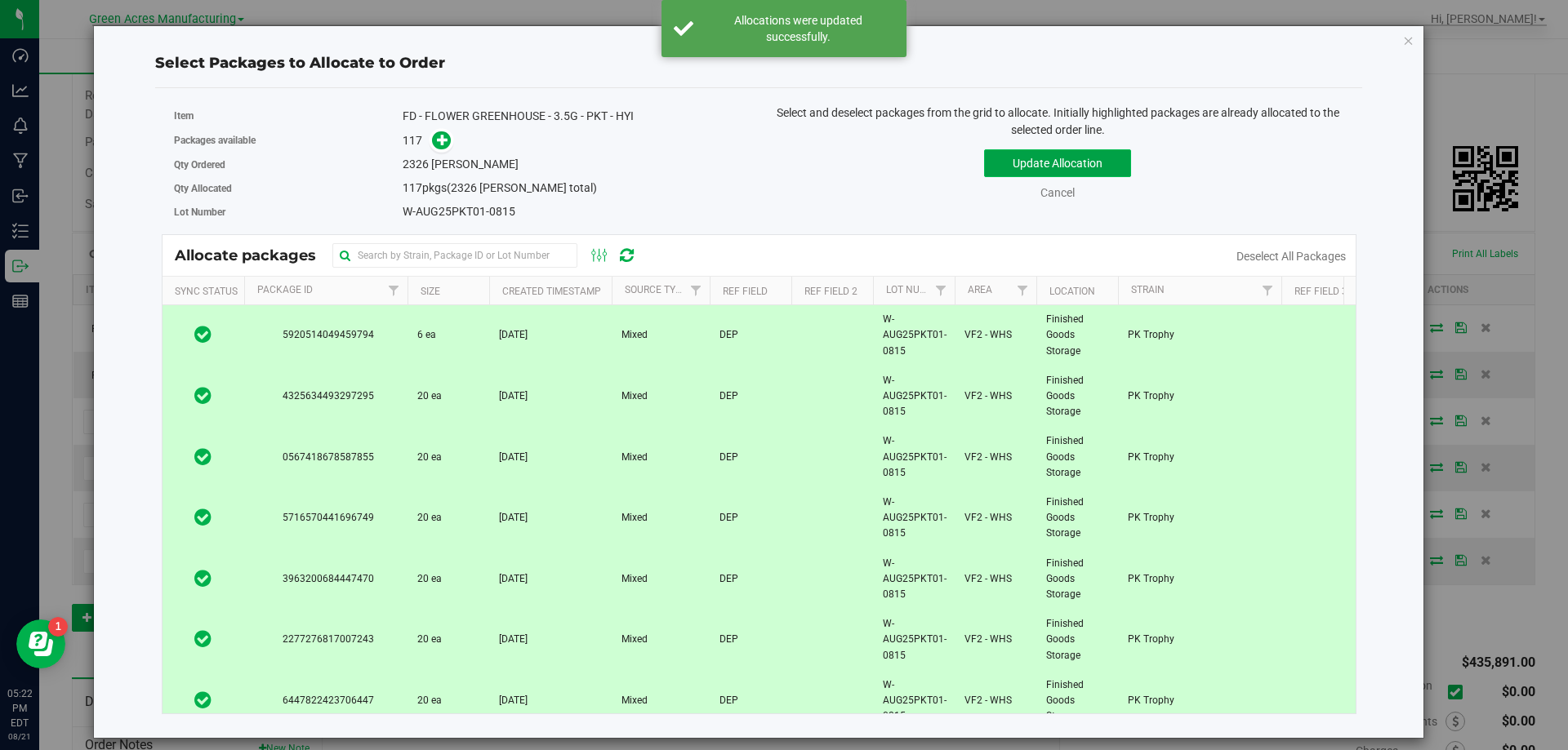
click at [1040, 159] on button "Update Allocation" at bounding box center [1057, 163] width 147 height 28
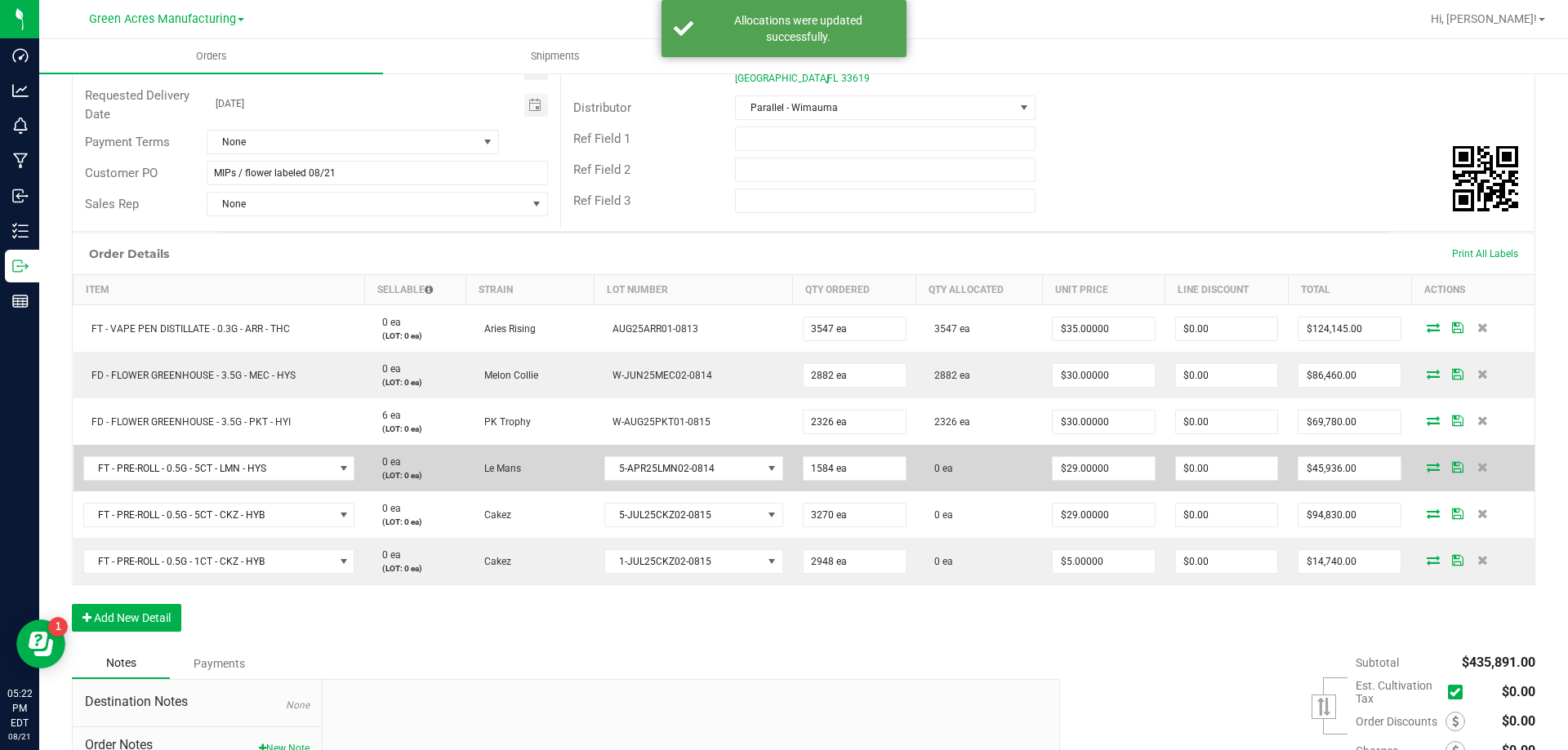
click at [1426, 465] on icon at bounding box center [1433, 467] width 13 height 9
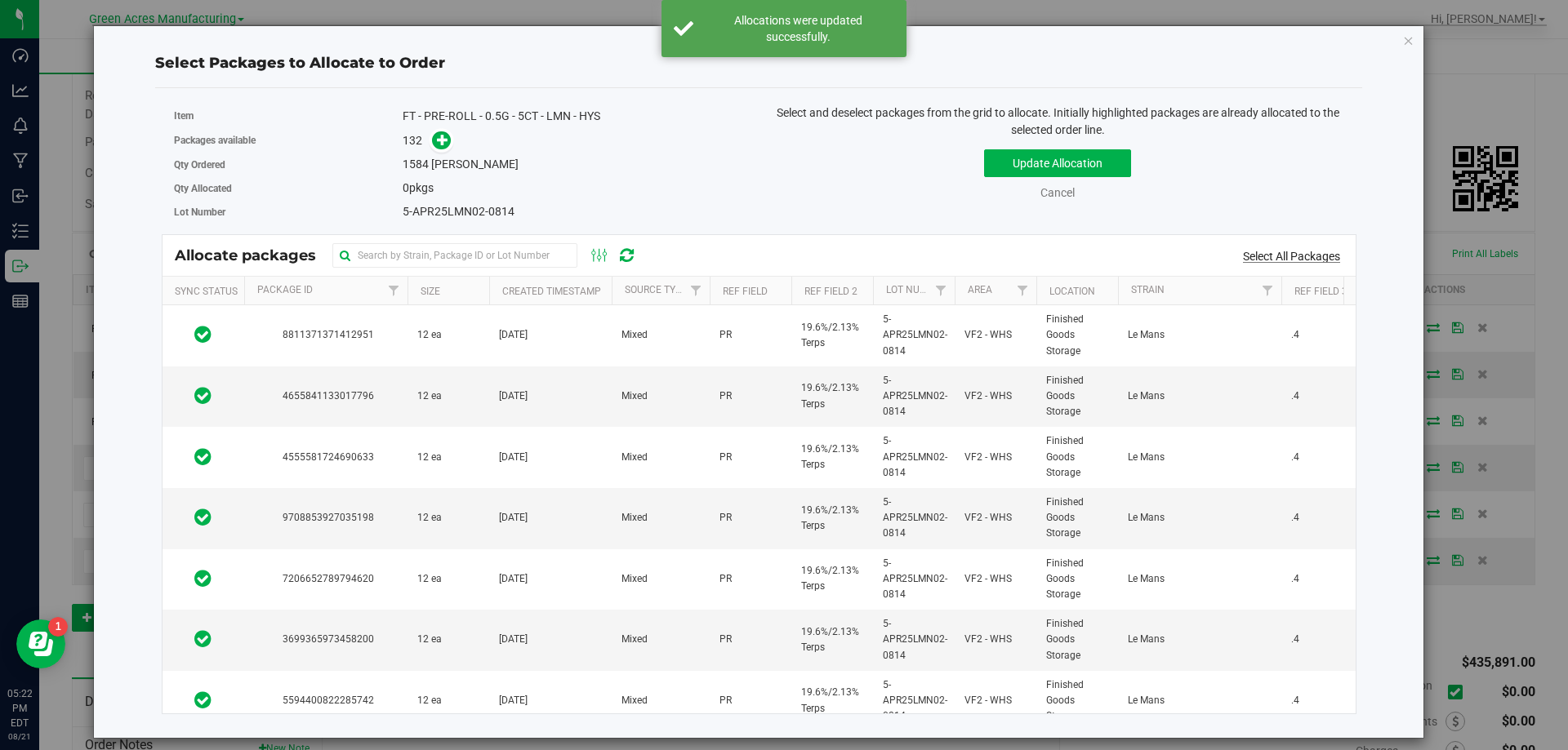
click at [1325, 256] on link "Select All Packages" at bounding box center [1291, 256] width 98 height 13
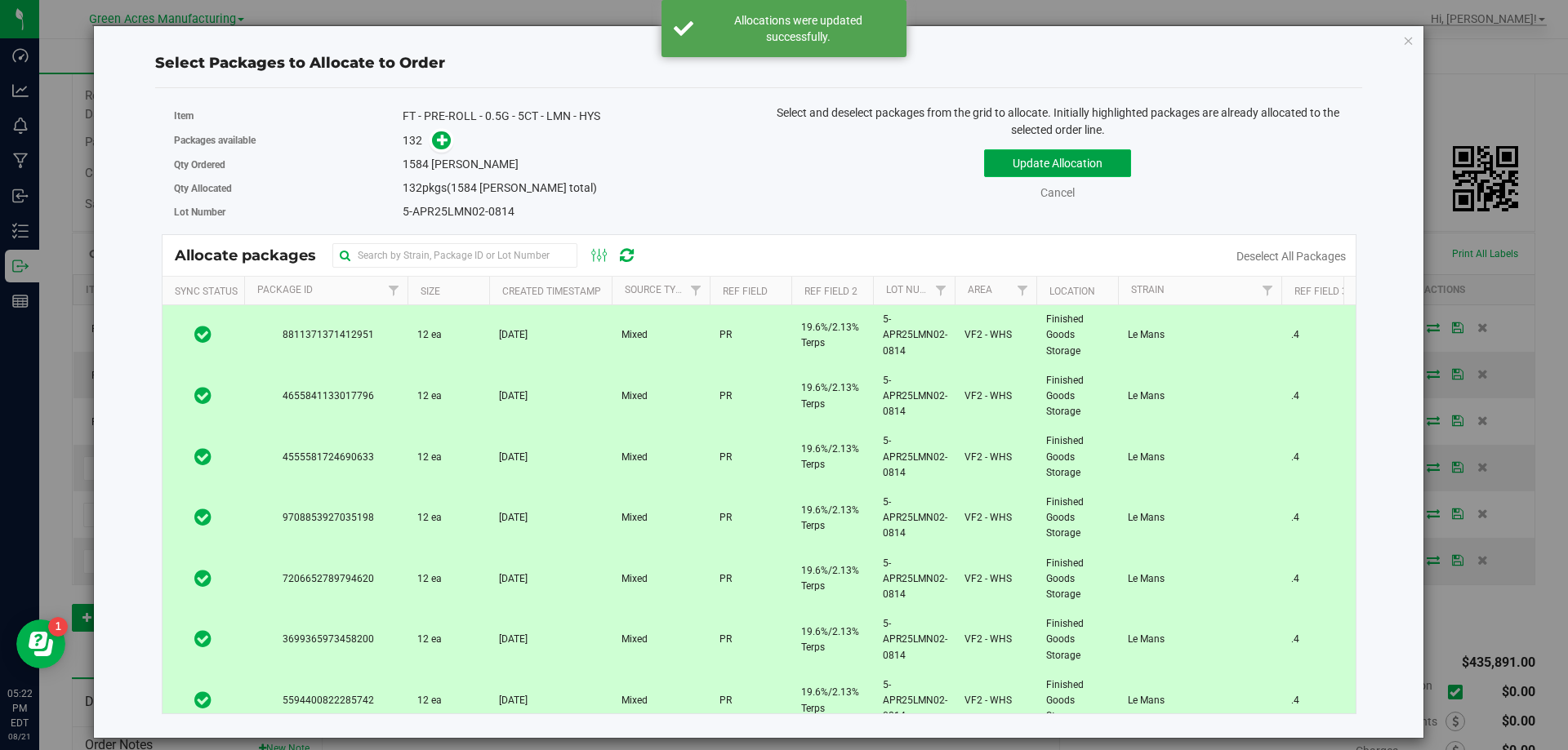
click at [1102, 156] on button "Update Allocation" at bounding box center [1057, 163] width 147 height 28
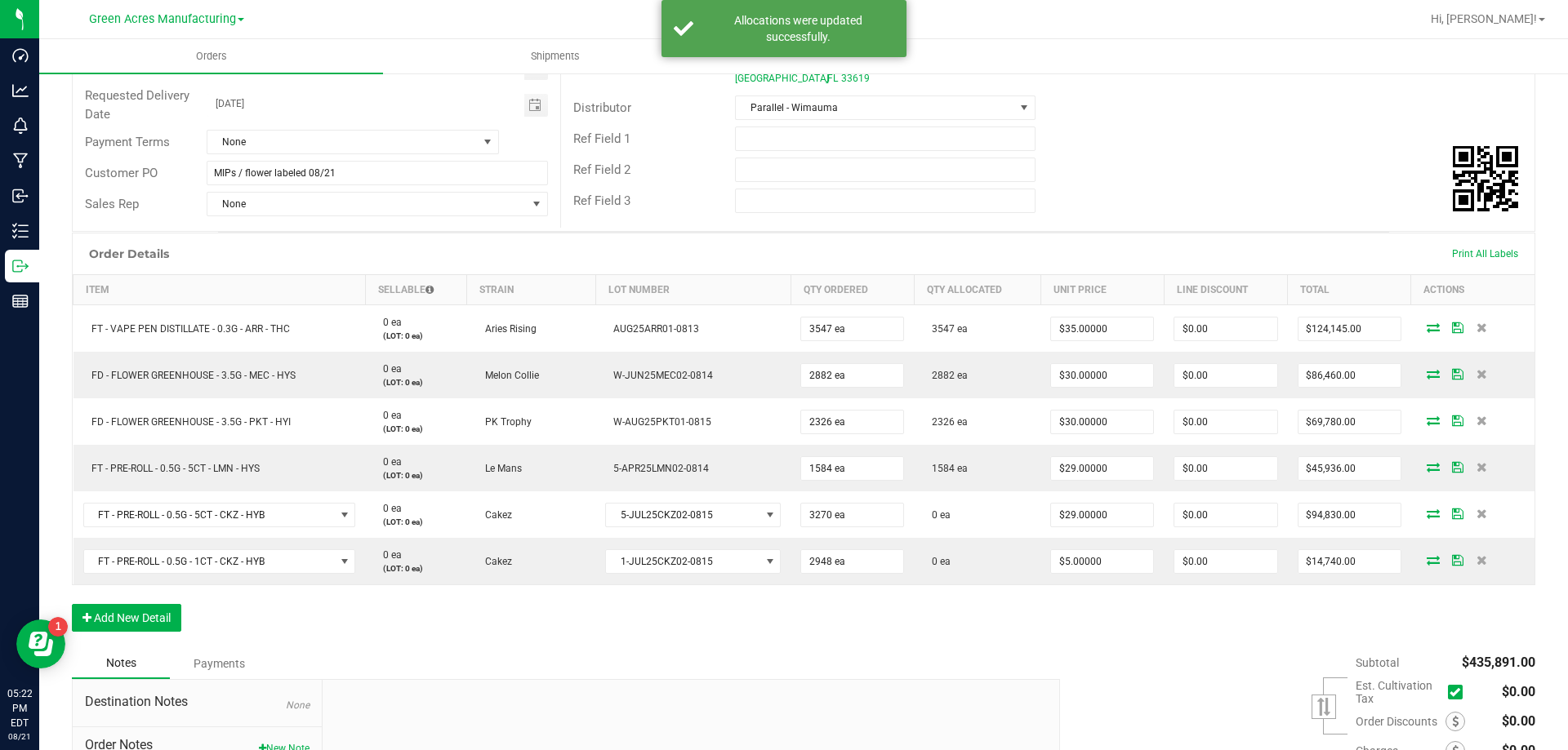
click at [1426, 512] on icon at bounding box center [1433, 513] width 13 height 9
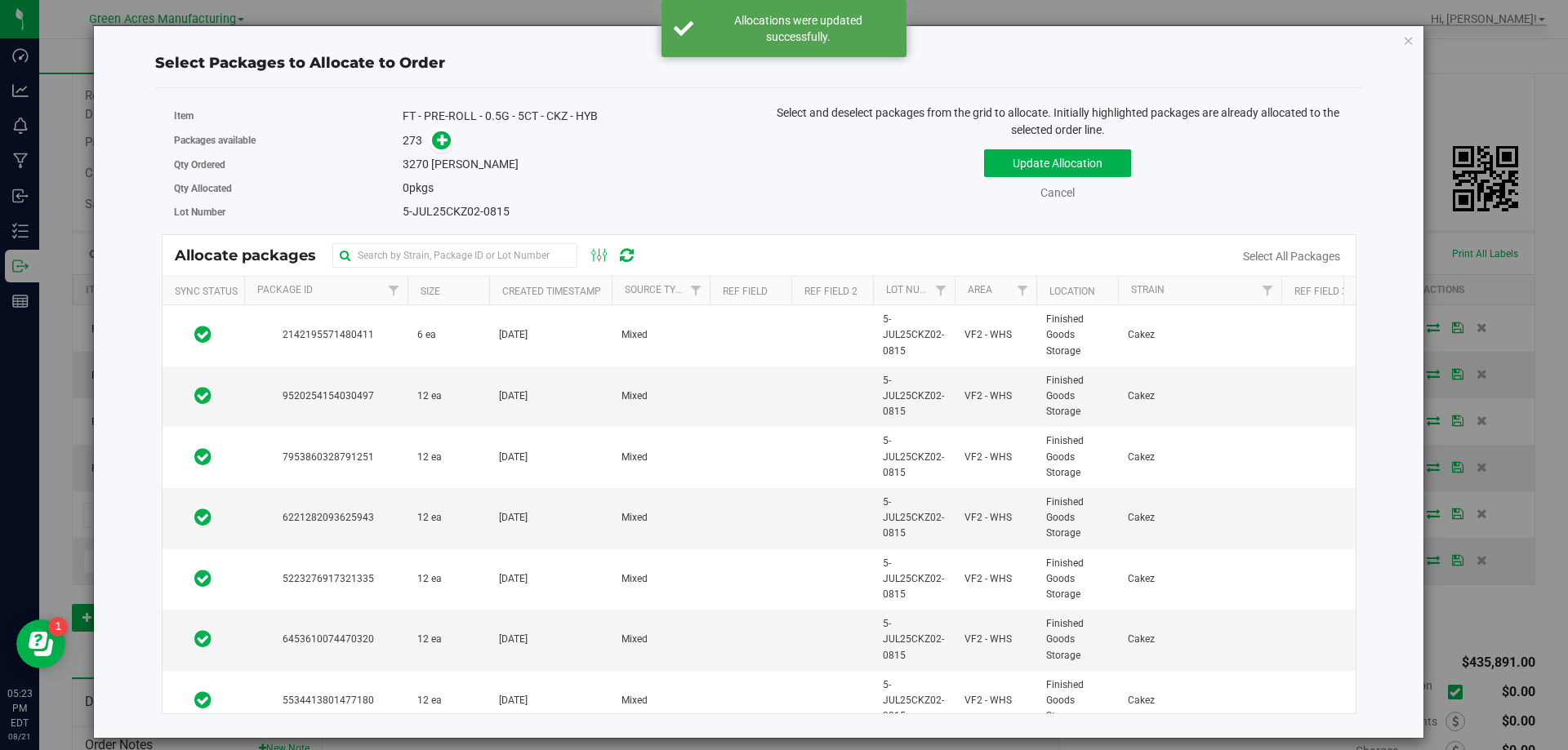
click at [1319, 261] on link "Select All Packages" at bounding box center [1291, 256] width 98 height 13
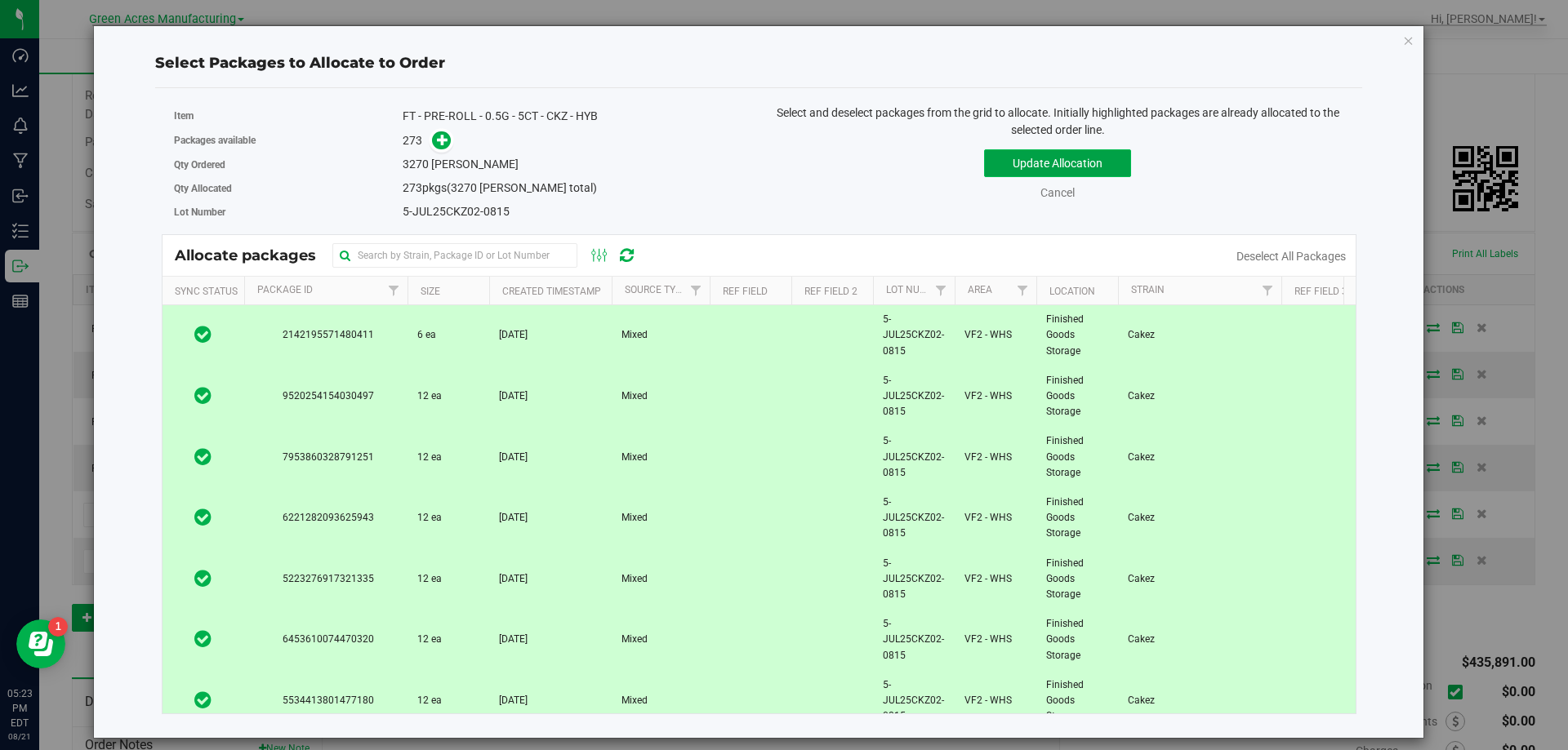
click at [1120, 162] on button "Update Allocation" at bounding box center [1057, 163] width 147 height 28
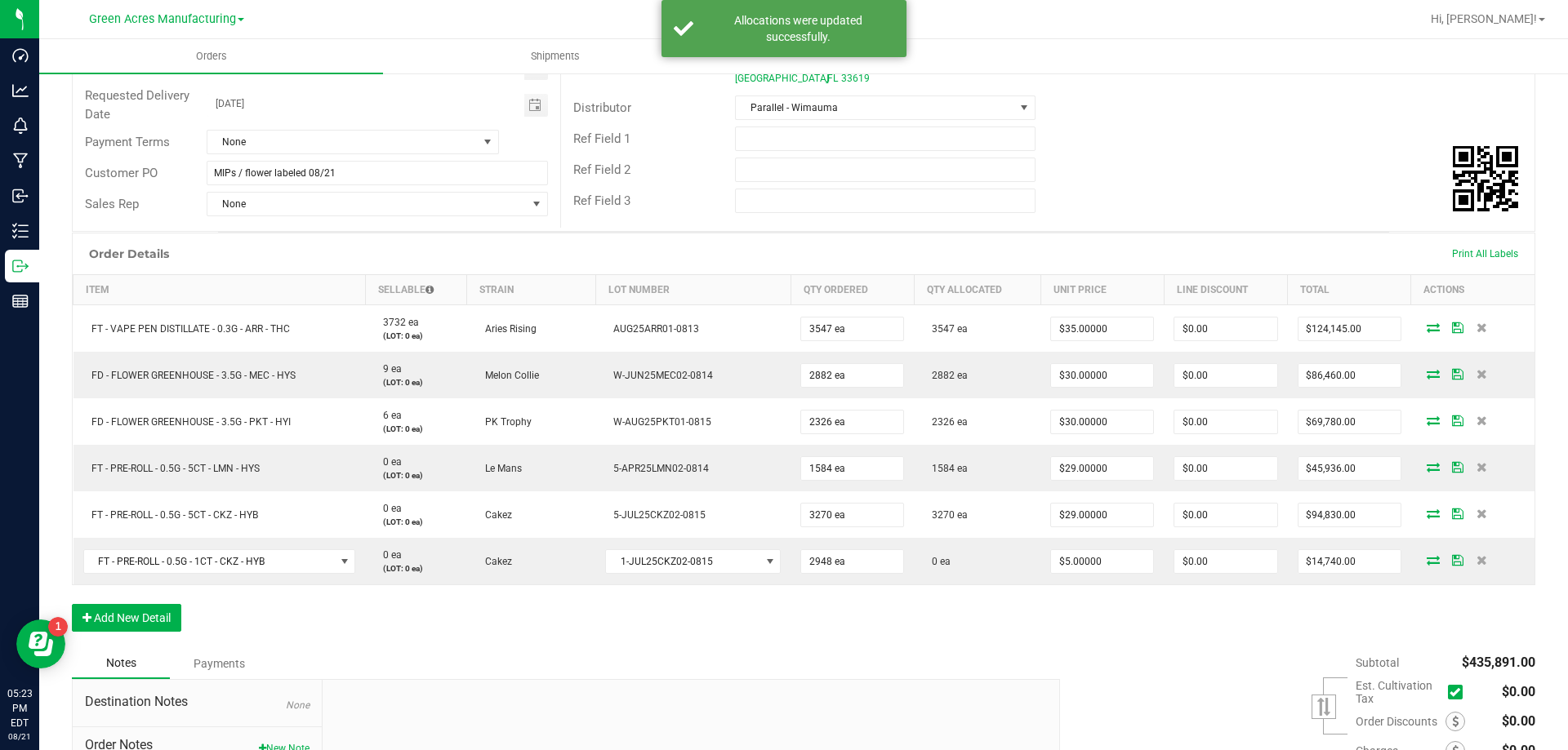
click at [1426, 559] on icon at bounding box center [1433, 560] width 13 height 9
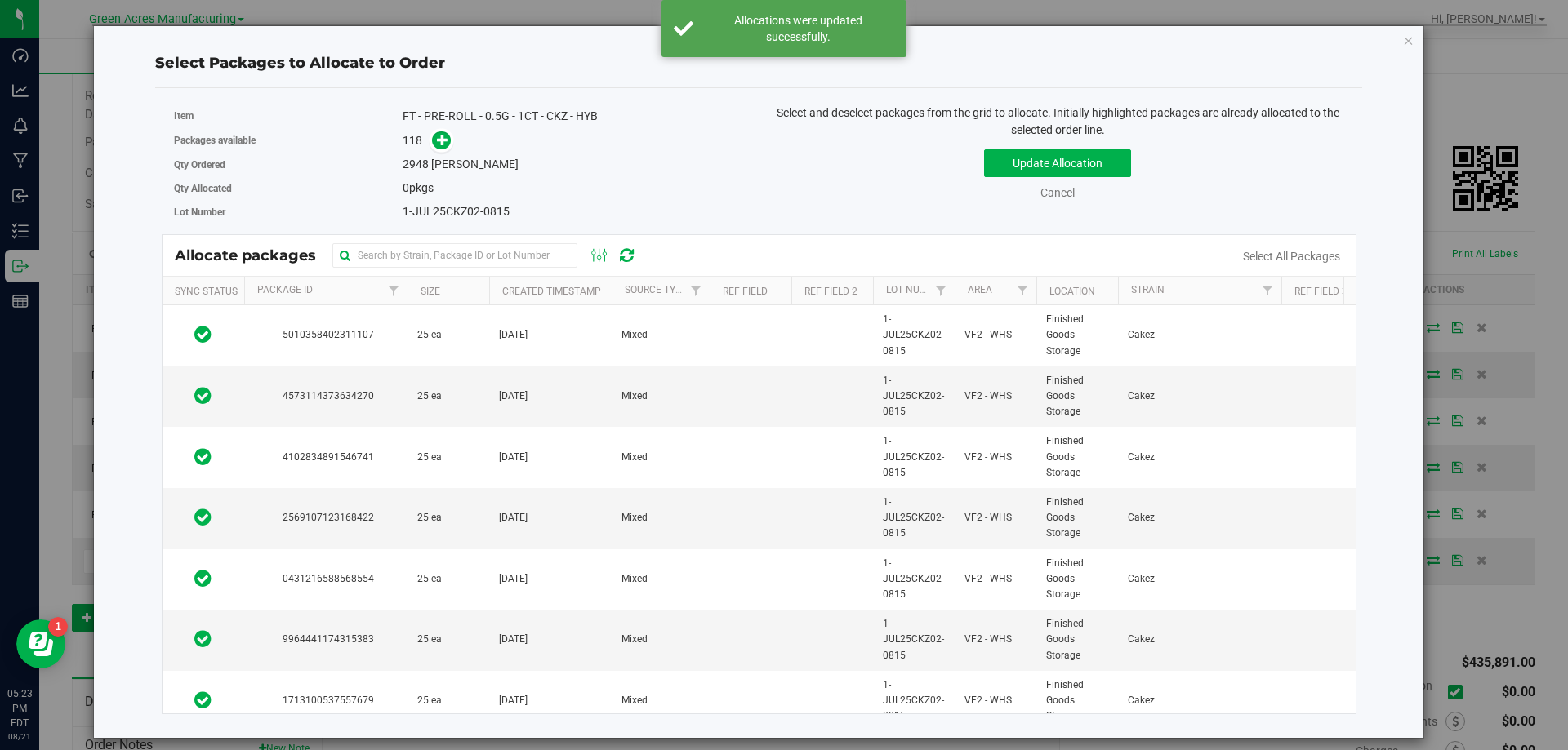
click at [1328, 269] on div "Allocate packages" at bounding box center [759, 256] width 1194 height 41
click at [1319, 256] on link "Select All Packages" at bounding box center [1291, 256] width 98 height 13
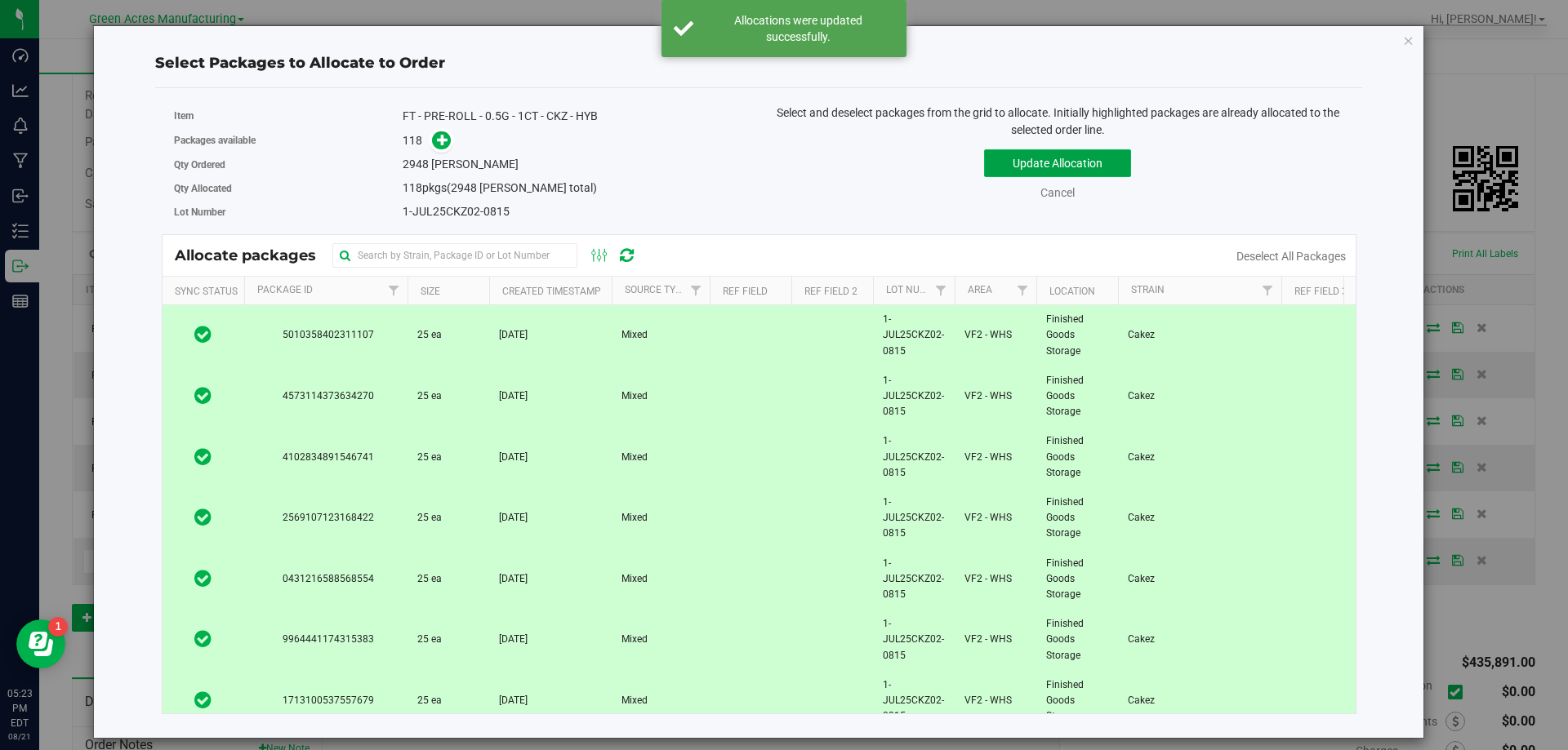
click at [1087, 156] on button "Update Allocation" at bounding box center [1057, 163] width 147 height 28
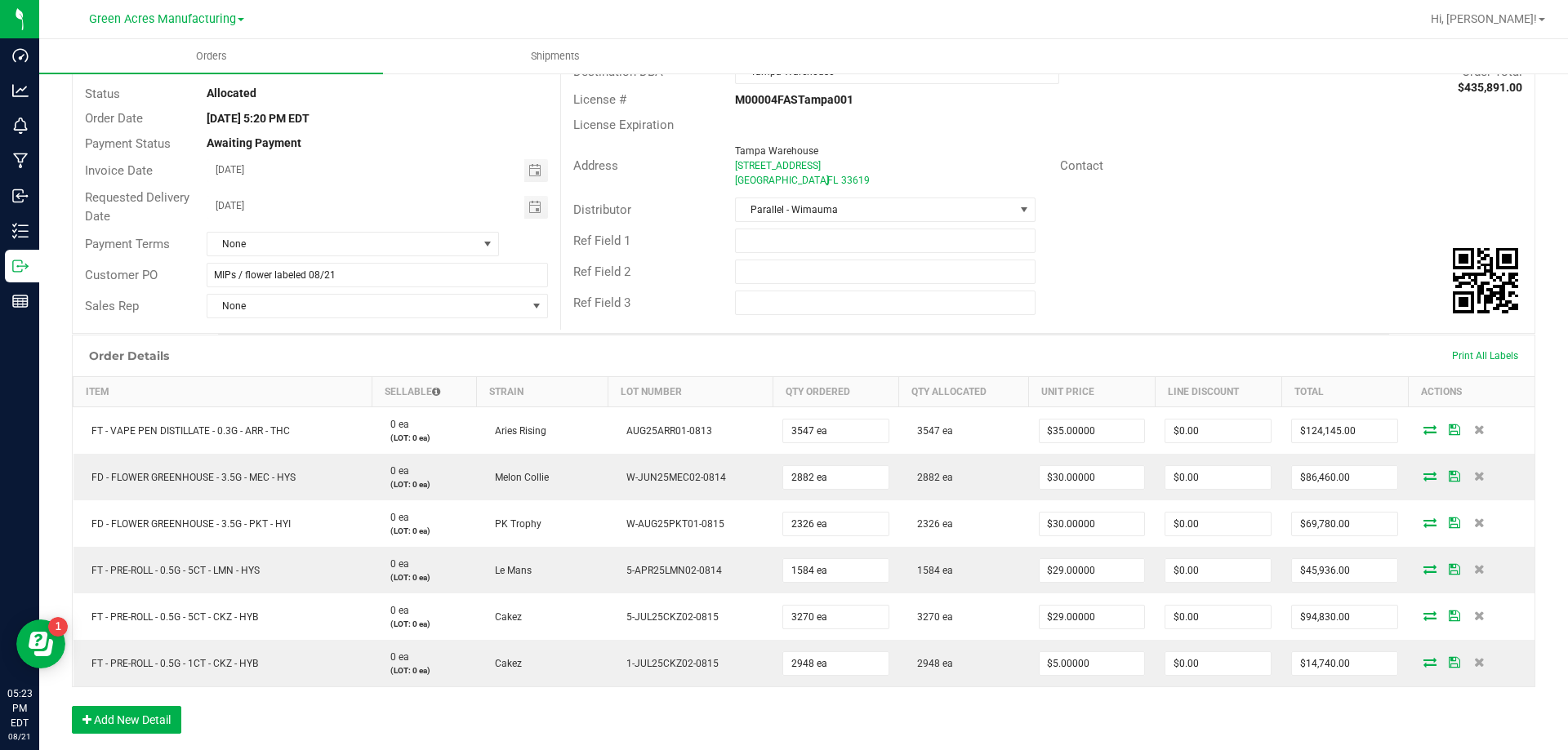
scroll to position [0, 0]
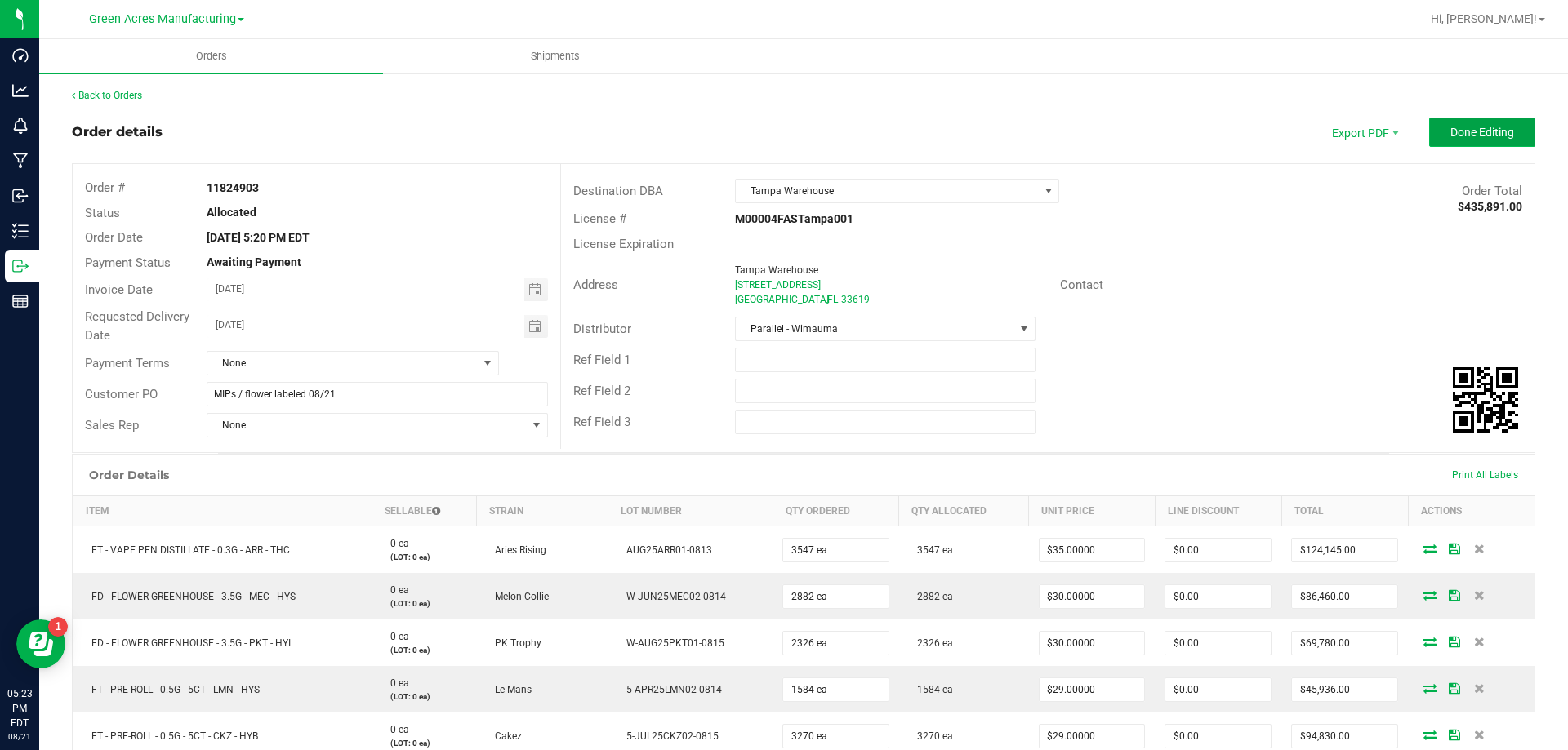
click at [1430, 130] on button "Done Editing" at bounding box center [1482, 131] width 106 height 29
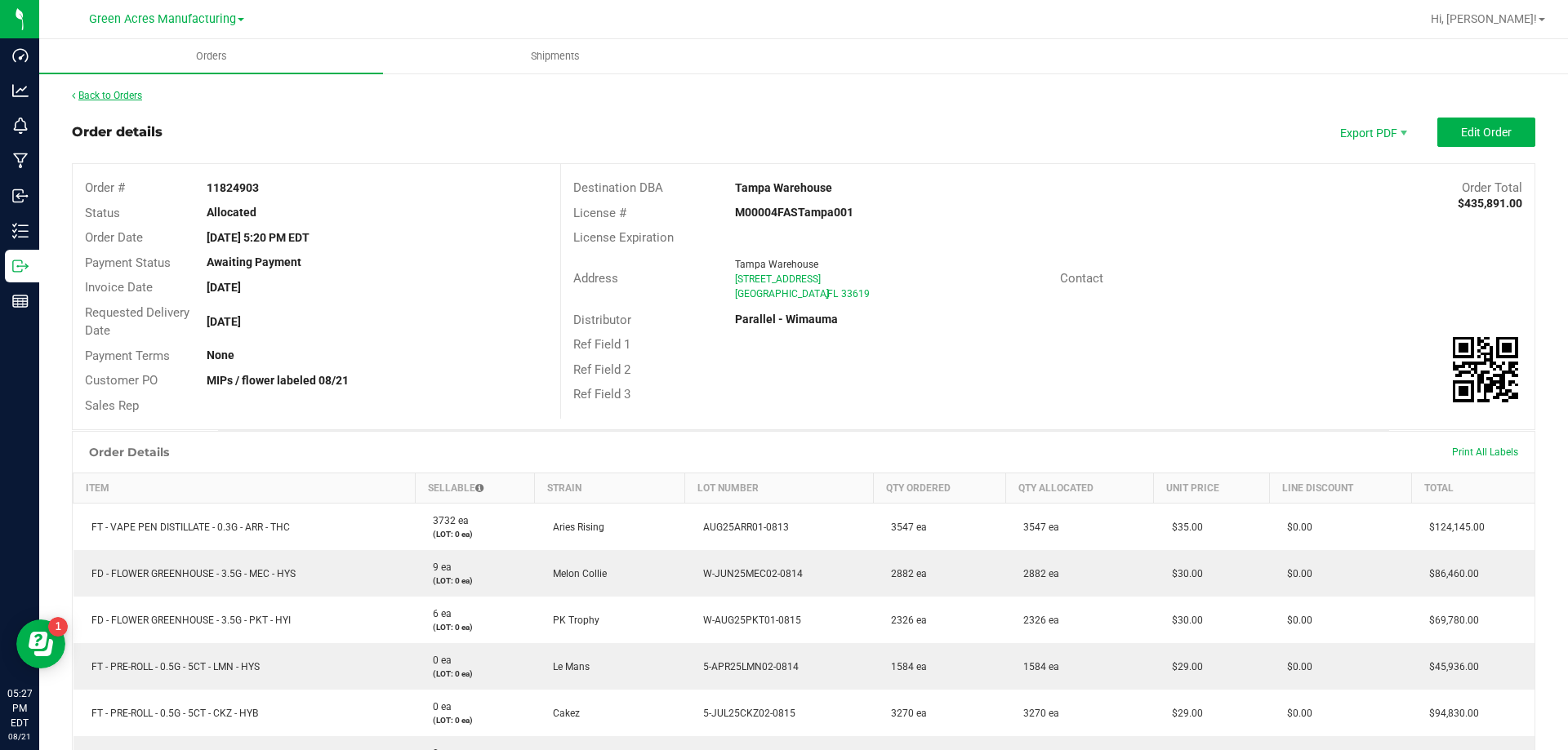
click at [136, 90] on link "Back to Orders" at bounding box center [107, 96] width 70 height 11
